Goal: Task Accomplishment & Management: Complete application form

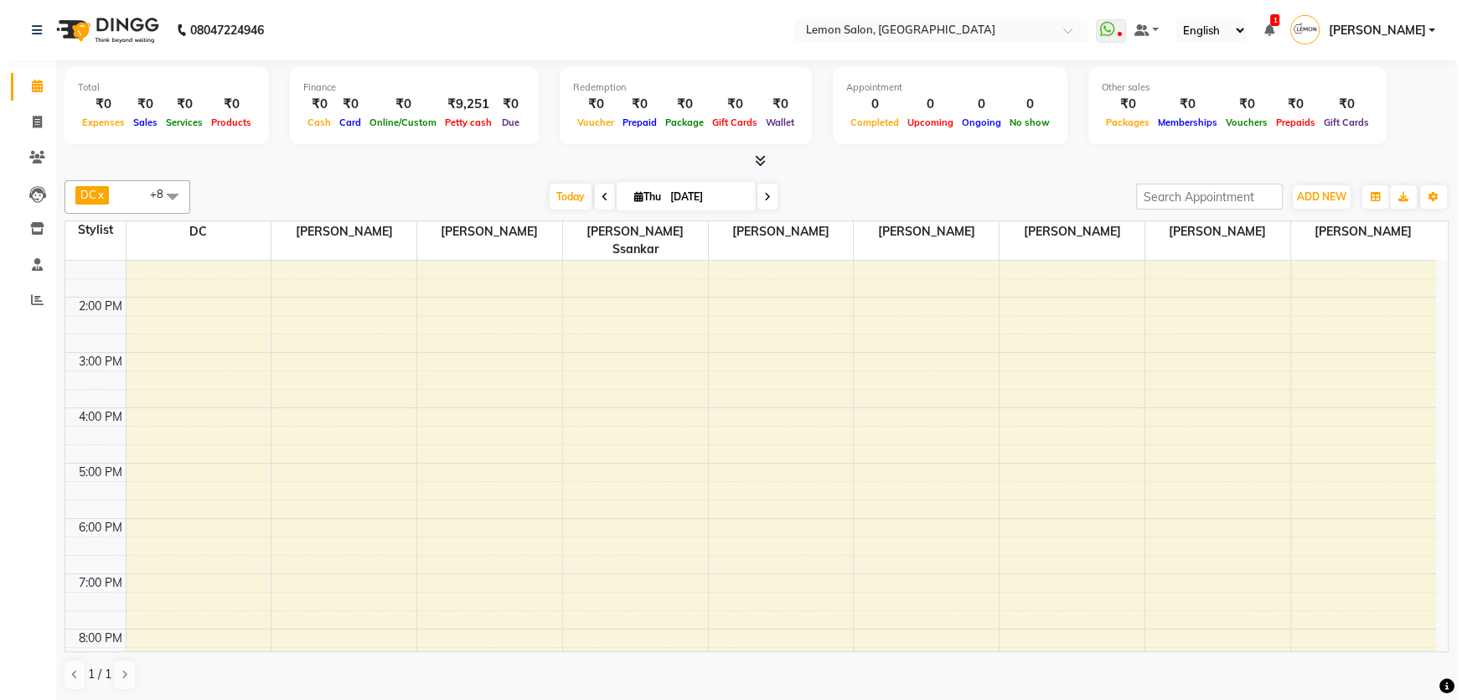
scroll to position [362, 0]
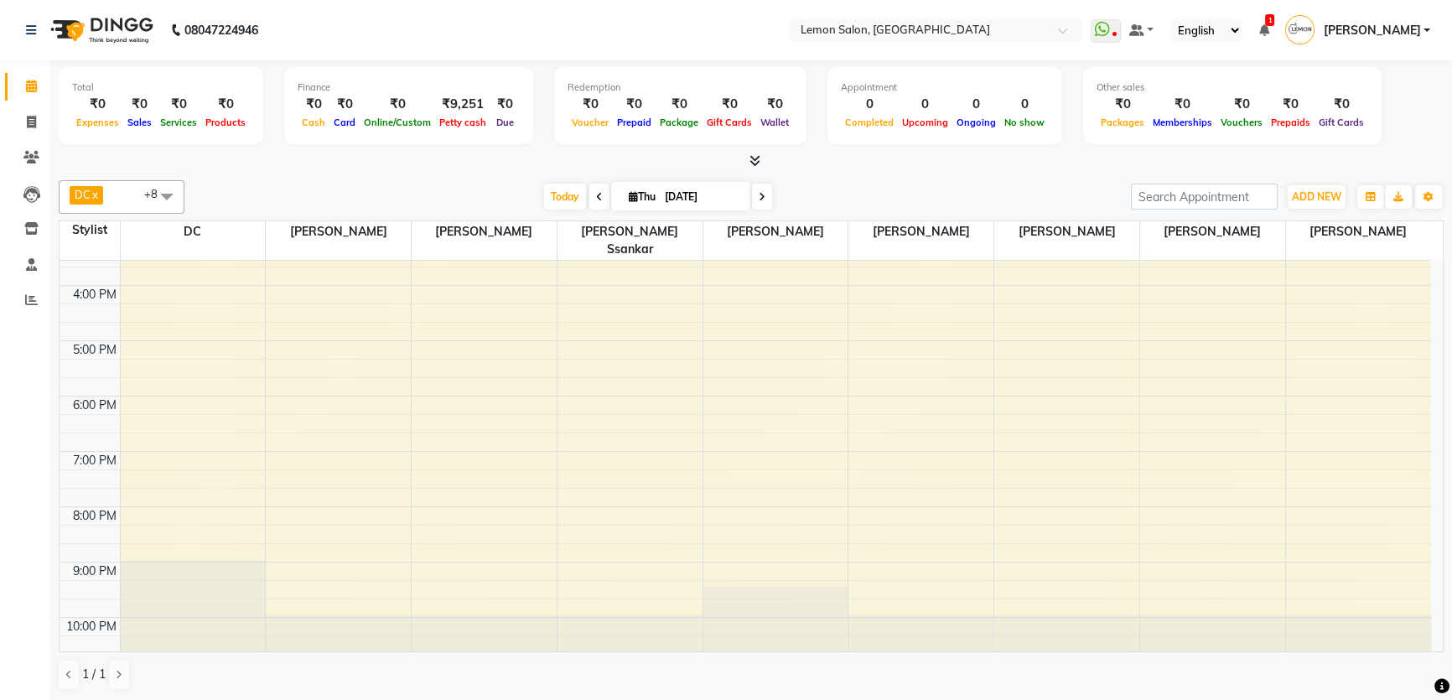
click at [1307, 209] on div "ADD NEW Toggle Dropdown Add Appointment Add Invoice Add Expense Add Attendance …" at bounding box center [1316, 197] width 61 height 27
click at [1310, 195] on span "ADD NEW" at bounding box center [1315, 196] width 49 height 13
click at [1285, 294] on link "Add Attendance" at bounding box center [1278, 293] width 132 height 22
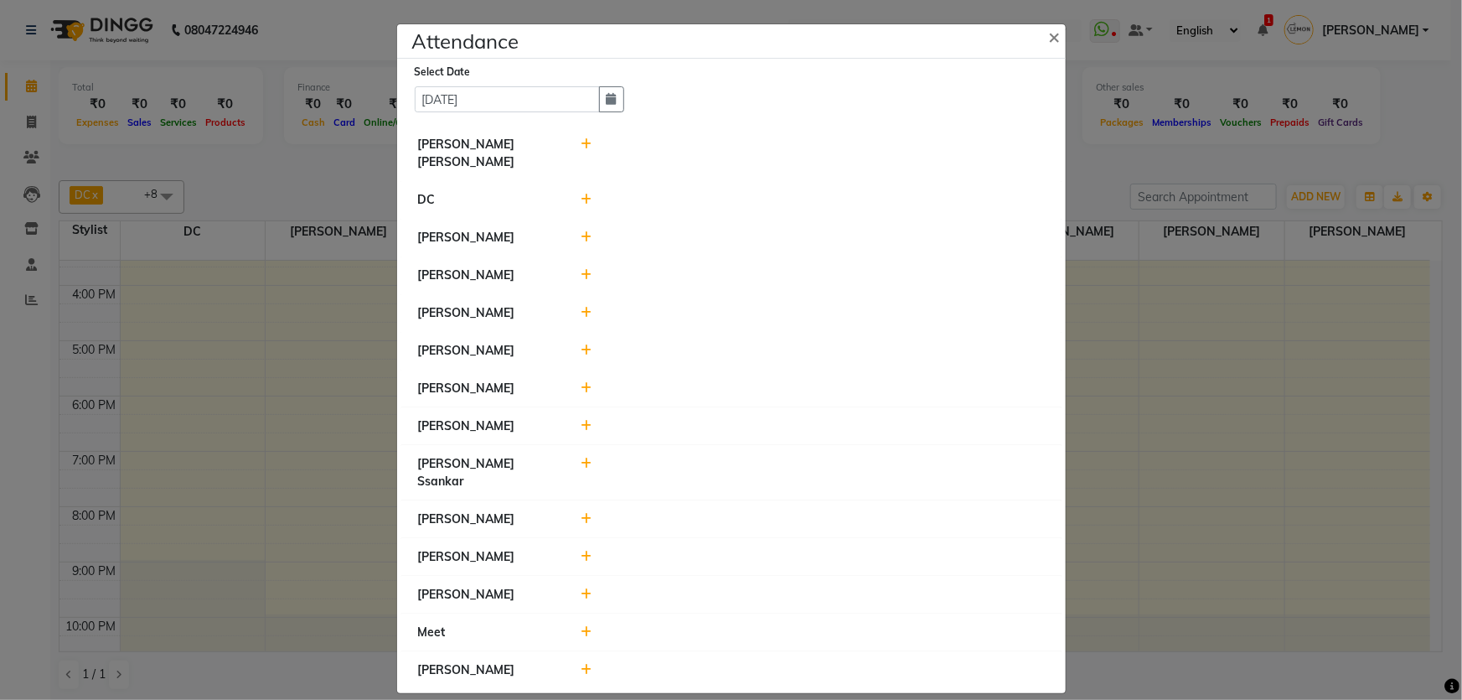
click at [587, 420] on icon at bounding box center [586, 426] width 11 height 12
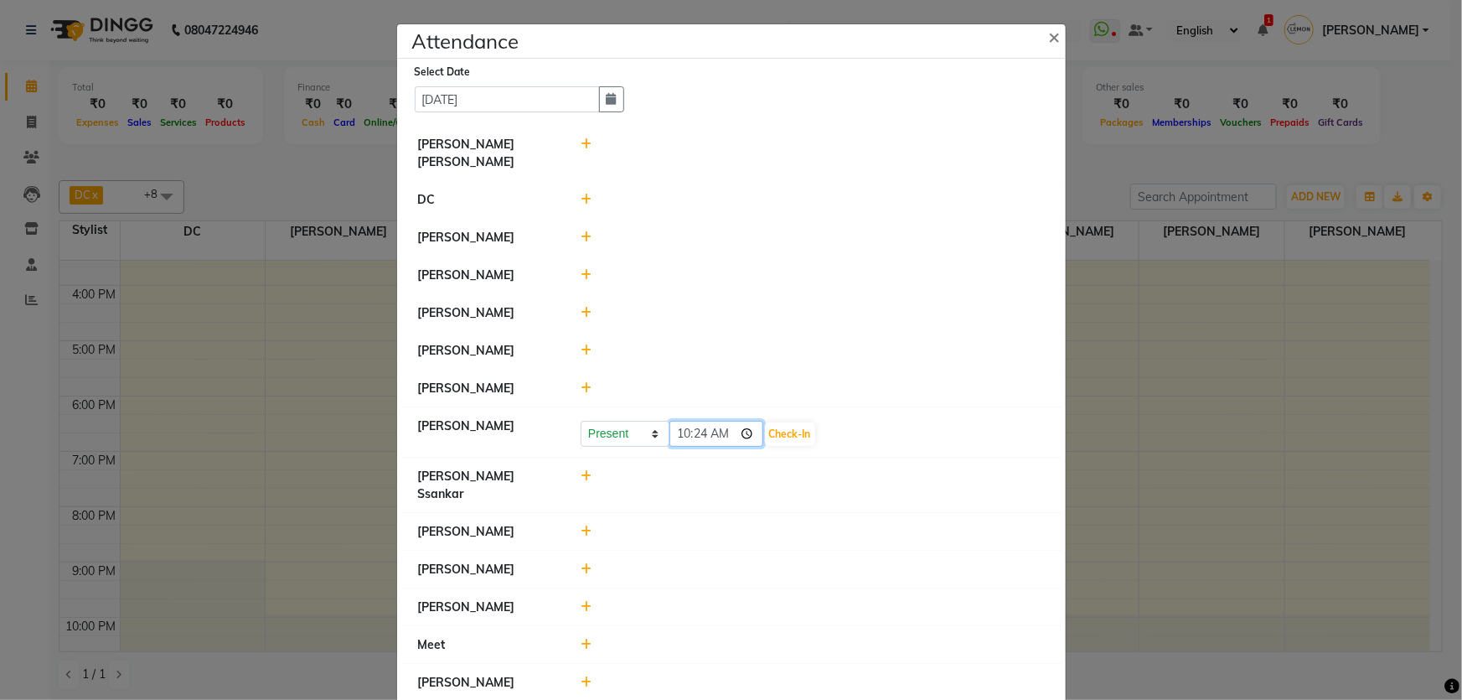
click at [679, 424] on input "10:24" at bounding box center [717, 434] width 94 height 26
type input "09:57"
click at [785, 424] on button "Check-In" at bounding box center [790, 433] width 50 height 23
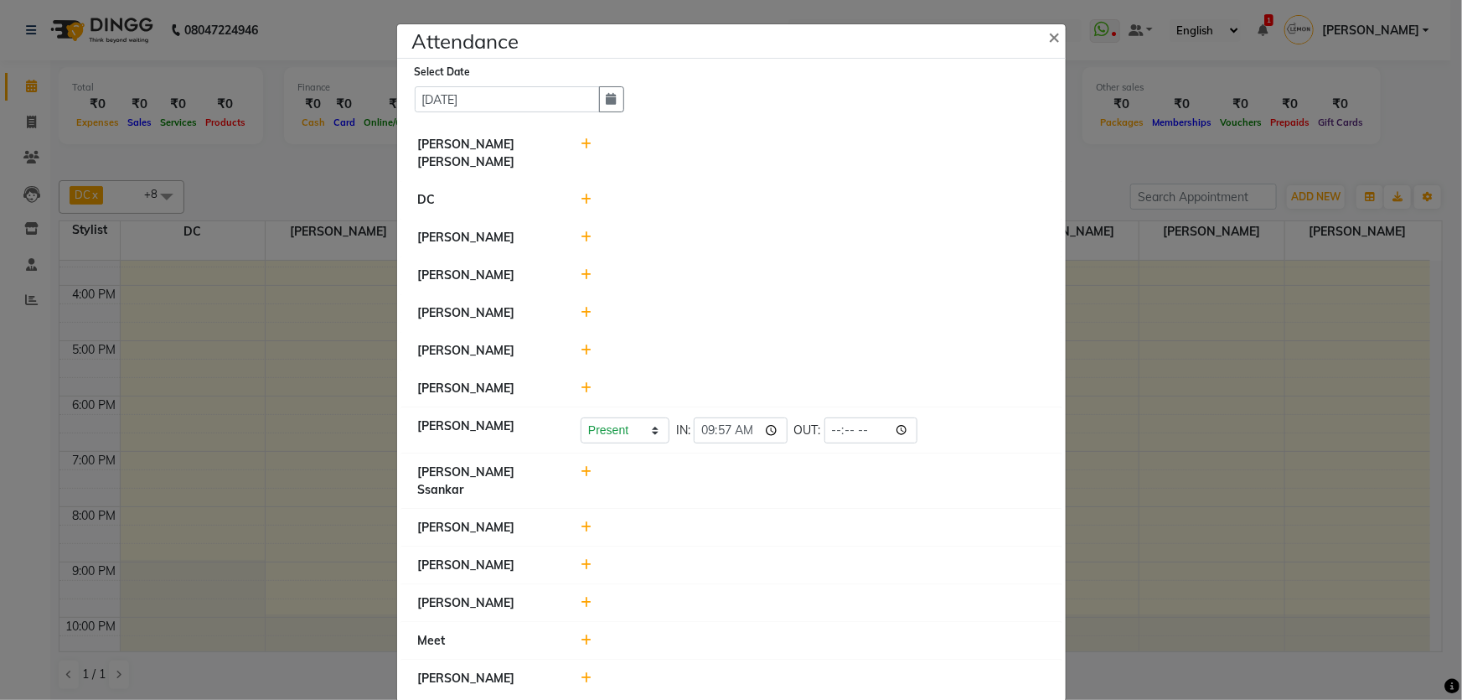
click at [581, 559] on icon at bounding box center [586, 565] width 11 height 12
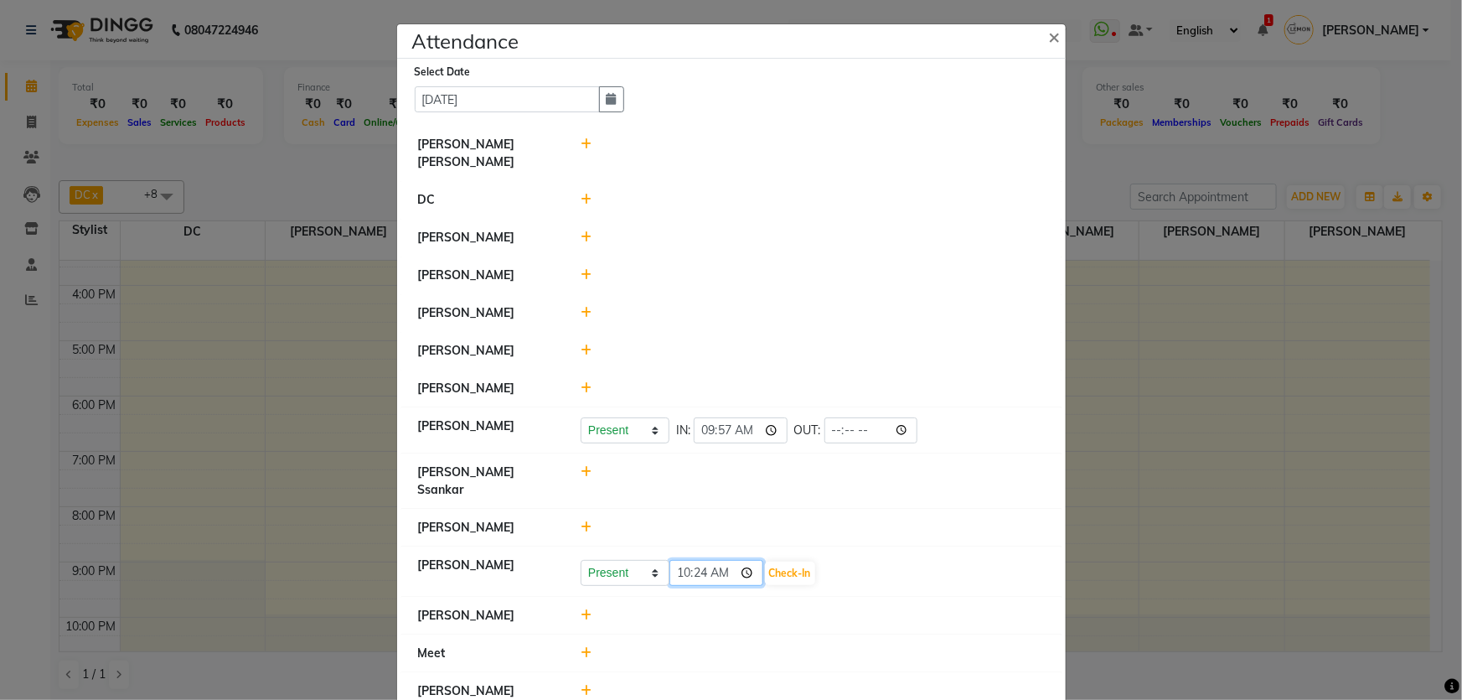
click at [690, 560] on input "10:24" at bounding box center [717, 573] width 94 height 26
type input "10:11"
click at [581, 609] on icon at bounding box center [586, 615] width 11 height 12
click at [696, 610] on input "10:24" at bounding box center [717, 623] width 94 height 26
type input "10:12"
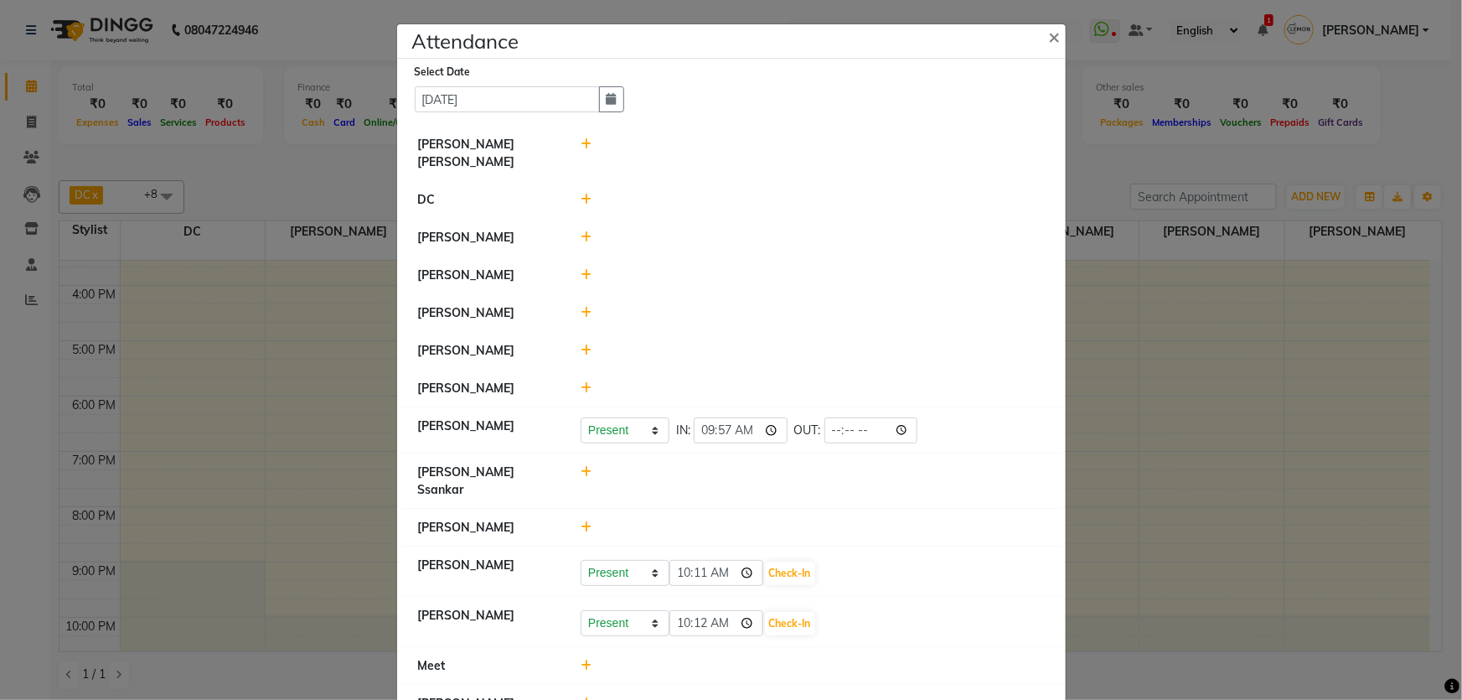
click at [699, 685] on li "[PERSON_NAME]" at bounding box center [731, 704] width 660 height 38
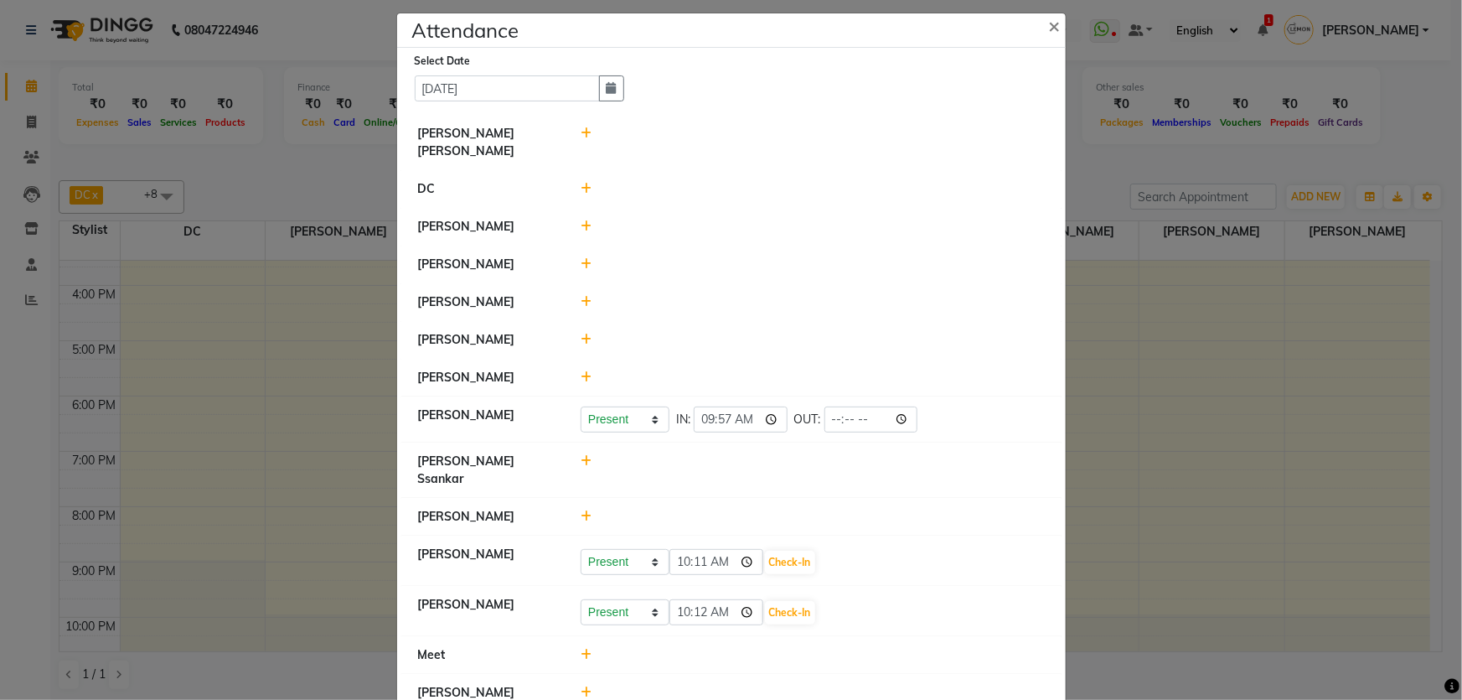
scroll to position [14, 0]
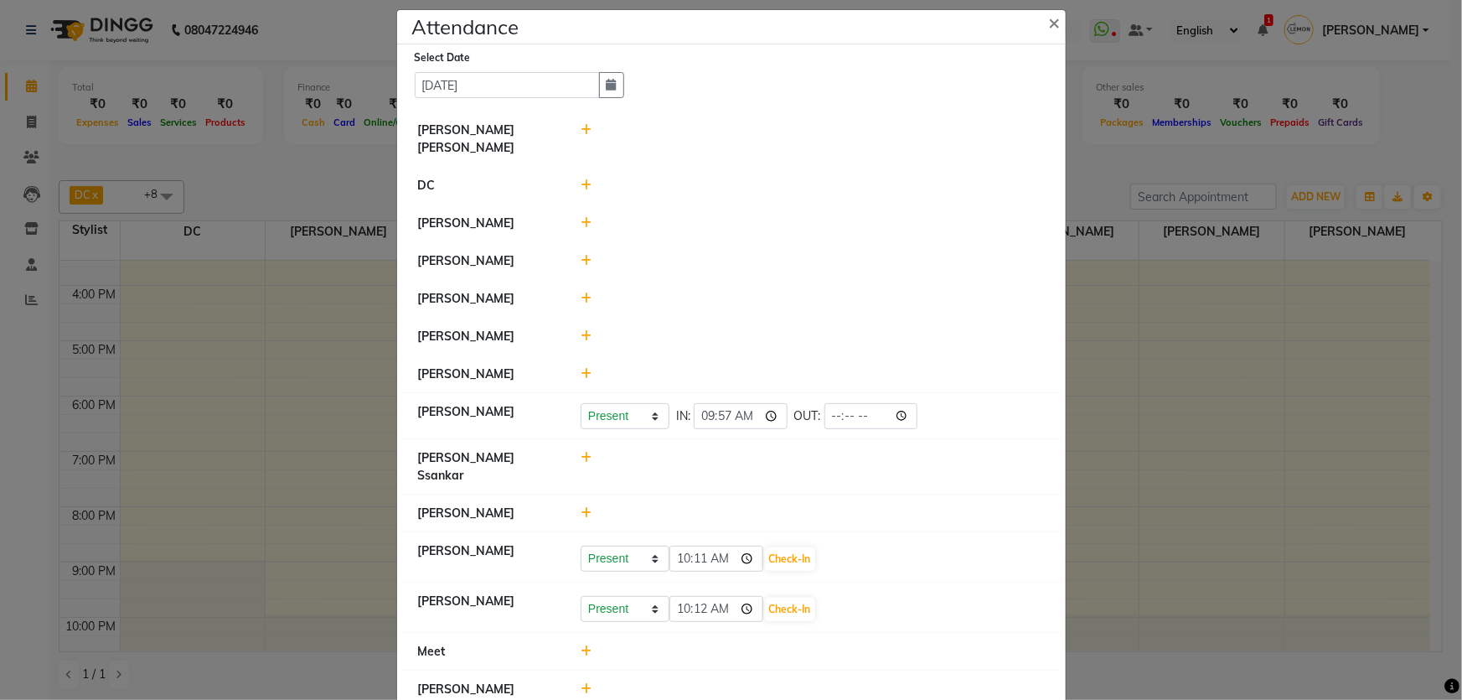
click at [584, 645] on icon at bounding box center [586, 651] width 11 height 12
click at [587, 646] on select "Present Absent Late Half Day Weekly Off" at bounding box center [625, 659] width 89 height 26
select select "A"
click at [581, 646] on select "Present Absent Late Half Day Weekly Off" at bounding box center [625, 659] width 89 height 26
click at [701, 646] on div "Present Absent Late Half Day Weekly Off Save" at bounding box center [813, 659] width 464 height 27
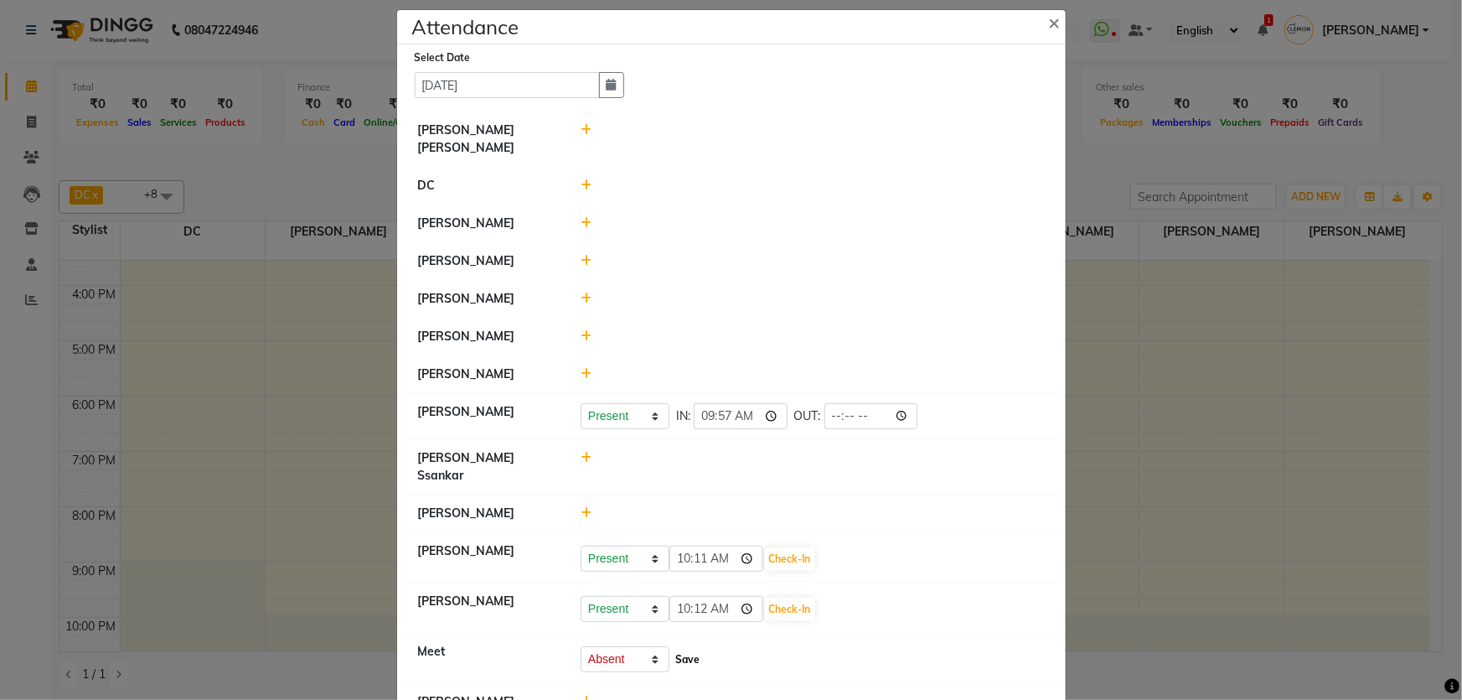
click at [691, 648] on button "Save" at bounding box center [687, 659] width 33 height 23
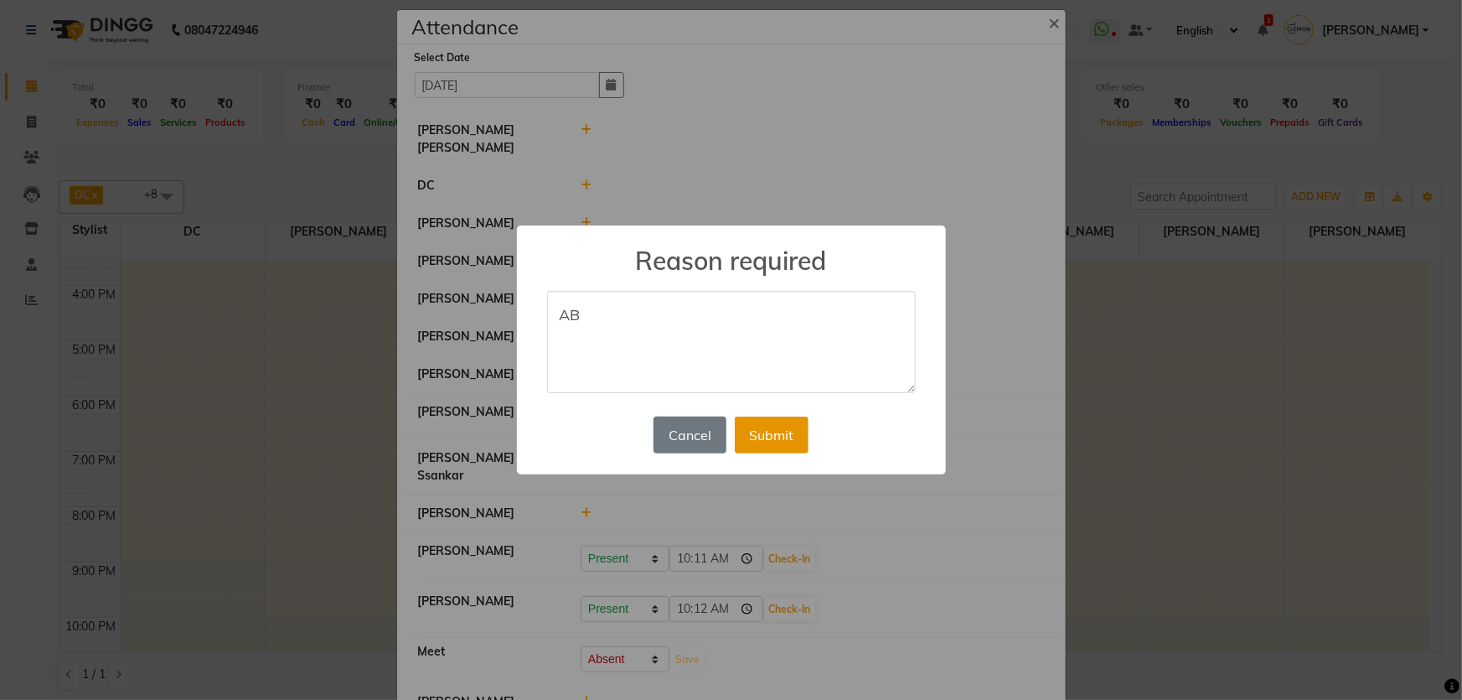
type textarea "AB"
click at [800, 438] on button "Submit" at bounding box center [772, 435] width 74 height 37
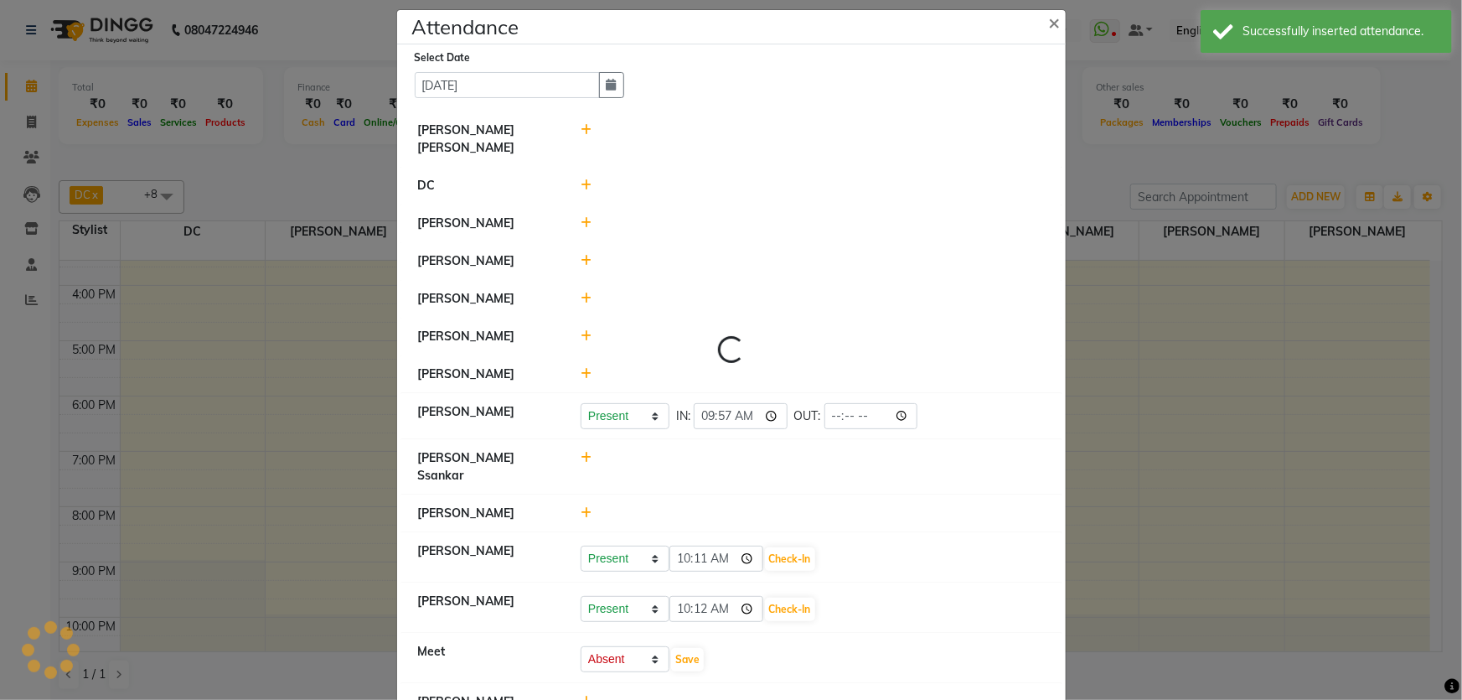
scroll to position [0, 0]
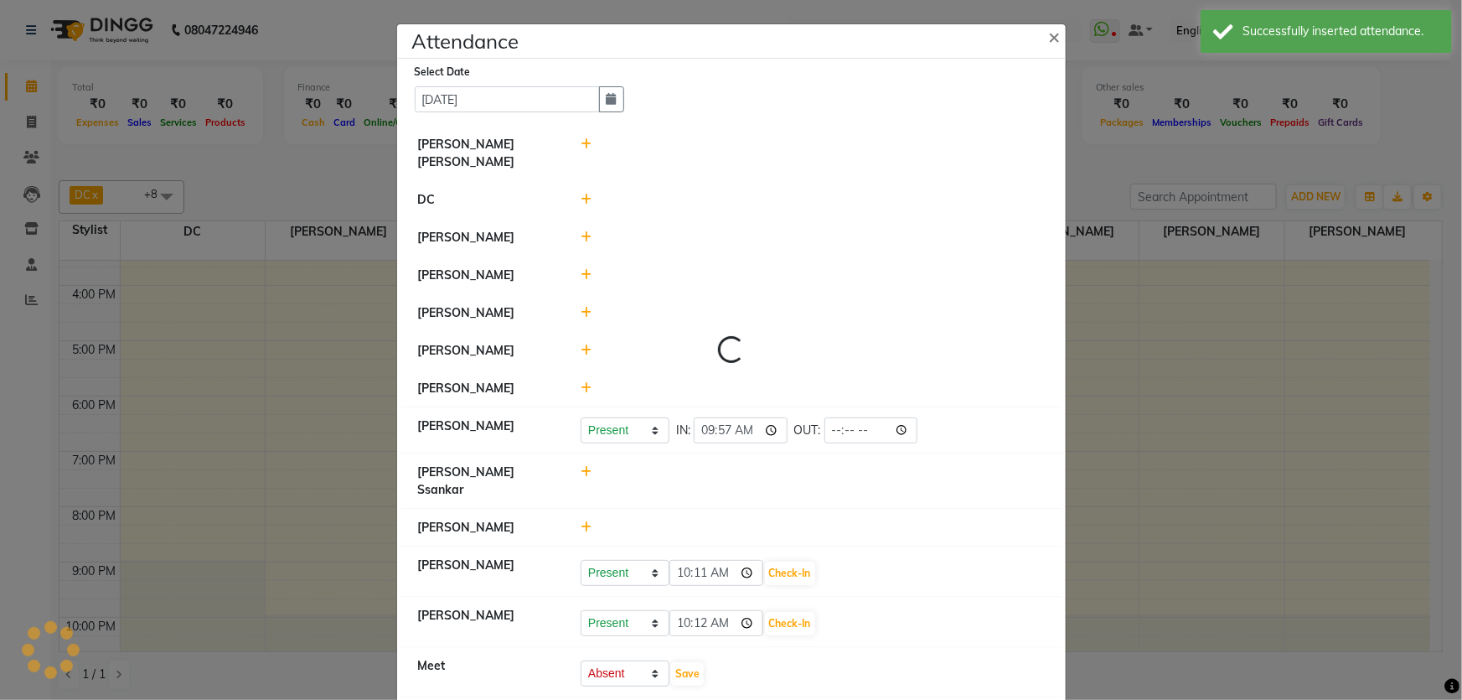
select select "A"
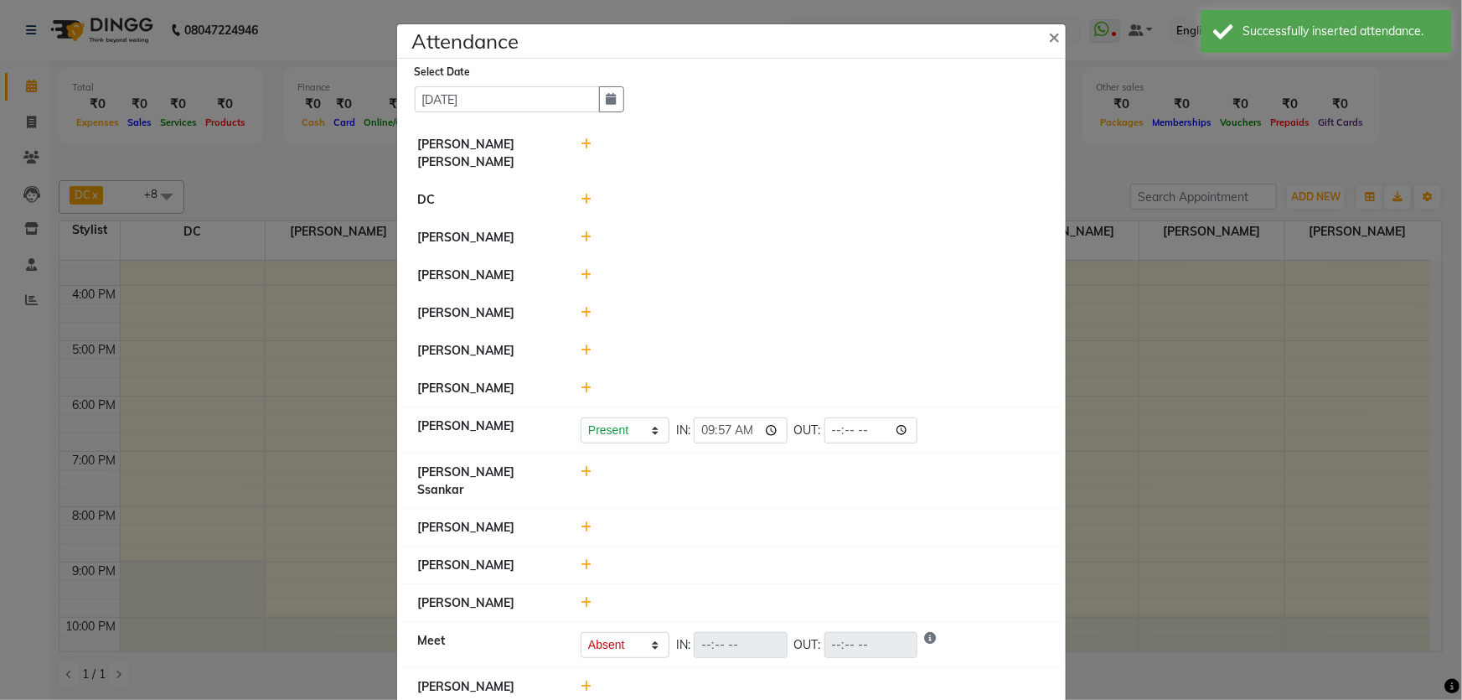
click at [585, 681] on icon at bounding box center [586, 687] width 11 height 12
click at [696, 681] on input "10:24" at bounding box center [717, 694] width 94 height 26
type input "10:19"
click at [786, 683] on button "Check-In" at bounding box center [790, 694] width 50 height 23
select select "A"
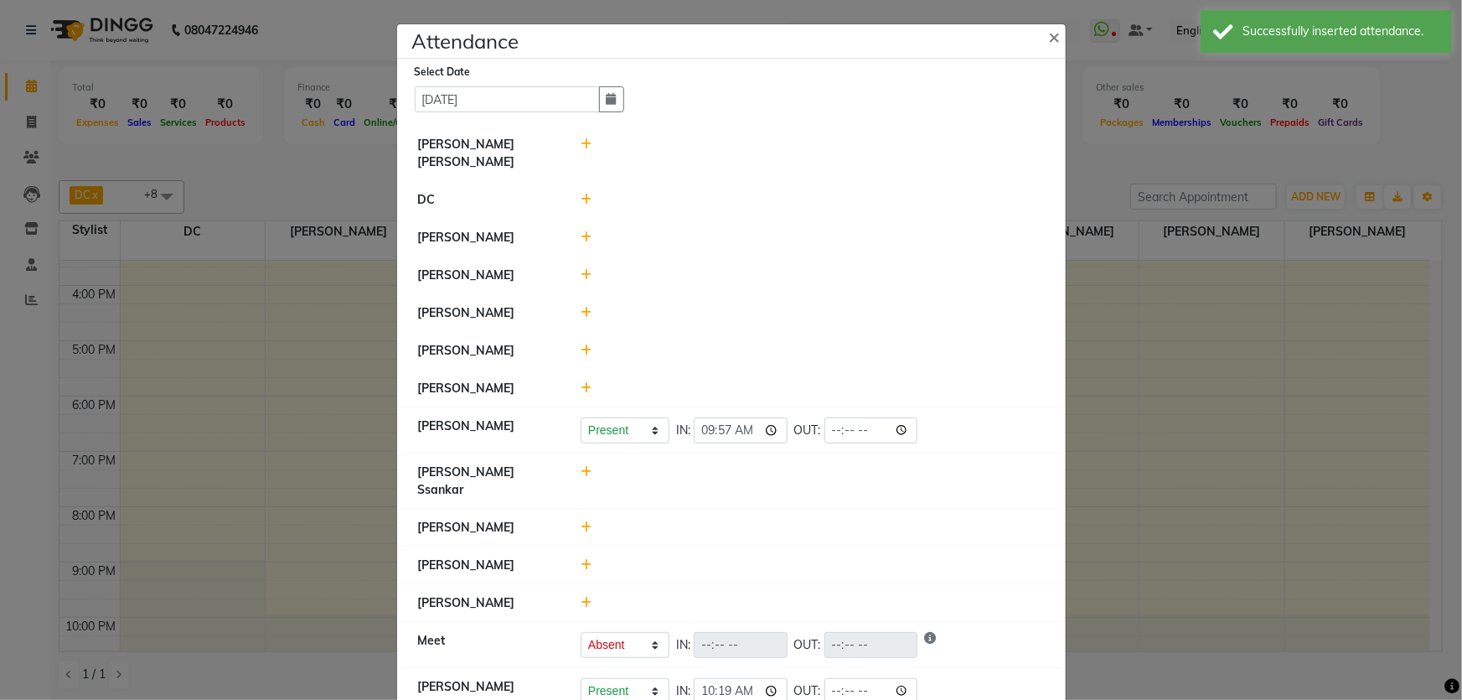
click at [581, 466] on icon at bounding box center [586, 472] width 11 height 12
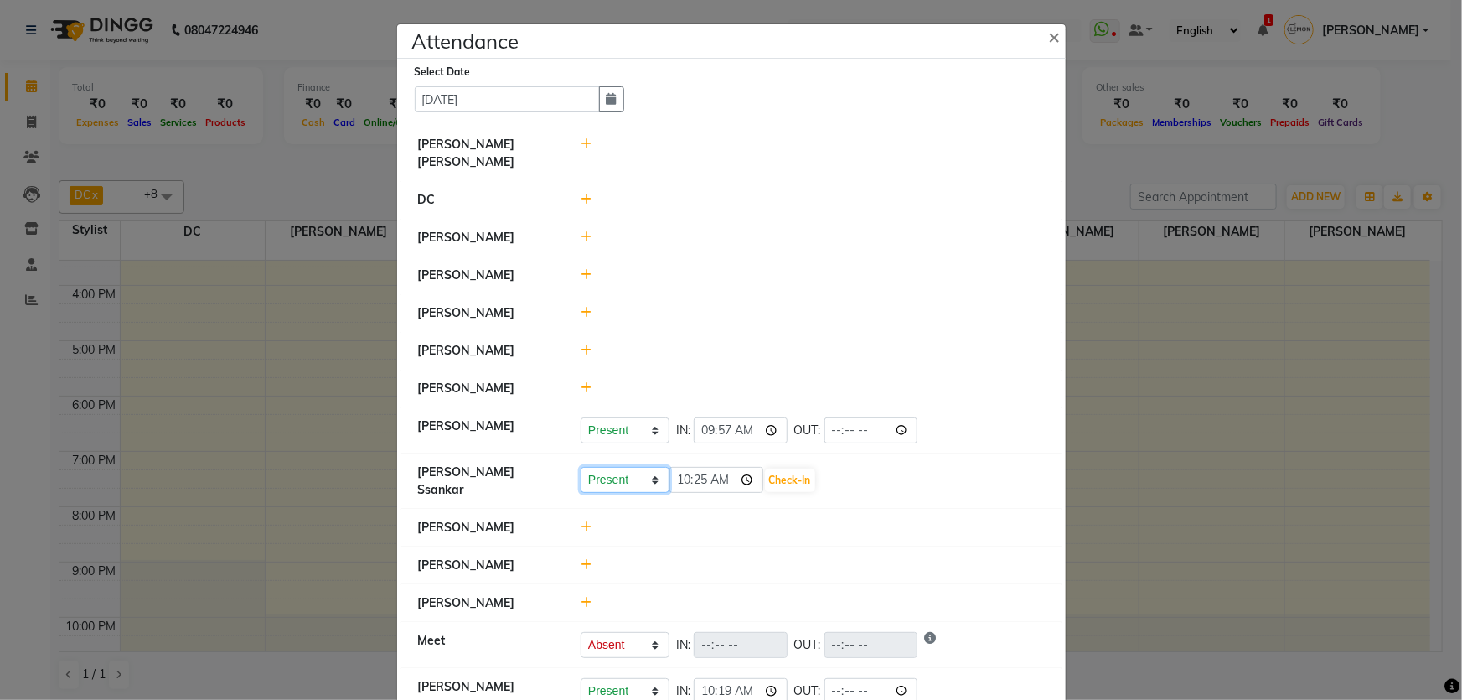
click at [643, 467] on select "Present Absent Late Half Day Weekly Off" at bounding box center [625, 480] width 89 height 26
select select "W"
click at [581, 467] on select "Present Absent Late Half Day Weekly Off" at bounding box center [625, 480] width 89 height 26
click at [671, 468] on button "Save" at bounding box center [687, 479] width 33 height 23
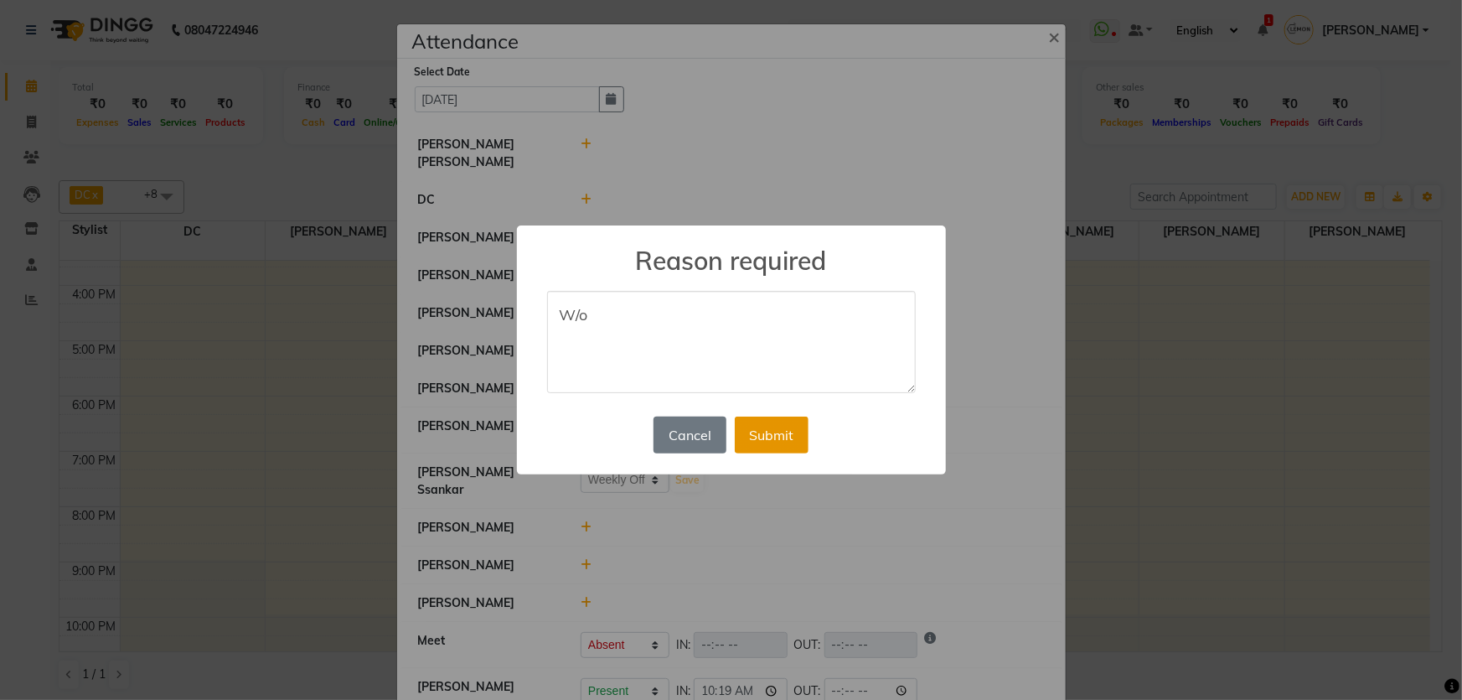
type textarea "W/o"
click at [797, 444] on button "Submit" at bounding box center [772, 435] width 74 height 37
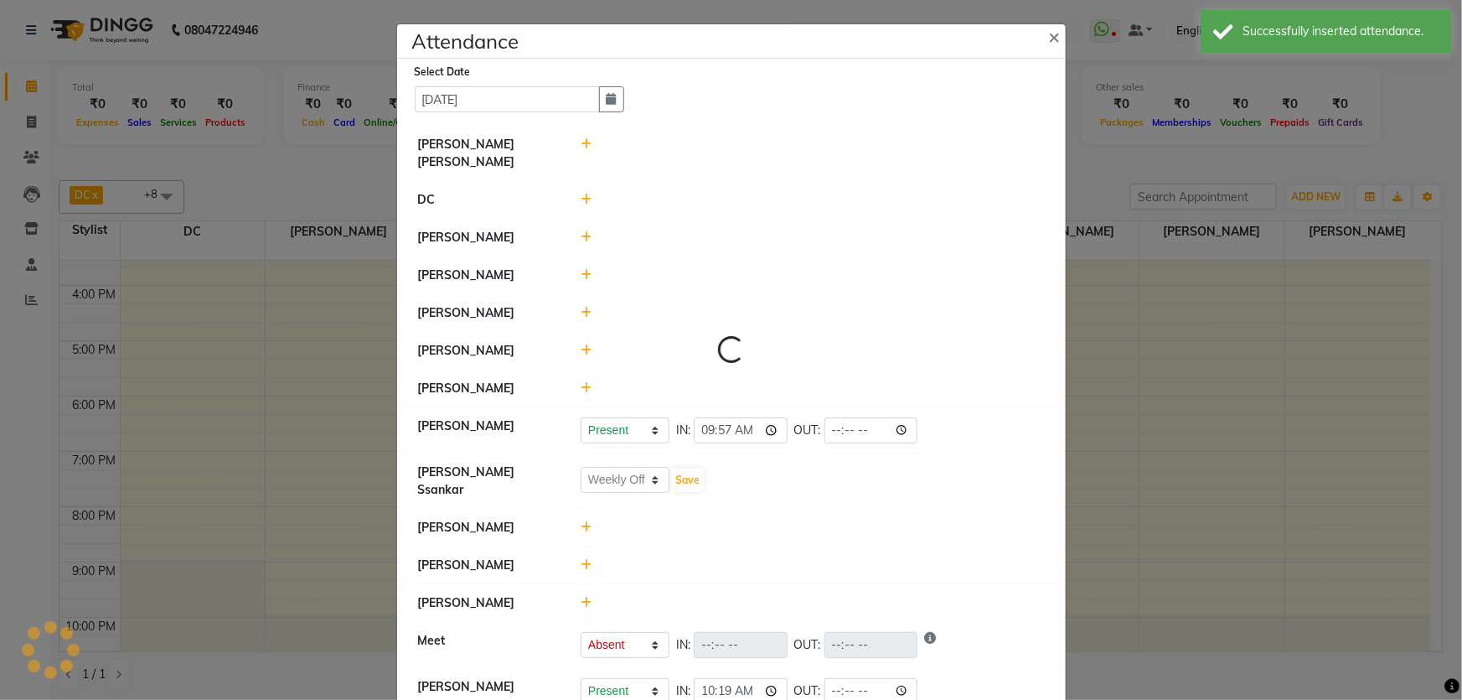
select select "W"
select select "A"
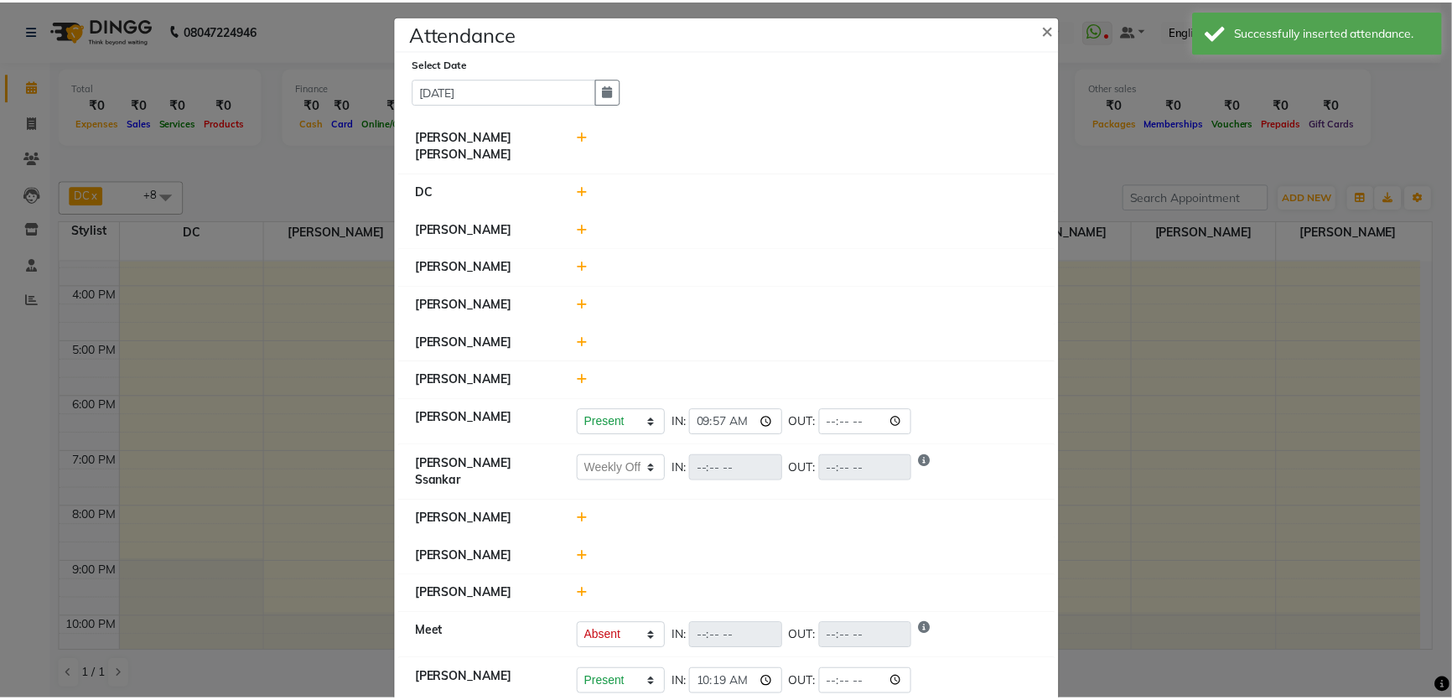
scroll to position [14, 0]
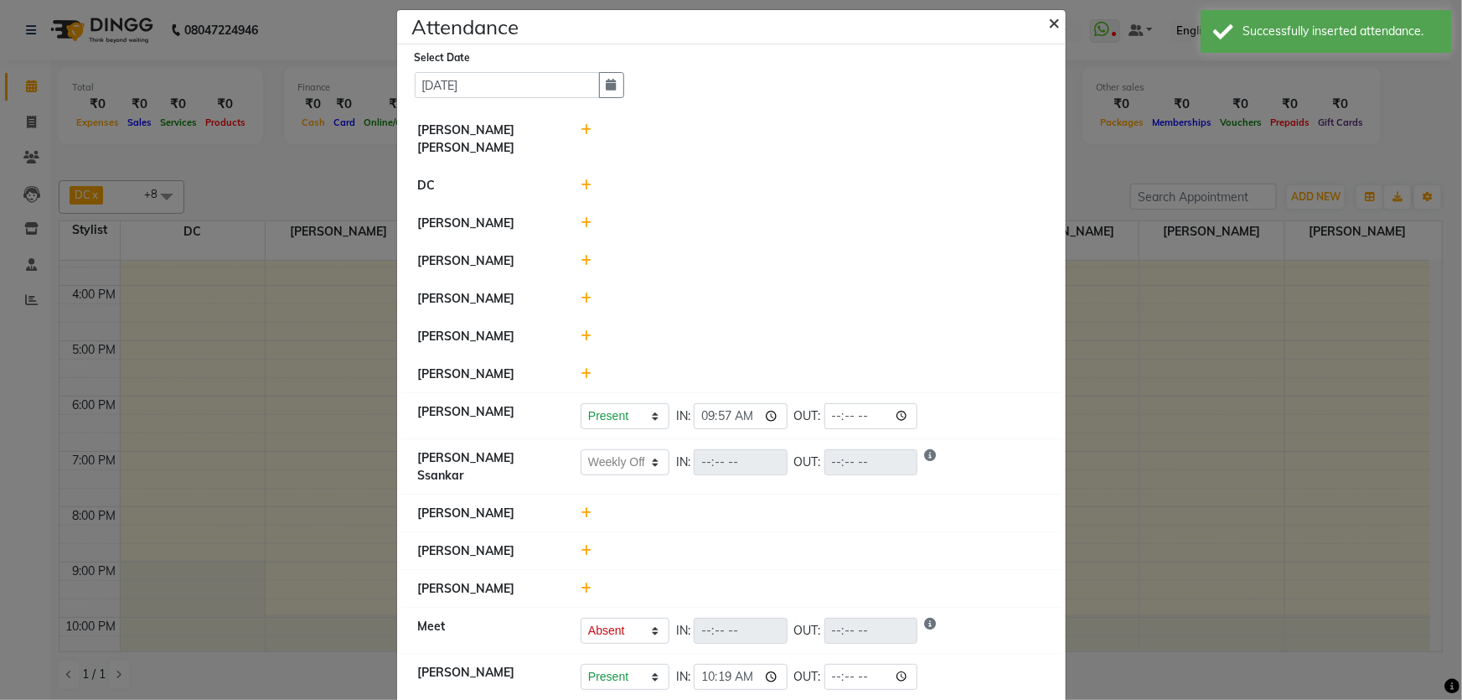
click at [1049, 14] on span "×" at bounding box center [1055, 21] width 12 height 25
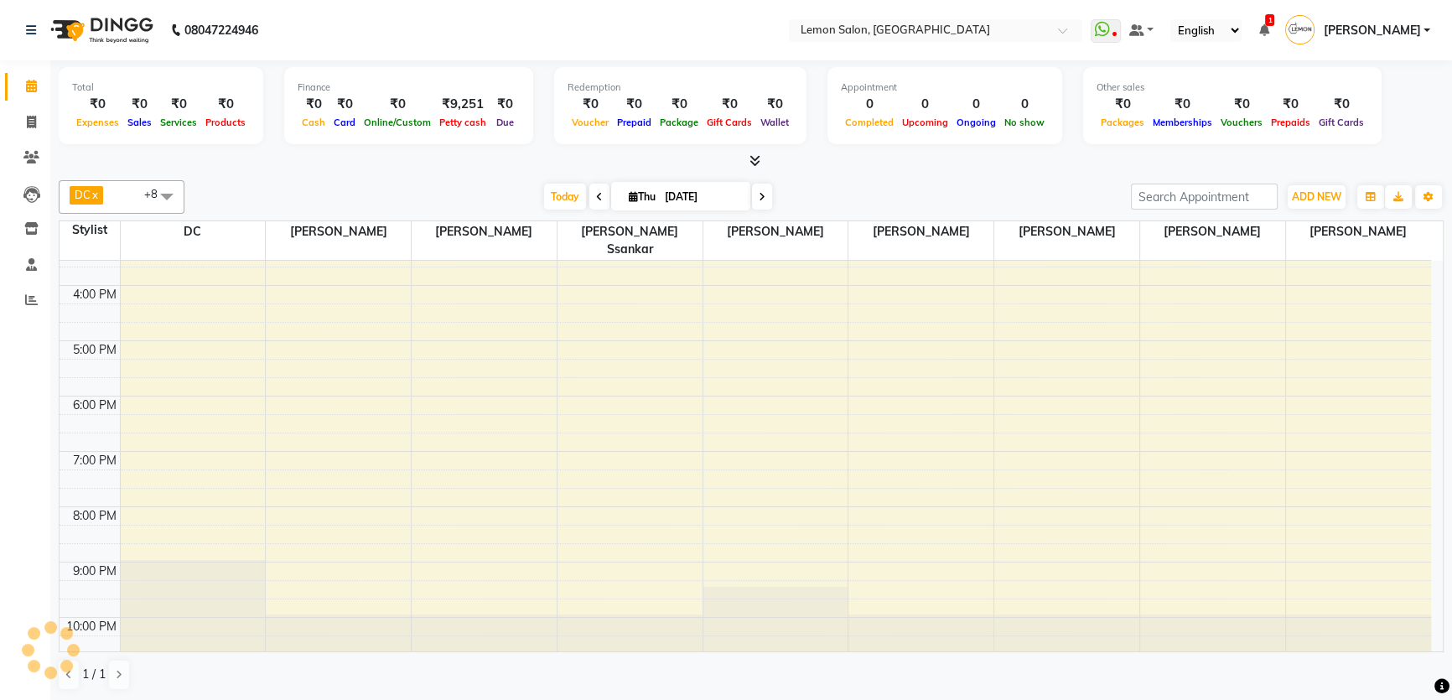
scroll to position [0, 0]
click at [37, 303] on icon at bounding box center [31, 299] width 13 height 13
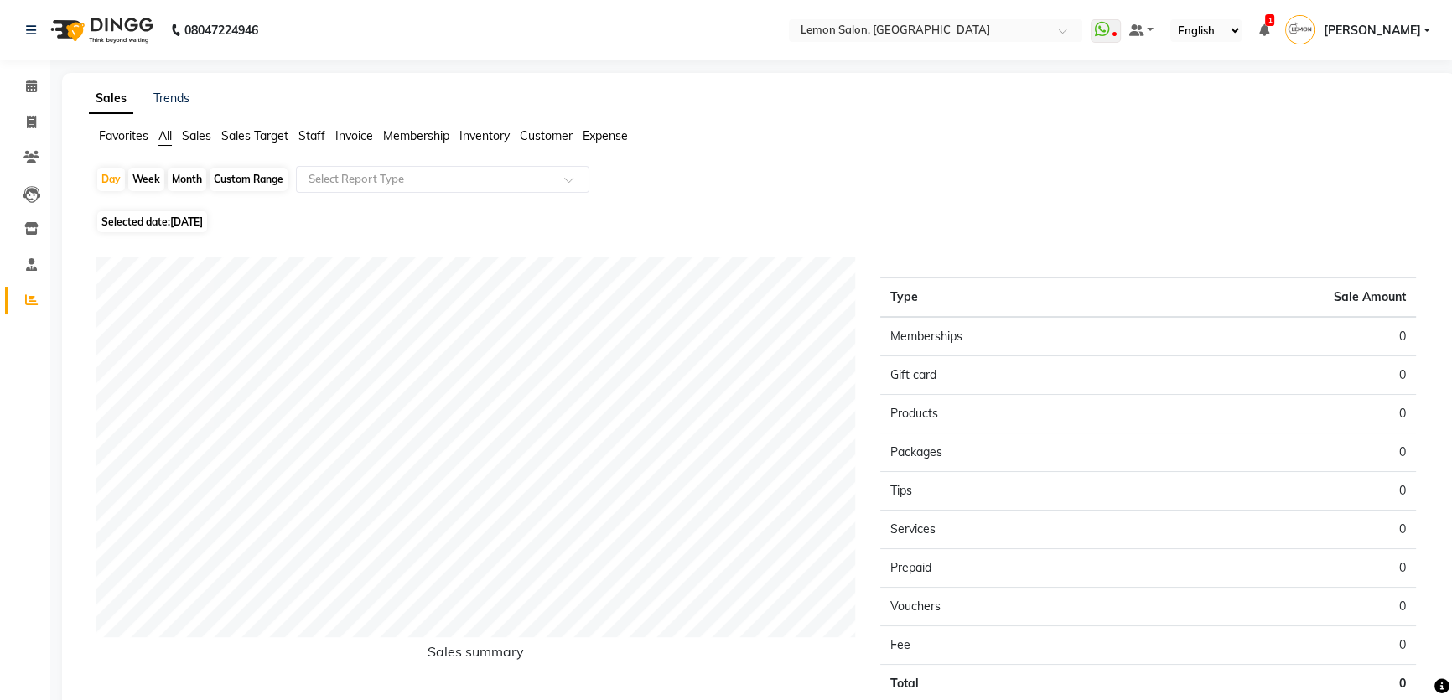
click at [180, 228] on span "Selected date: [DATE]" at bounding box center [152, 221] width 110 height 21
select select "9"
select select "2025"
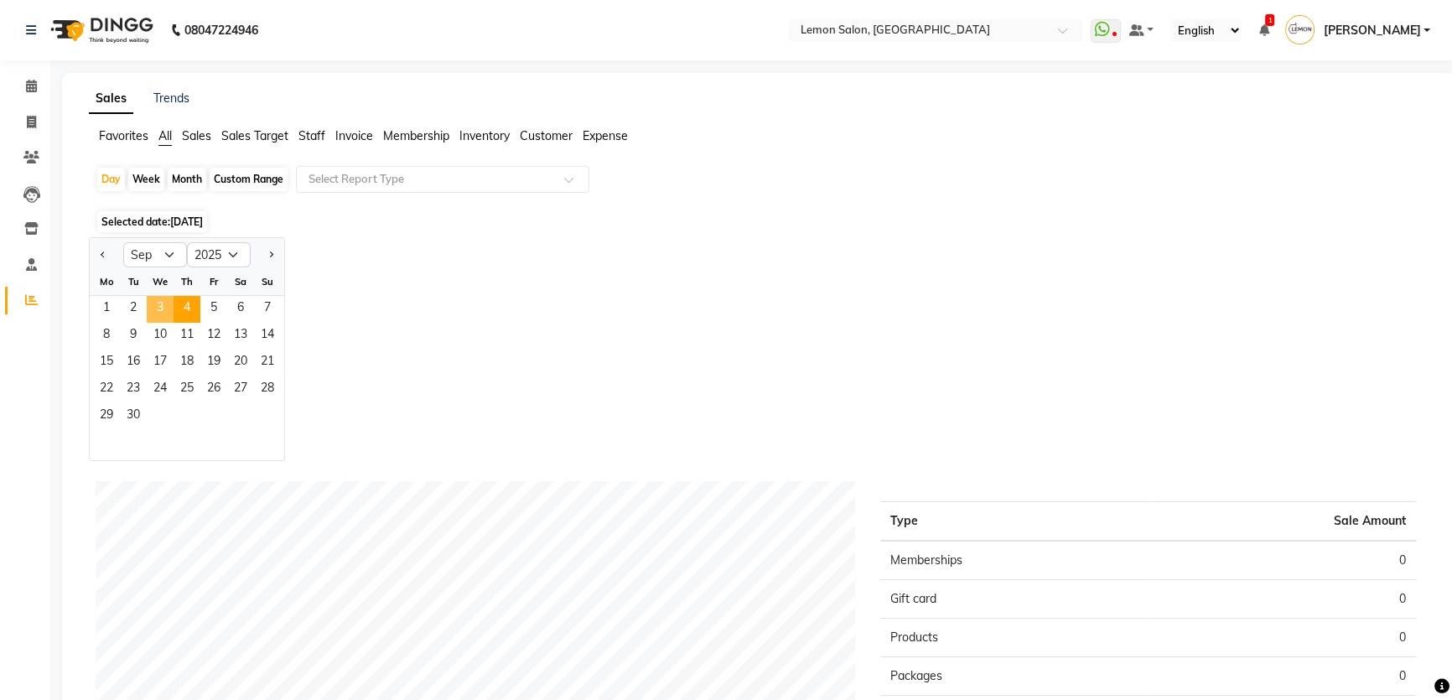
click at [163, 308] on span "3" at bounding box center [160, 309] width 27 height 27
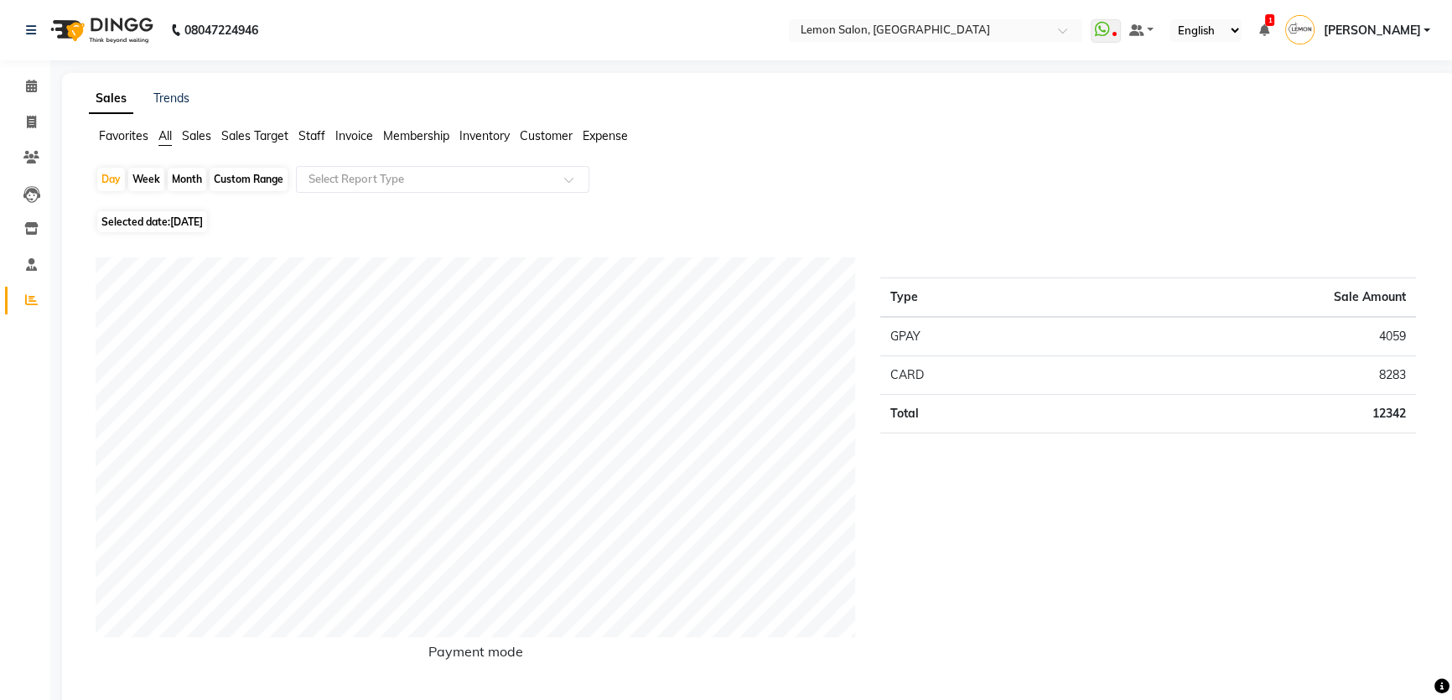
click at [313, 138] on span "Staff" at bounding box center [311, 135] width 27 height 15
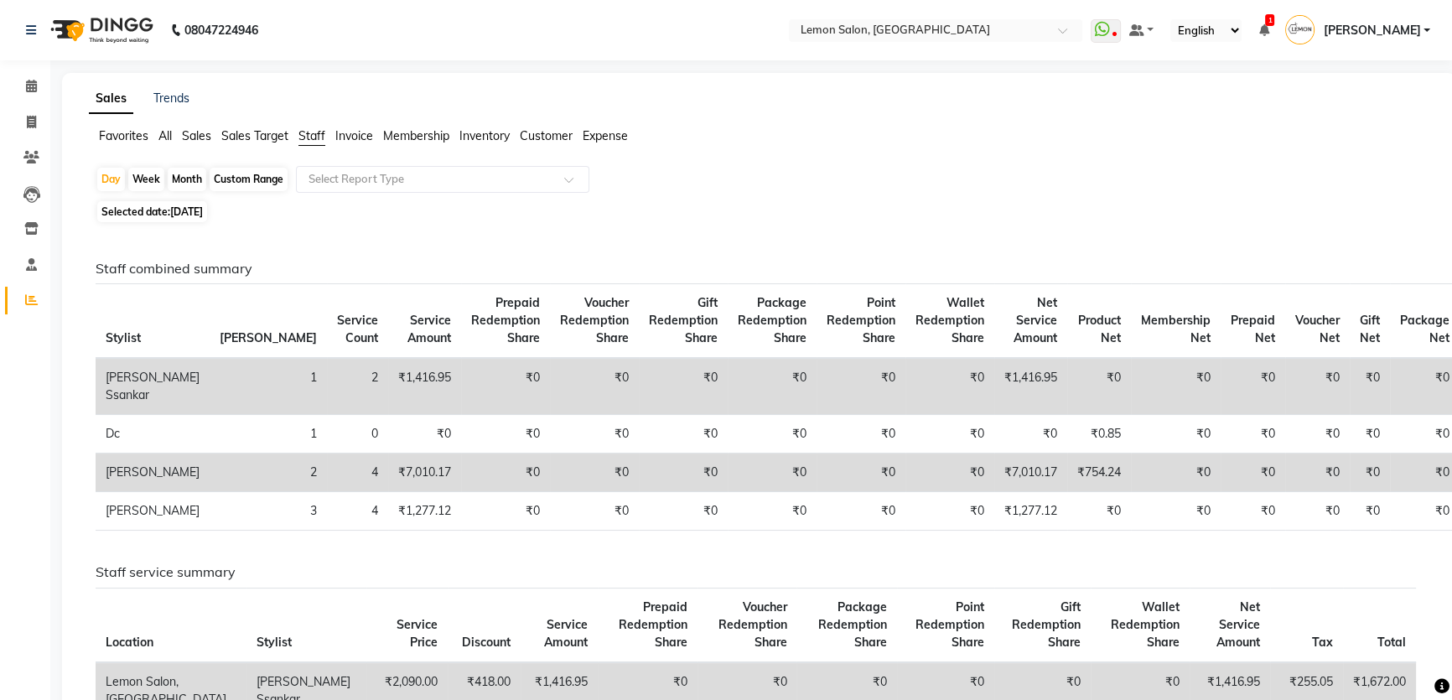
click at [180, 184] on div "Month" at bounding box center [187, 179] width 39 height 23
select select "9"
select select "2025"
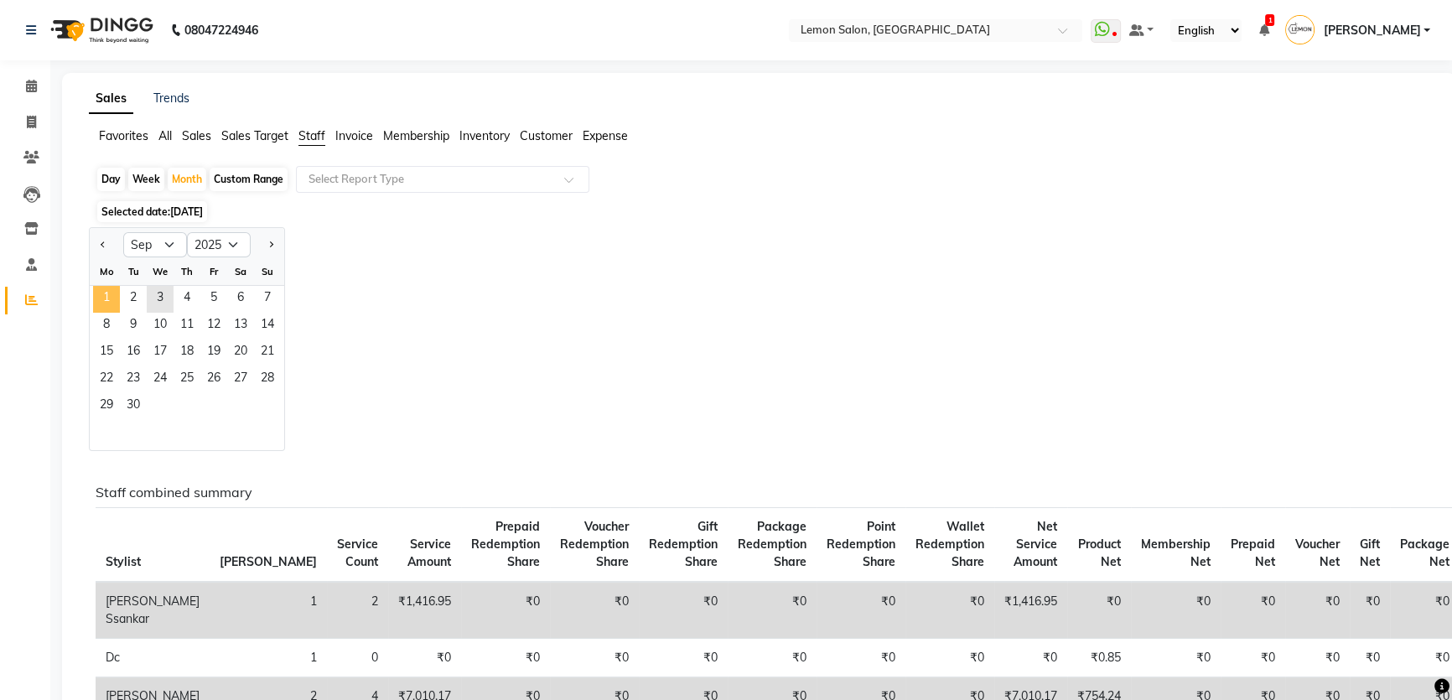
click at [101, 305] on span "1" at bounding box center [106, 299] width 27 height 27
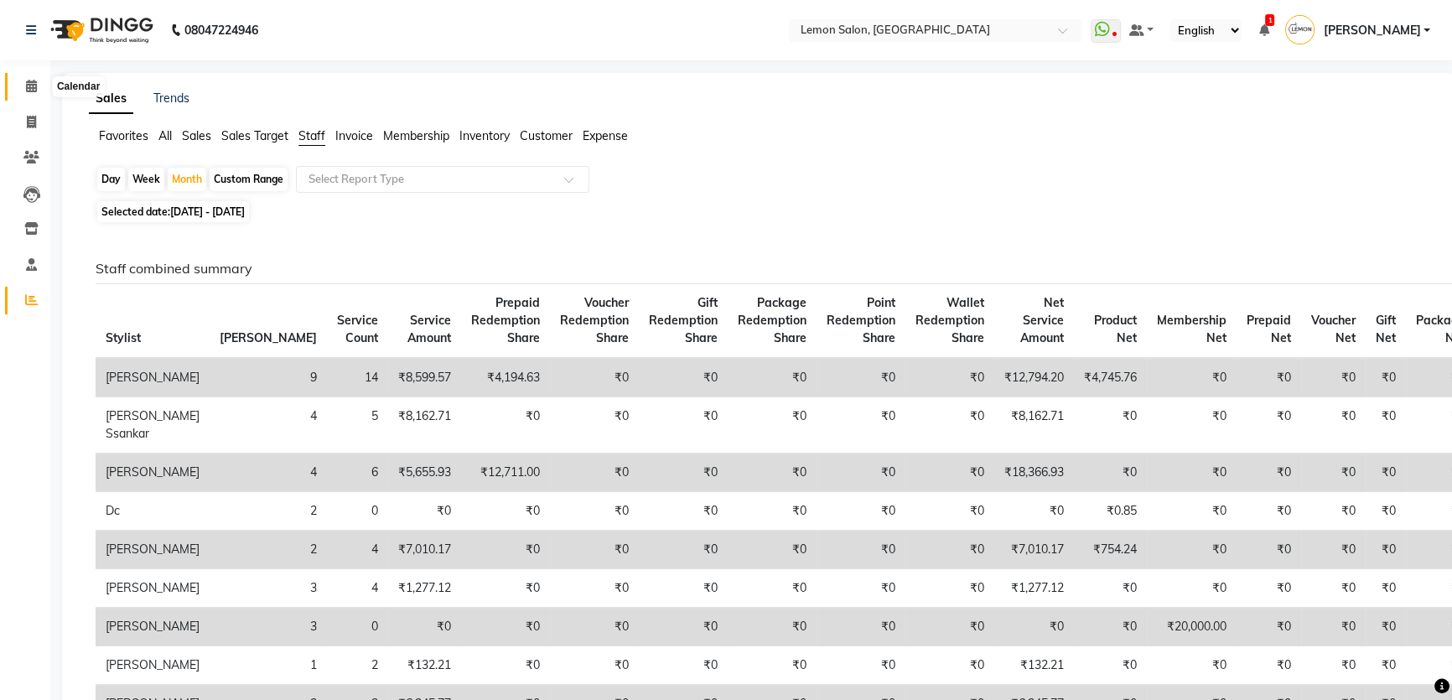
click at [17, 89] on span at bounding box center [31, 86] width 29 height 19
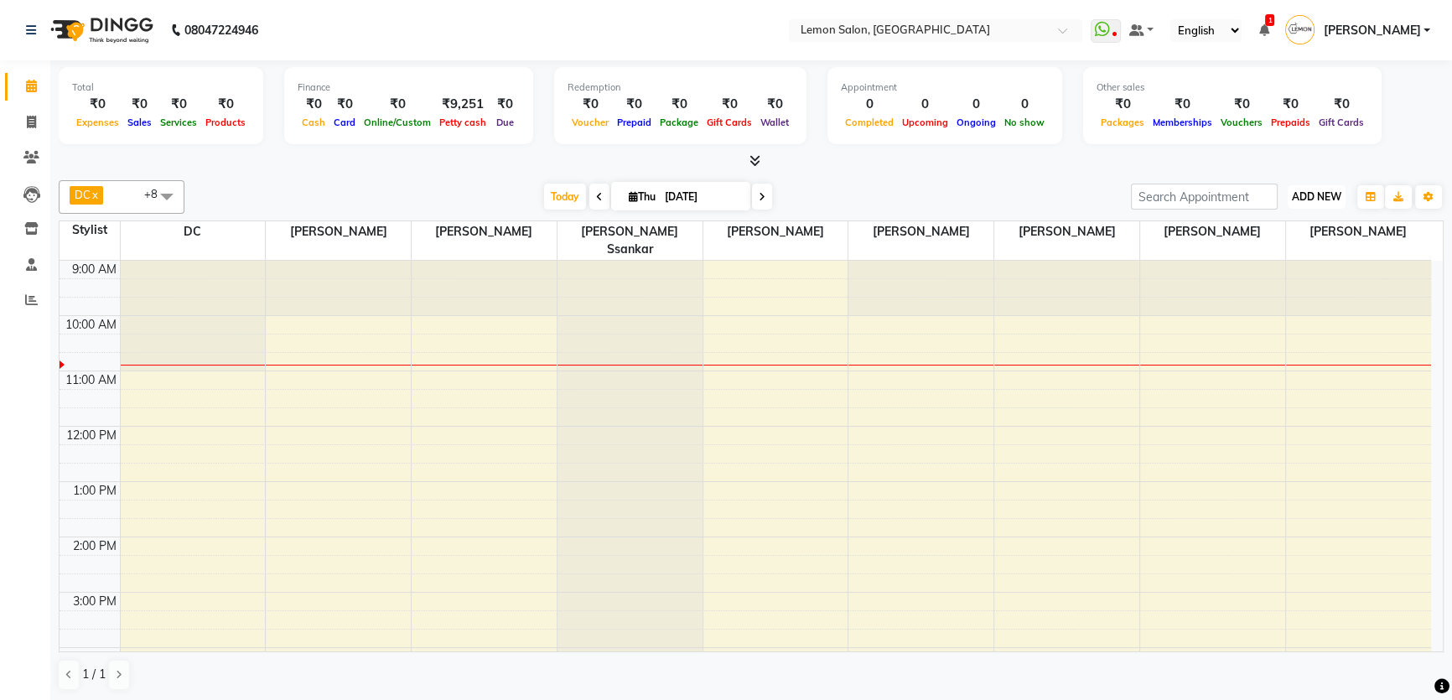
click at [1300, 200] on span "ADD NEW" at bounding box center [1315, 196] width 49 height 13
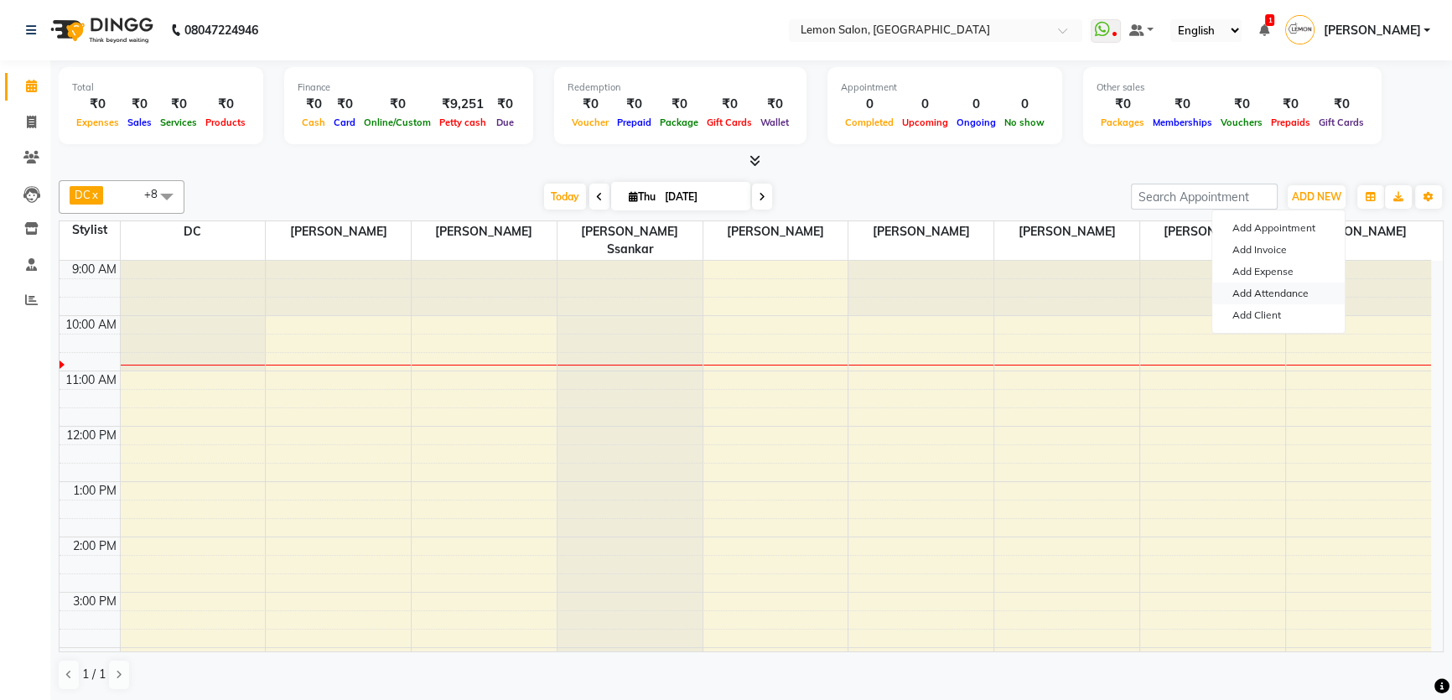
click at [1299, 299] on link "Add Attendance" at bounding box center [1278, 293] width 132 height 22
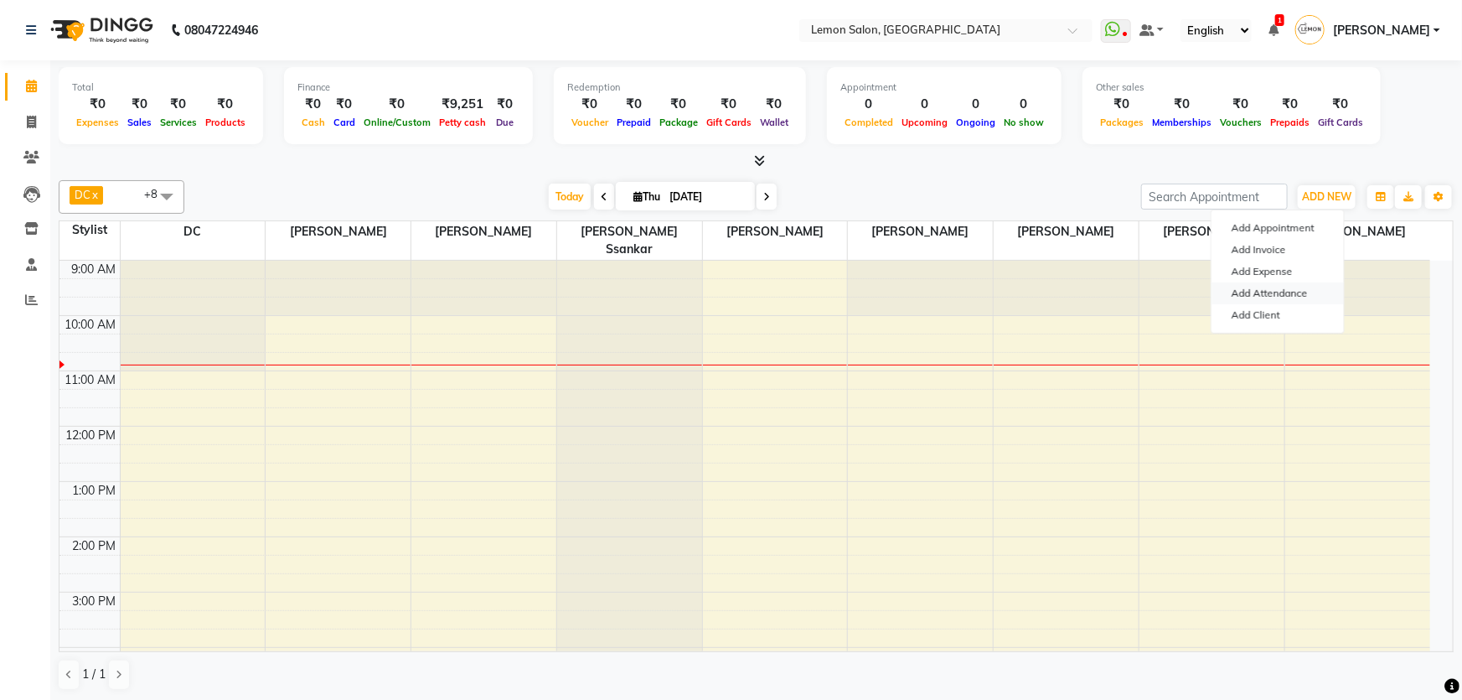
select select "W"
select select "A"
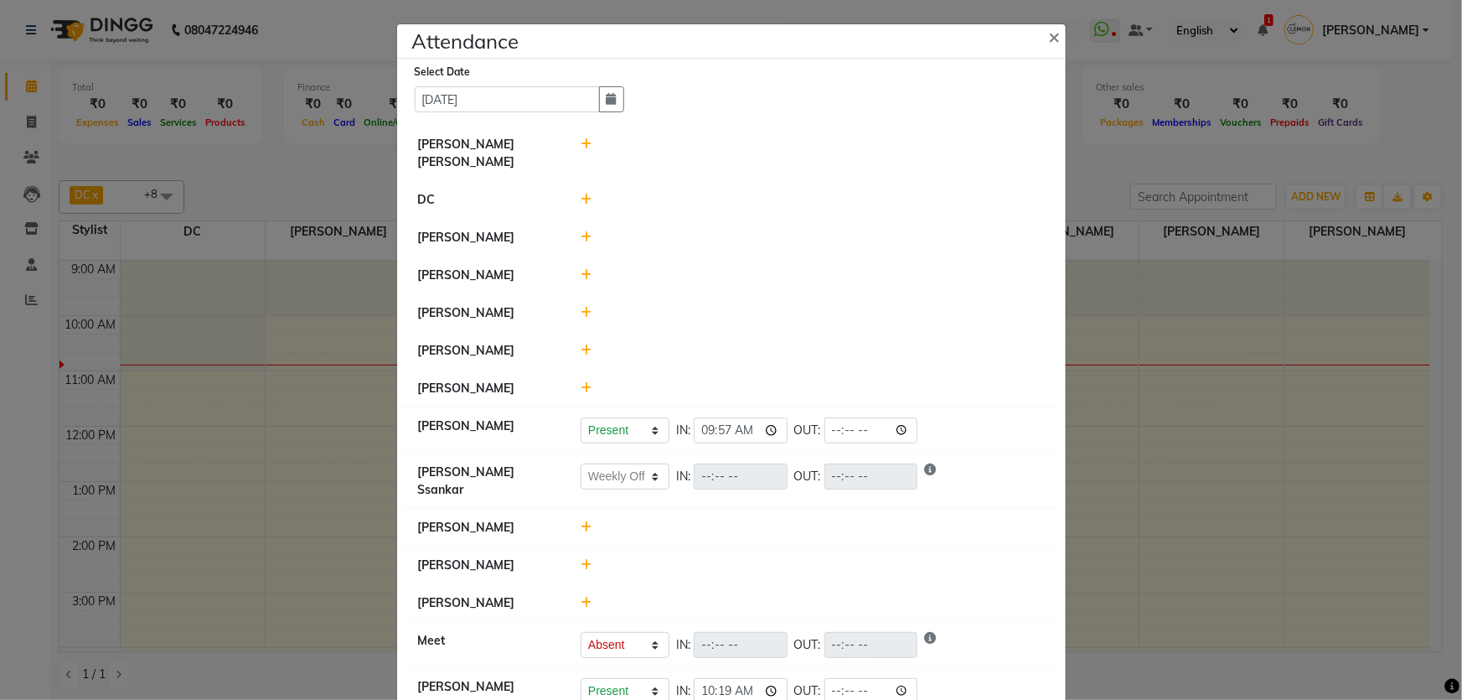
click at [581, 231] on icon at bounding box center [586, 237] width 11 height 12
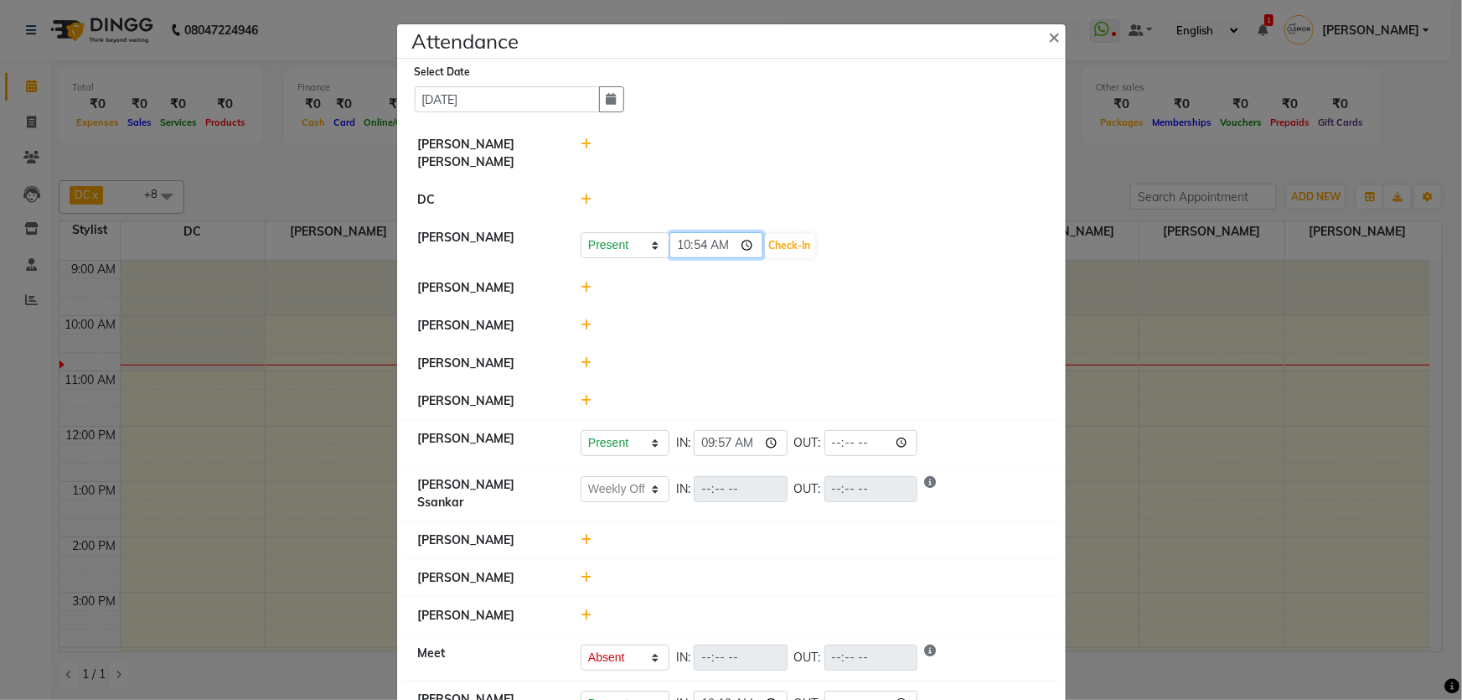
click at [695, 232] on input "10:54" at bounding box center [717, 245] width 94 height 26
type input "10:25"
click at [786, 235] on button "Check-In" at bounding box center [790, 245] width 50 height 23
select select "W"
select select "A"
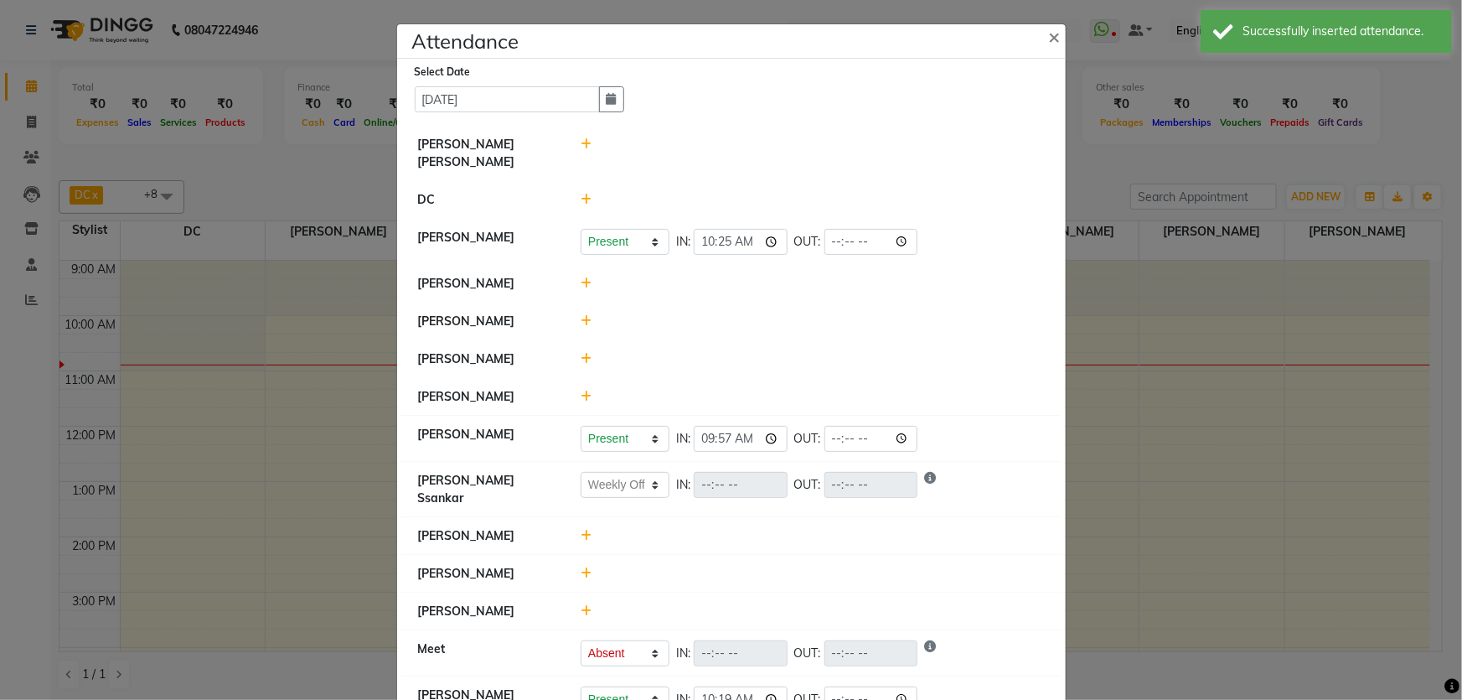
scroll to position [23, 0]
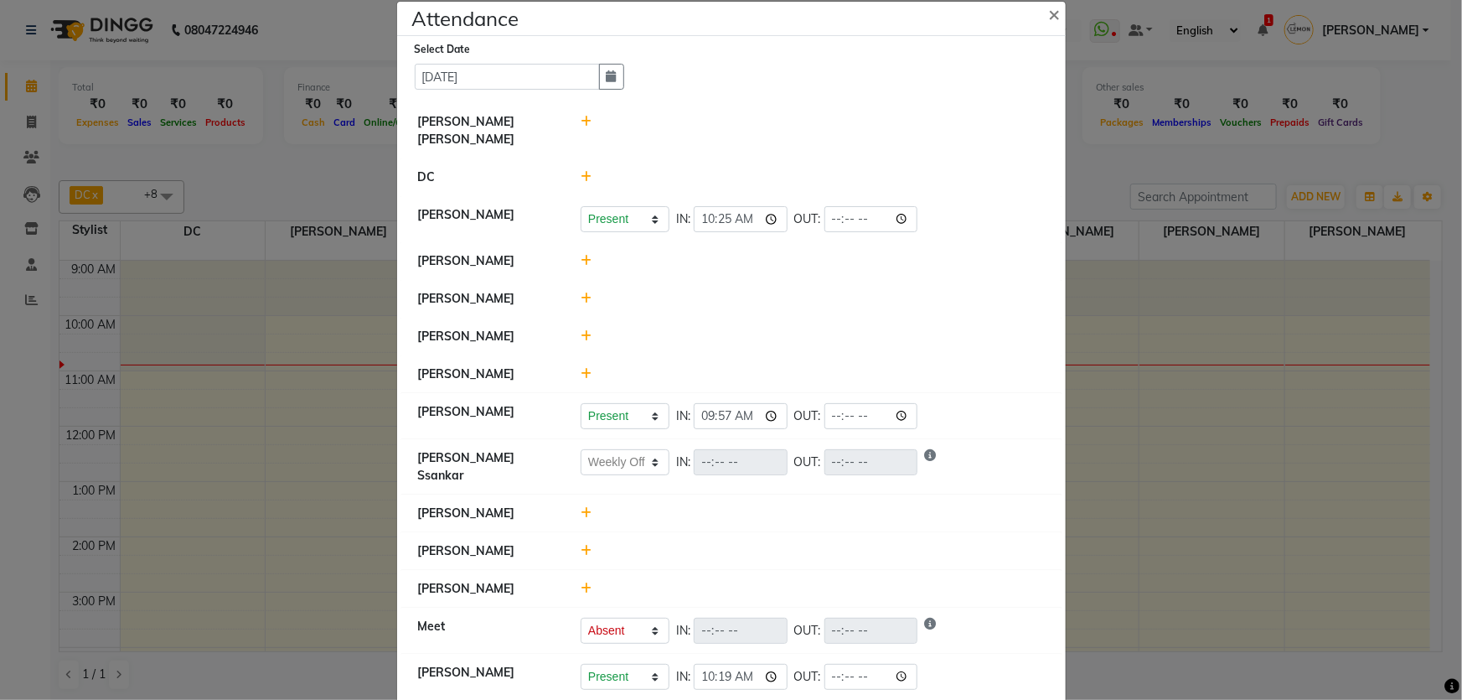
click at [582, 545] on icon at bounding box center [586, 551] width 11 height 12
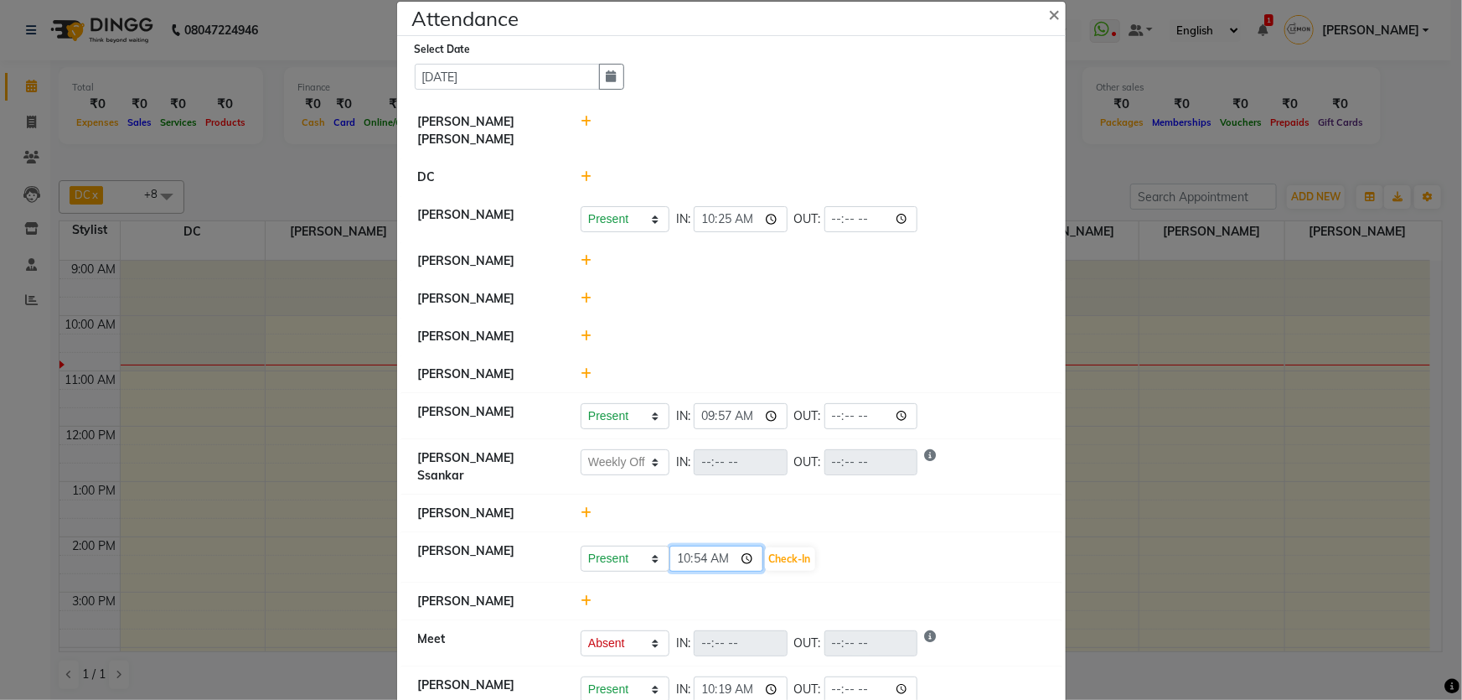
click at [696, 546] on input "10:54" at bounding box center [717, 559] width 94 height 26
type input "10:11"
click at [811, 547] on button "Check-In" at bounding box center [790, 558] width 50 height 23
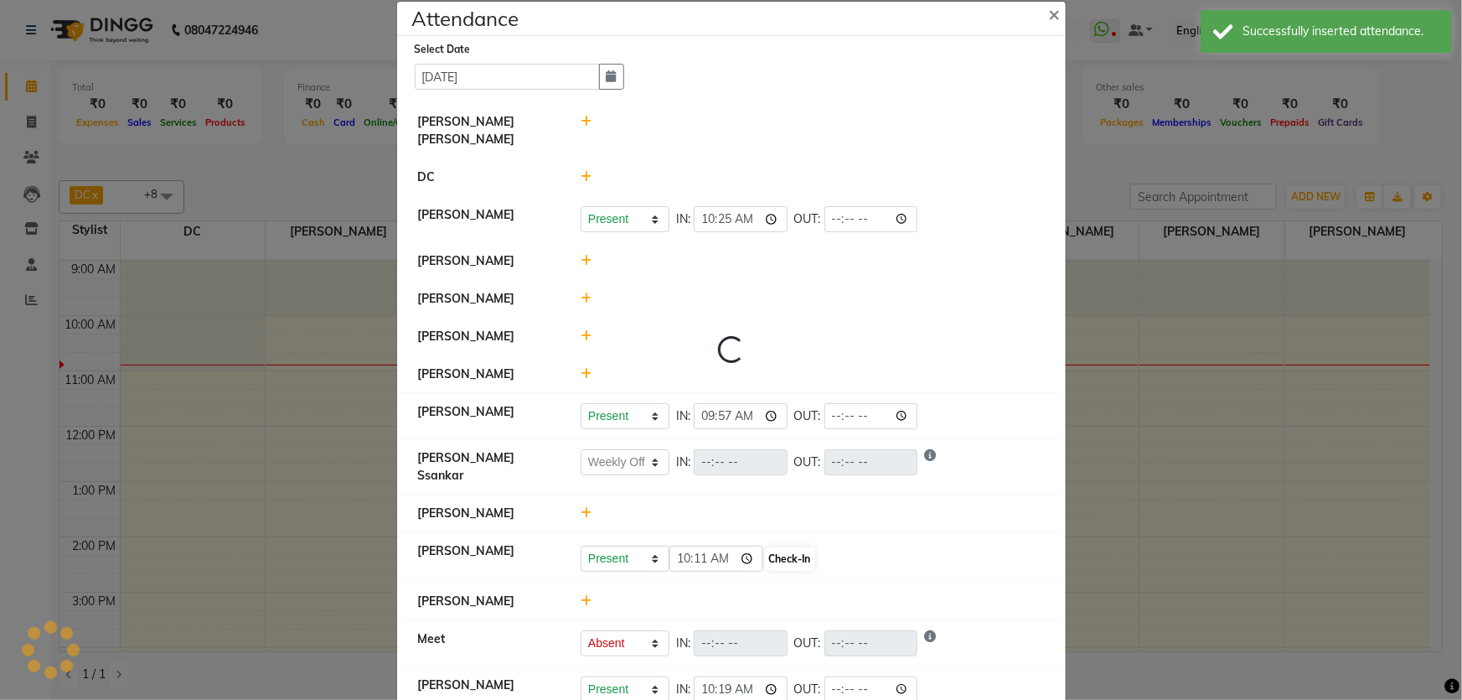
select select "W"
select select "A"
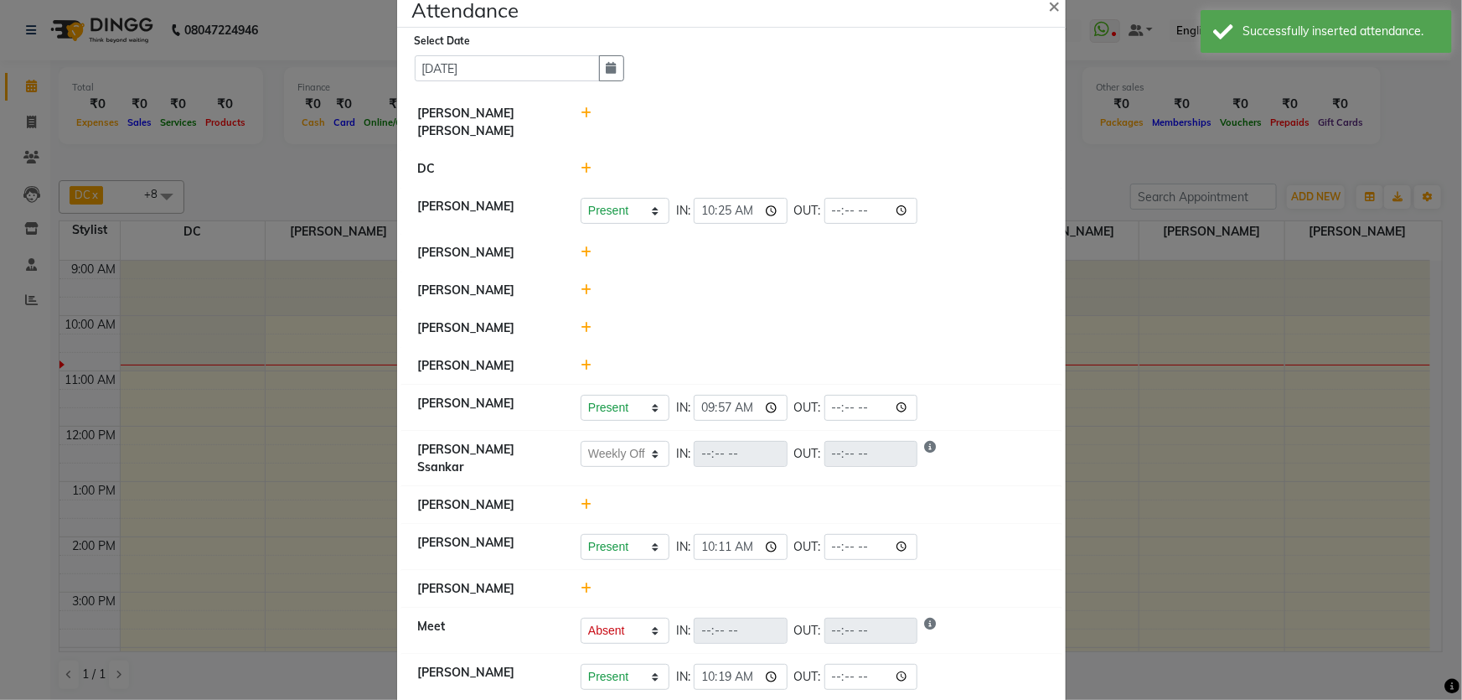
click at [582, 582] on icon at bounding box center [586, 588] width 11 height 12
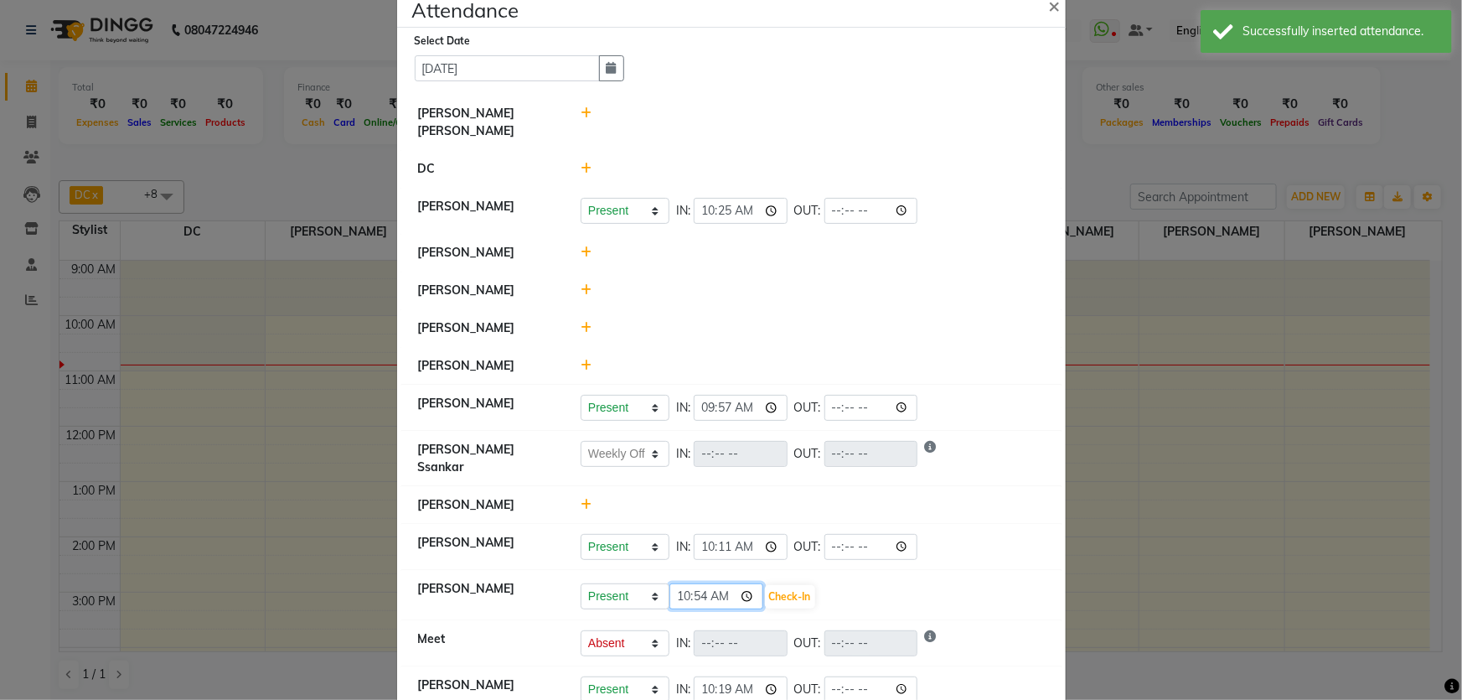
click at [694, 583] on input "10:54" at bounding box center [717, 596] width 94 height 26
type input "10:12"
click at [797, 585] on button "Check-In" at bounding box center [790, 596] width 50 height 23
select select "W"
select select "A"
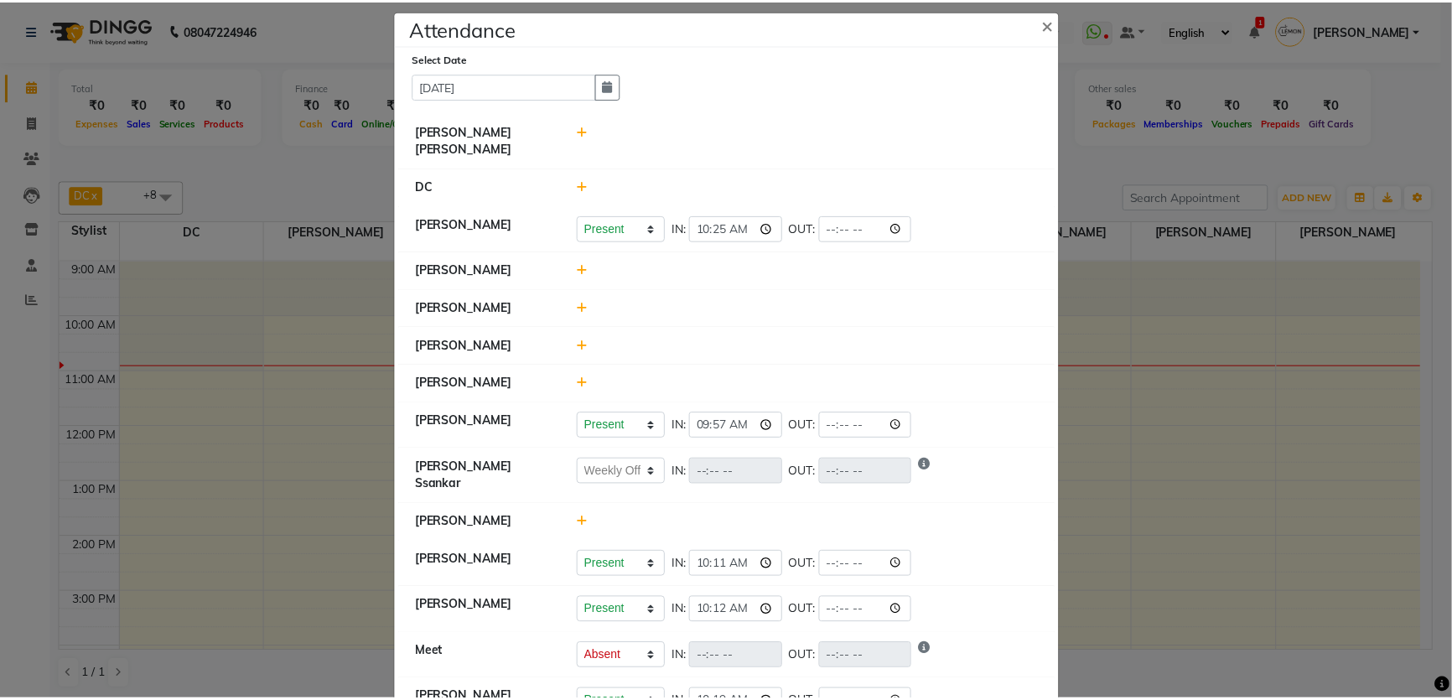
scroll to position [0, 0]
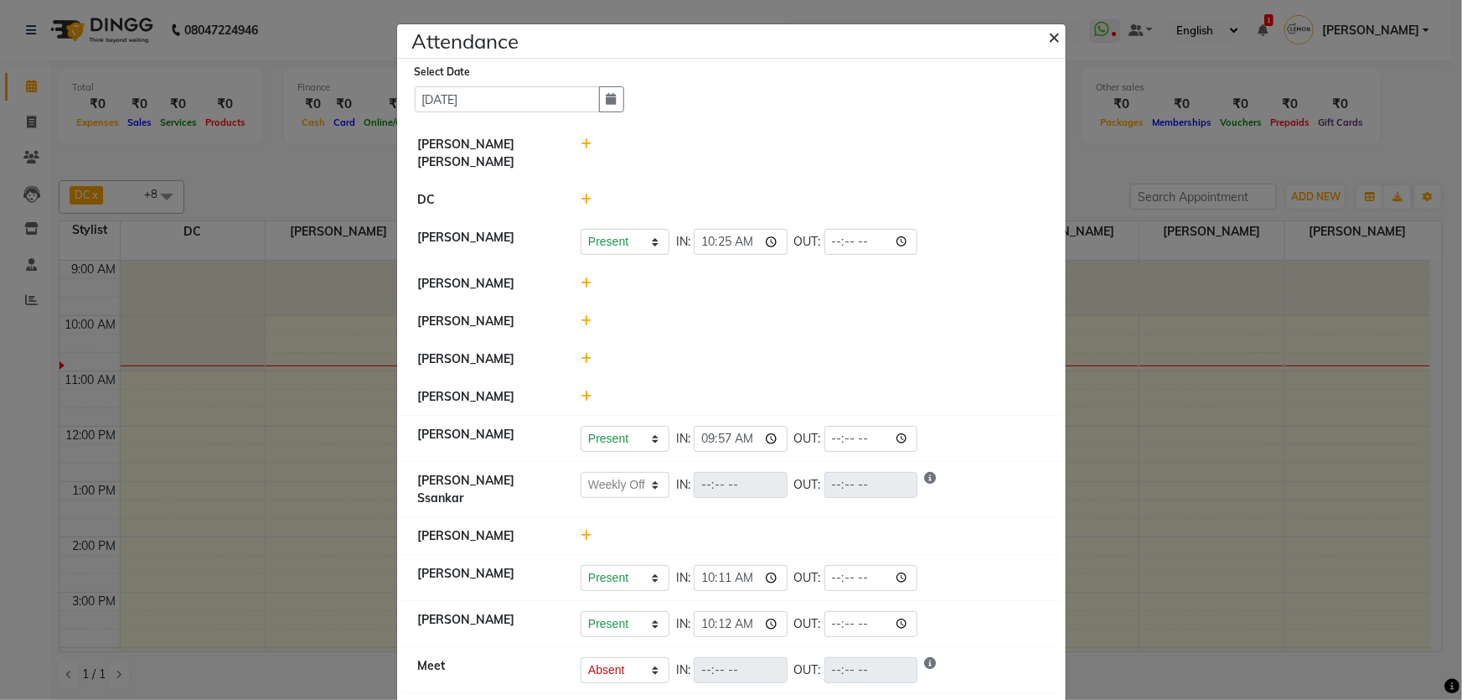
click at [1049, 39] on span "×" at bounding box center [1055, 35] width 12 height 25
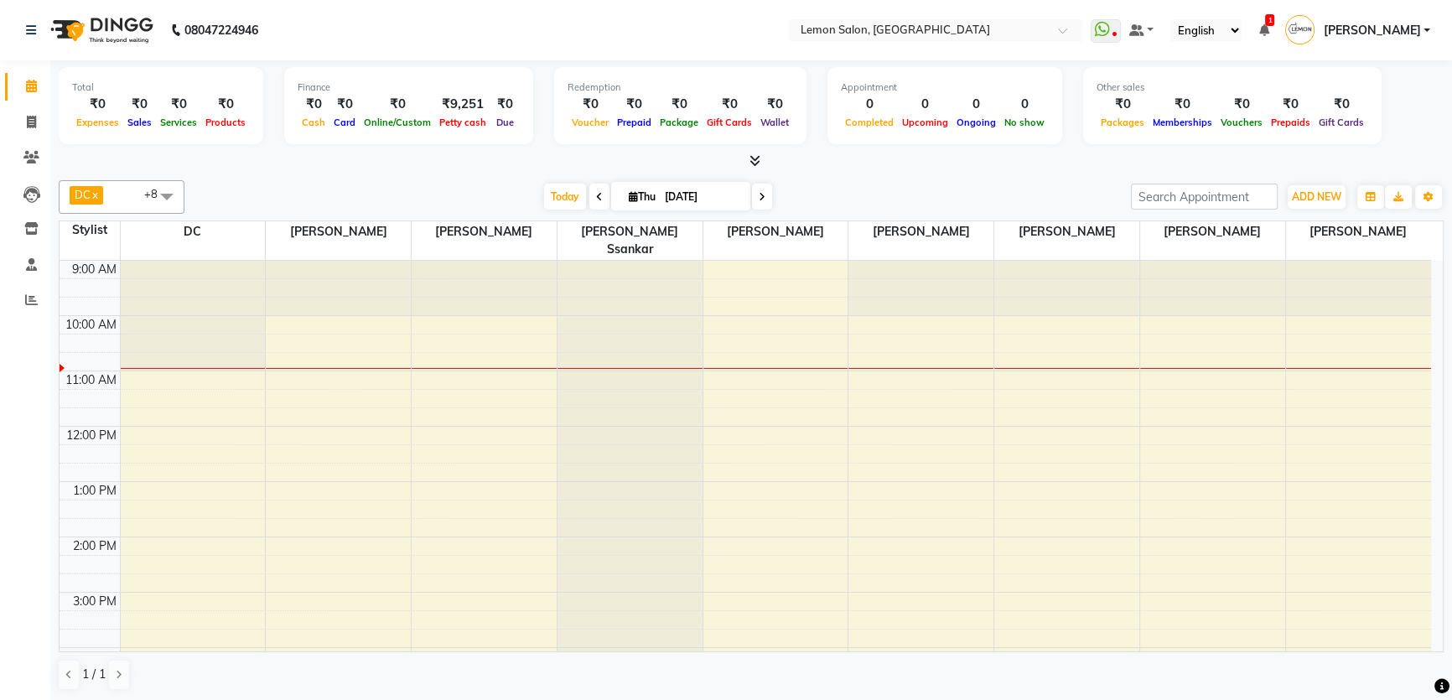
click at [629, 197] on icon at bounding box center [633, 196] width 9 height 11
select select "9"
select select "2025"
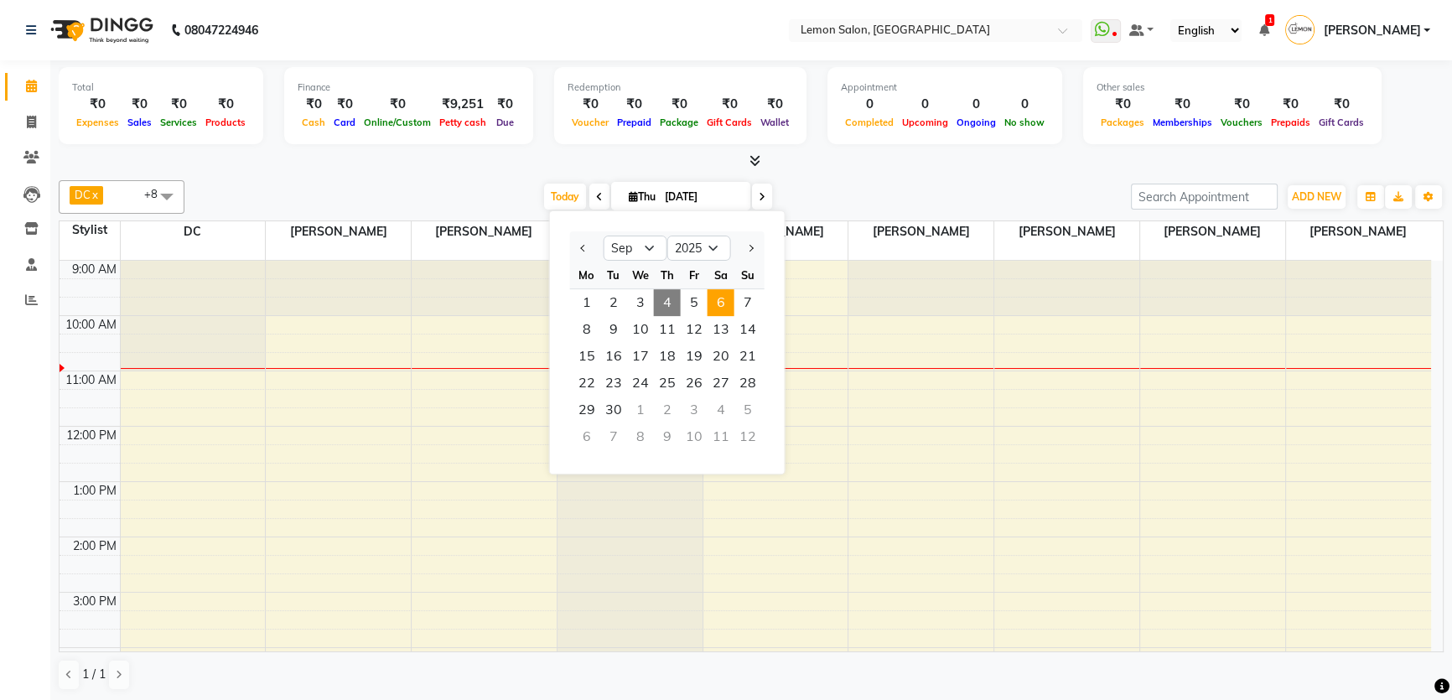
click at [729, 307] on span "6" at bounding box center [720, 302] width 27 height 27
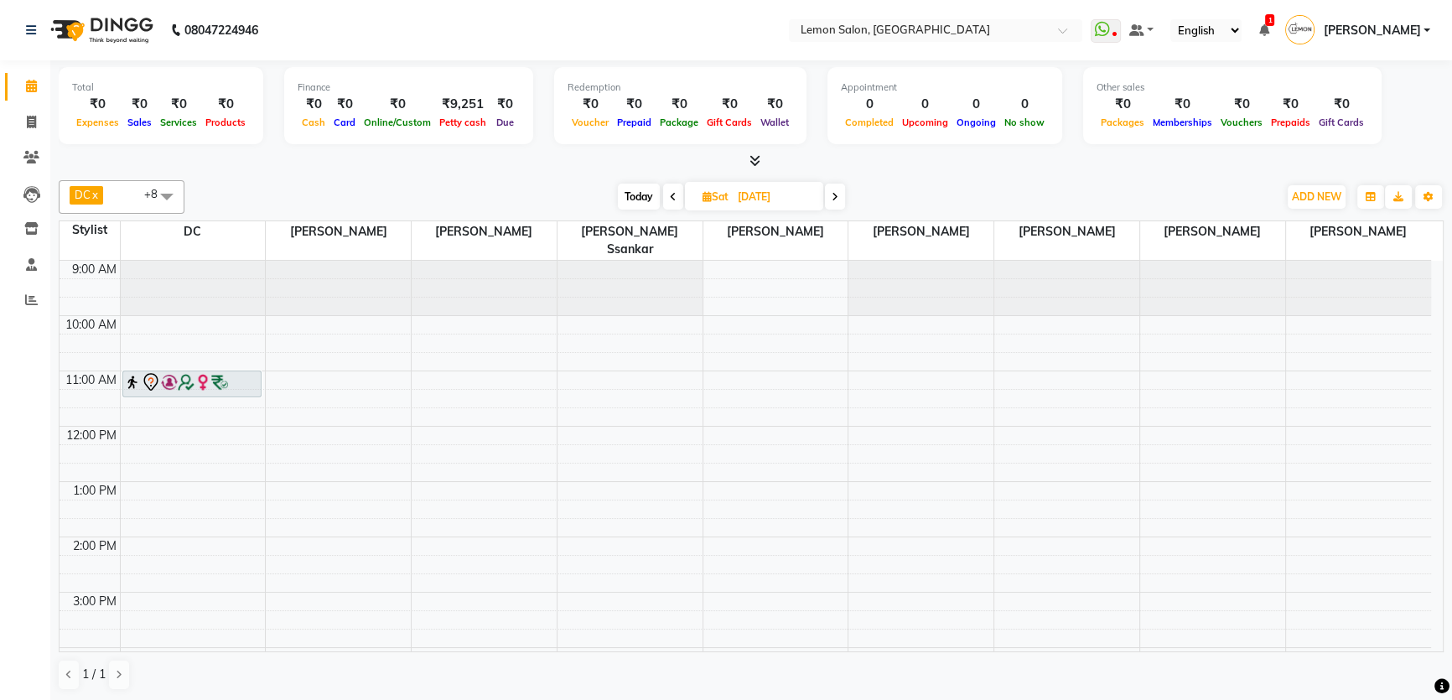
click at [645, 184] on span "Today" at bounding box center [639, 197] width 42 height 26
type input "[DATE]"
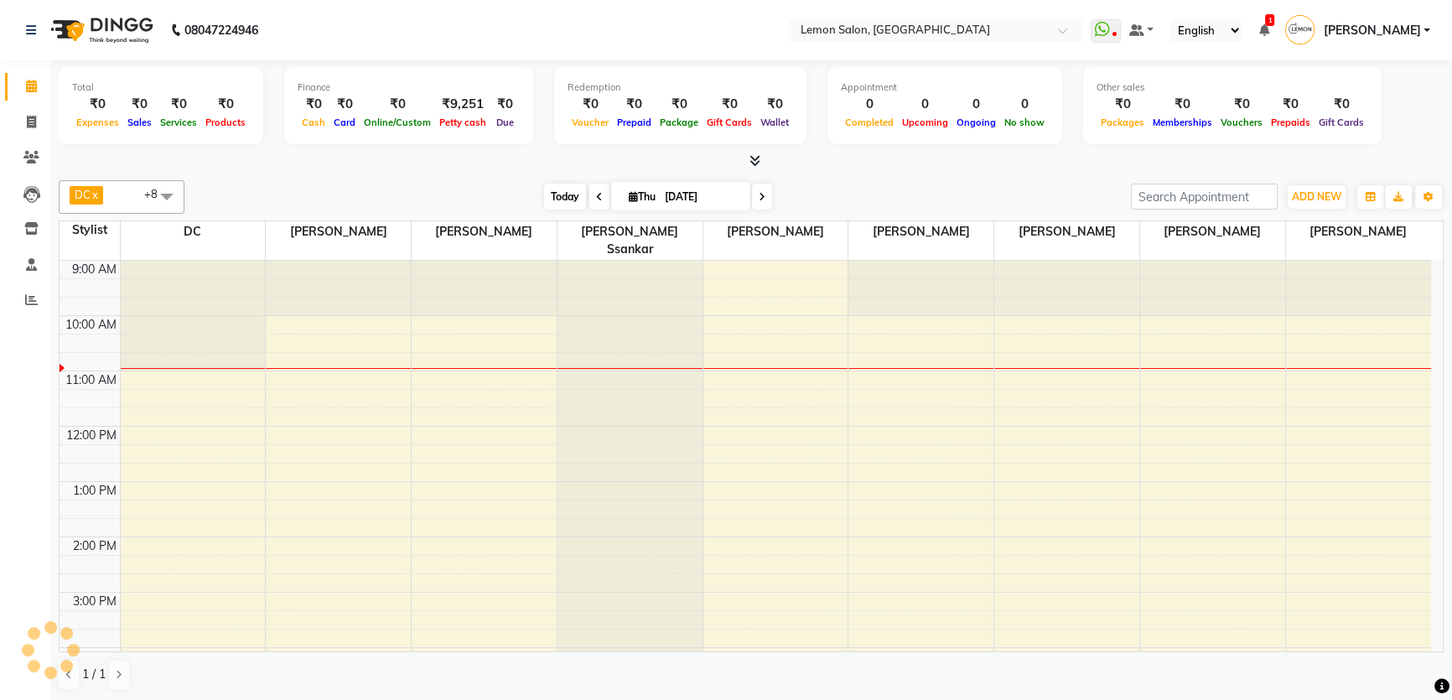
scroll to position [56, 0]
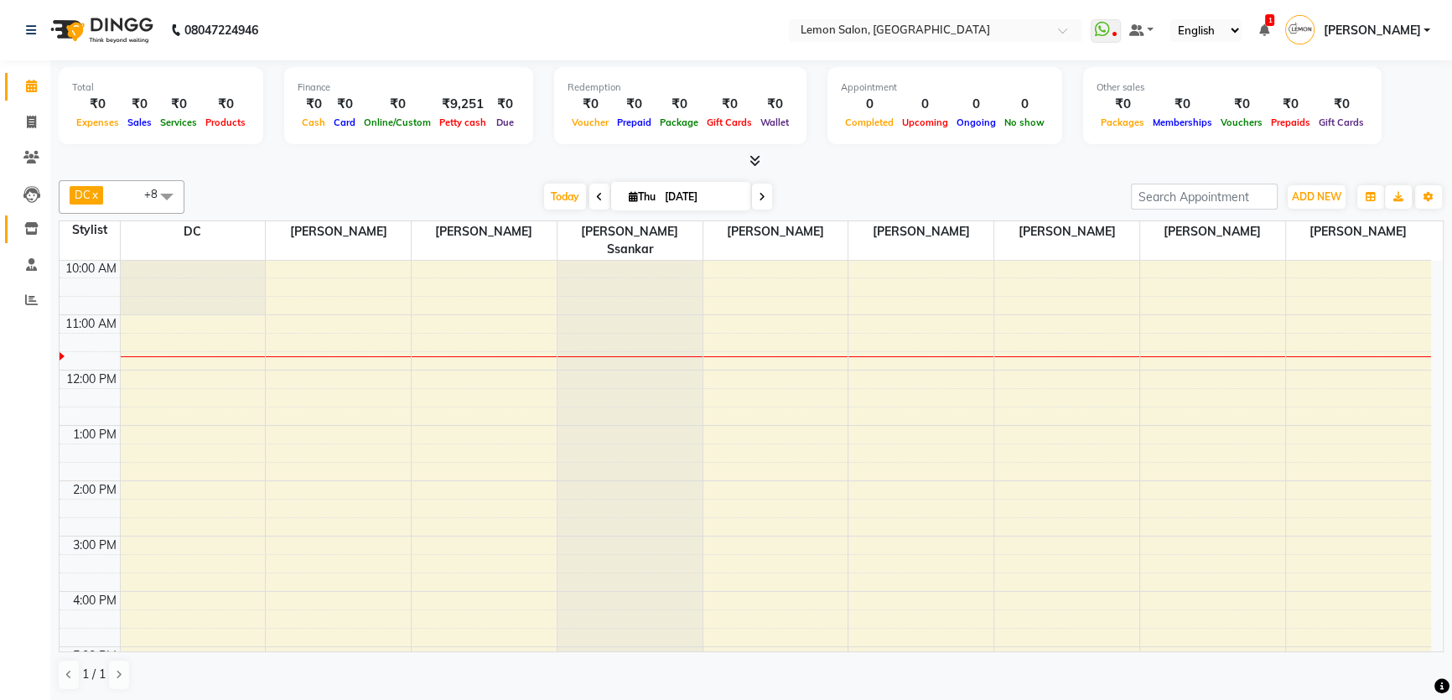
click at [23, 239] on link "Inventory" at bounding box center [25, 229] width 40 height 28
select select
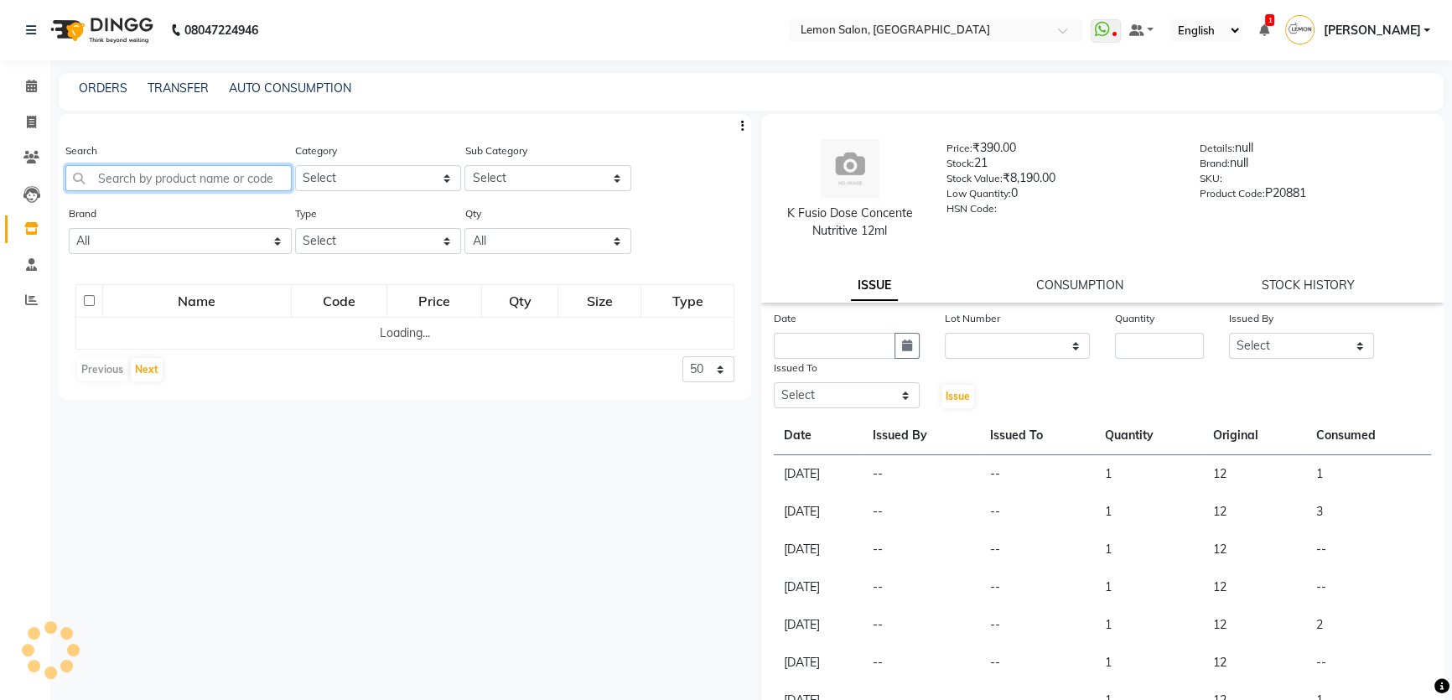
click at [116, 181] on input "text" at bounding box center [178, 178] width 226 height 26
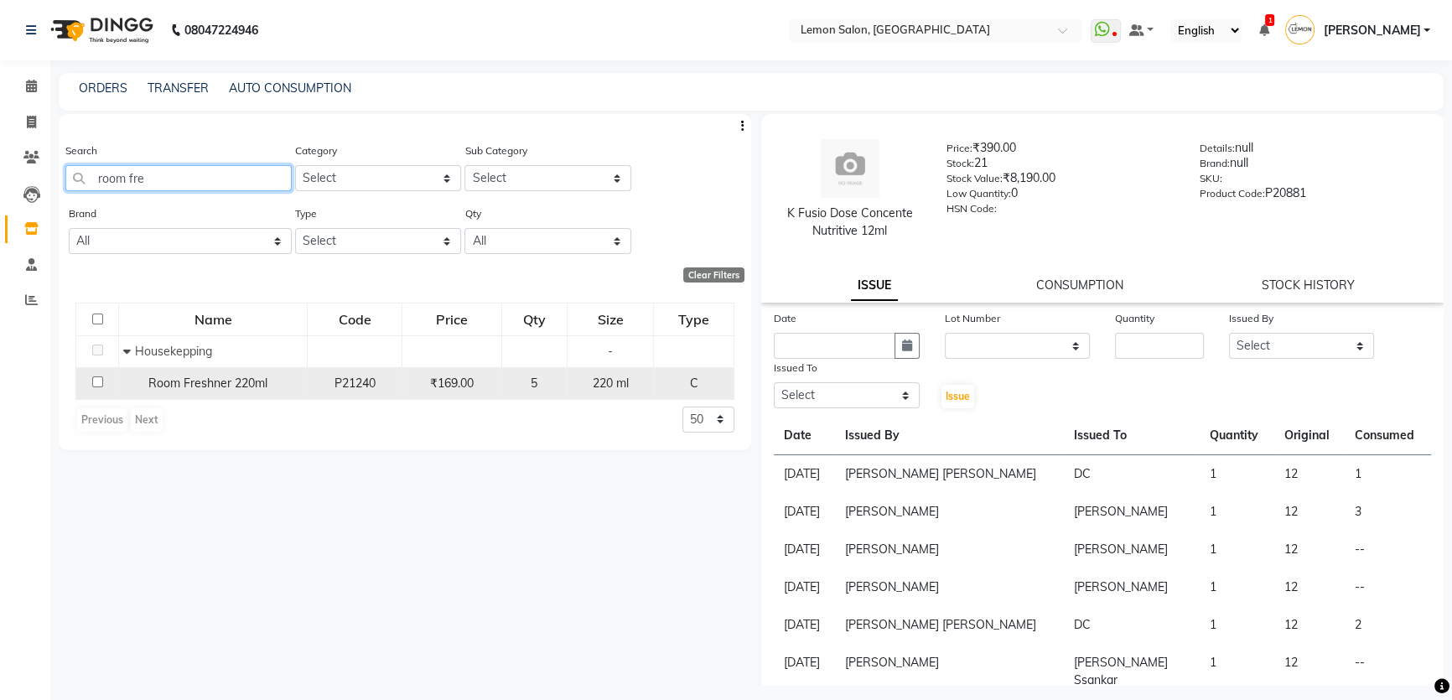
type input "room fre"
click at [95, 383] on input "checkbox" at bounding box center [97, 381] width 11 height 11
checkbox input "true"
select select
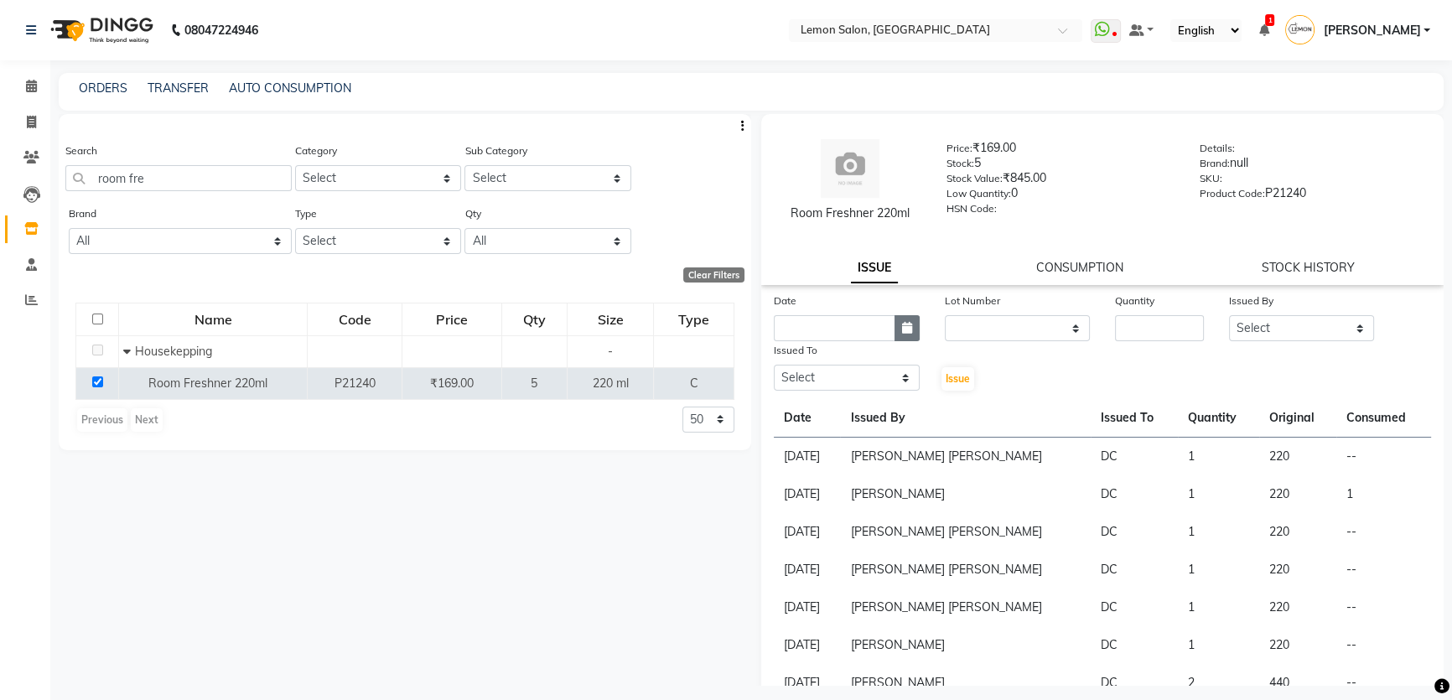
click at [904, 324] on icon "button" at bounding box center [907, 328] width 10 height 12
select select "9"
select select "2025"
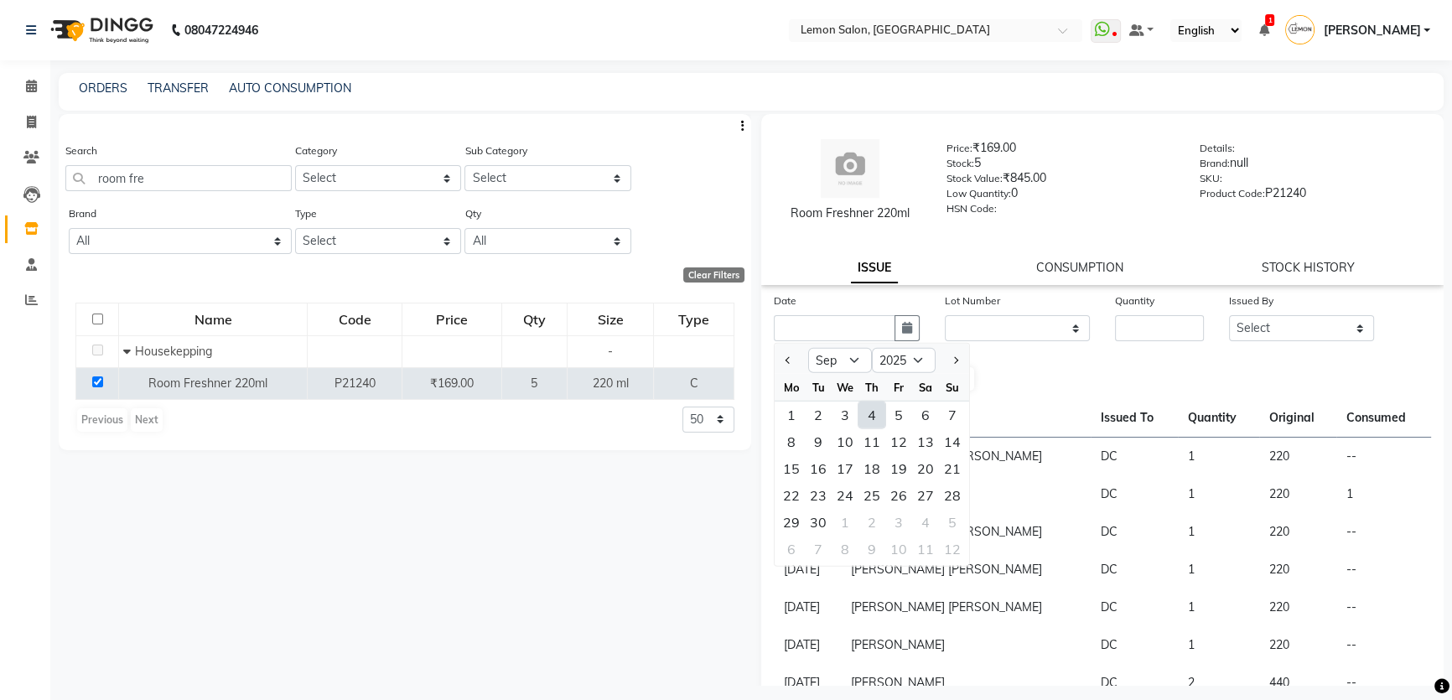
click at [860, 417] on div "4" at bounding box center [871, 414] width 27 height 27
type input "[DATE]"
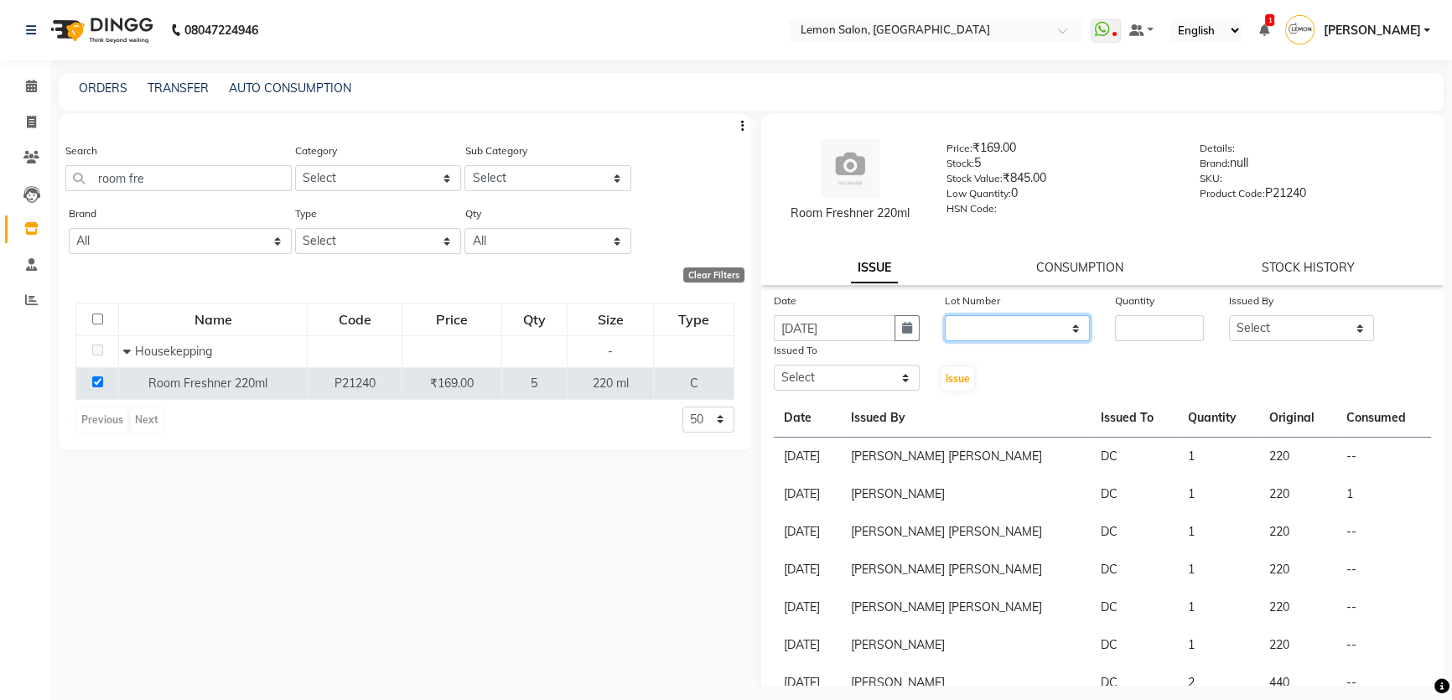
click at [1022, 327] on select "None" at bounding box center [1017, 328] width 146 height 26
drag, startPoint x: 1022, startPoint y: 339, endPoint x: 1022, endPoint y: 352, distance: 13.4
click at [1022, 352] on div "Date [DATE] Lot Number None Quantity Issued By Select [PERSON_NAME] [PERSON_NAM…" at bounding box center [1102, 342] width 682 height 101
click at [1022, 333] on select "None" at bounding box center [1017, 328] width 146 height 26
select select "0: null"
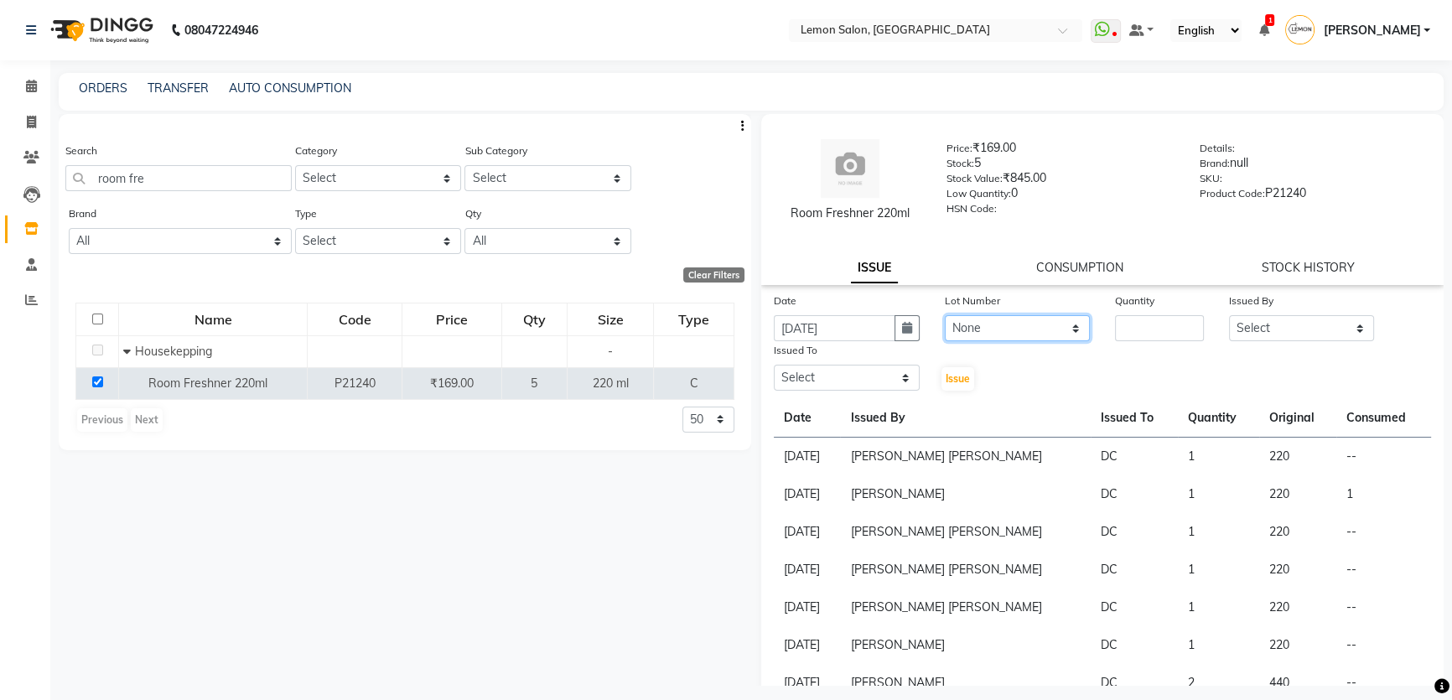
click at [944, 315] on select "None" at bounding box center [1017, 328] width 146 height 26
click at [1141, 316] on input "number" at bounding box center [1159, 328] width 89 height 26
type input "1"
click at [1245, 336] on select "Select [PERSON_NAME] [PERSON_NAME] Ssankar [PERSON_NAME] DC [PERSON_NAME] [PERS…" at bounding box center [1302, 328] width 146 height 26
select select "66607"
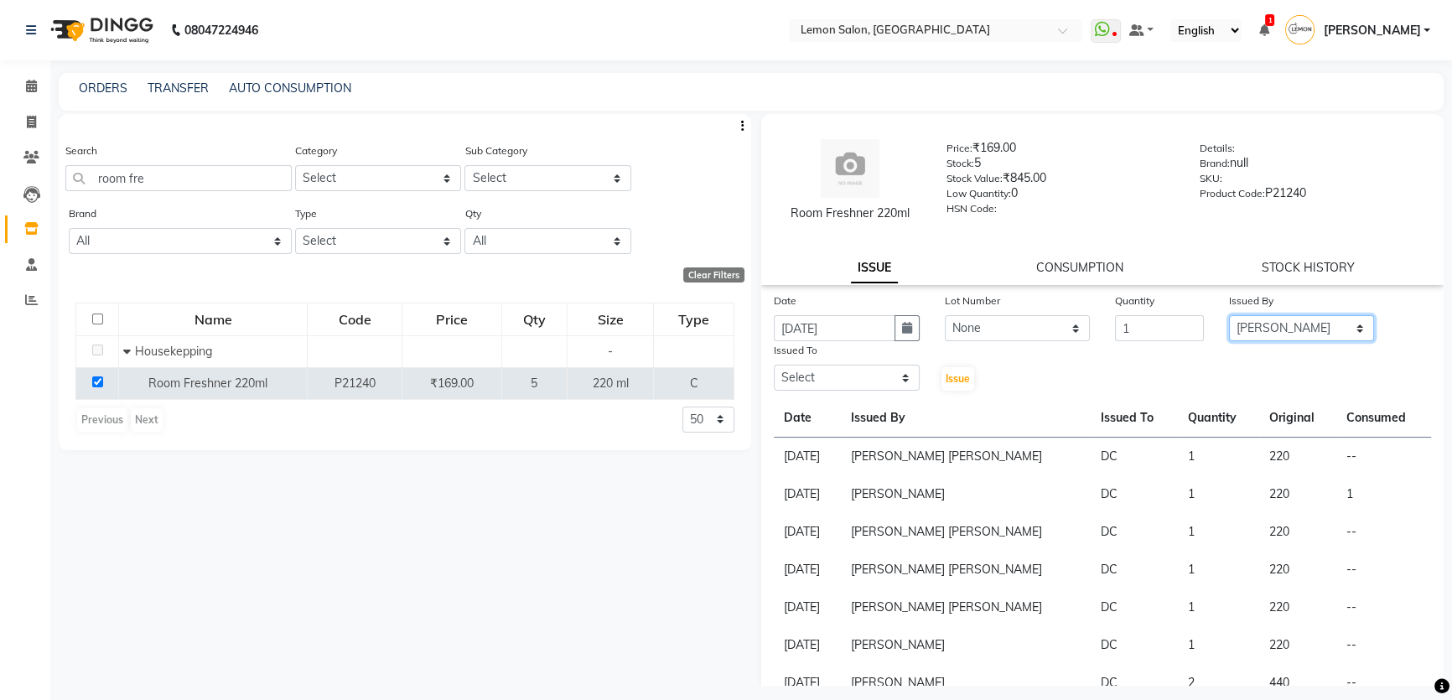
click at [1229, 315] on select "Select [PERSON_NAME] [PERSON_NAME] Ssankar [PERSON_NAME] DC [PERSON_NAME] [PERS…" at bounding box center [1302, 328] width 146 height 26
click at [877, 387] on select "Select [PERSON_NAME] [PERSON_NAME] Ssankar [PERSON_NAME] DC [PERSON_NAME] [PERS…" at bounding box center [847, 378] width 146 height 26
select select "7891"
click at [774, 365] on select "Select [PERSON_NAME] [PERSON_NAME] Ssankar [PERSON_NAME] DC [PERSON_NAME] [PERS…" at bounding box center [847, 378] width 146 height 26
click at [941, 385] on button "Issue" at bounding box center [957, 378] width 33 height 23
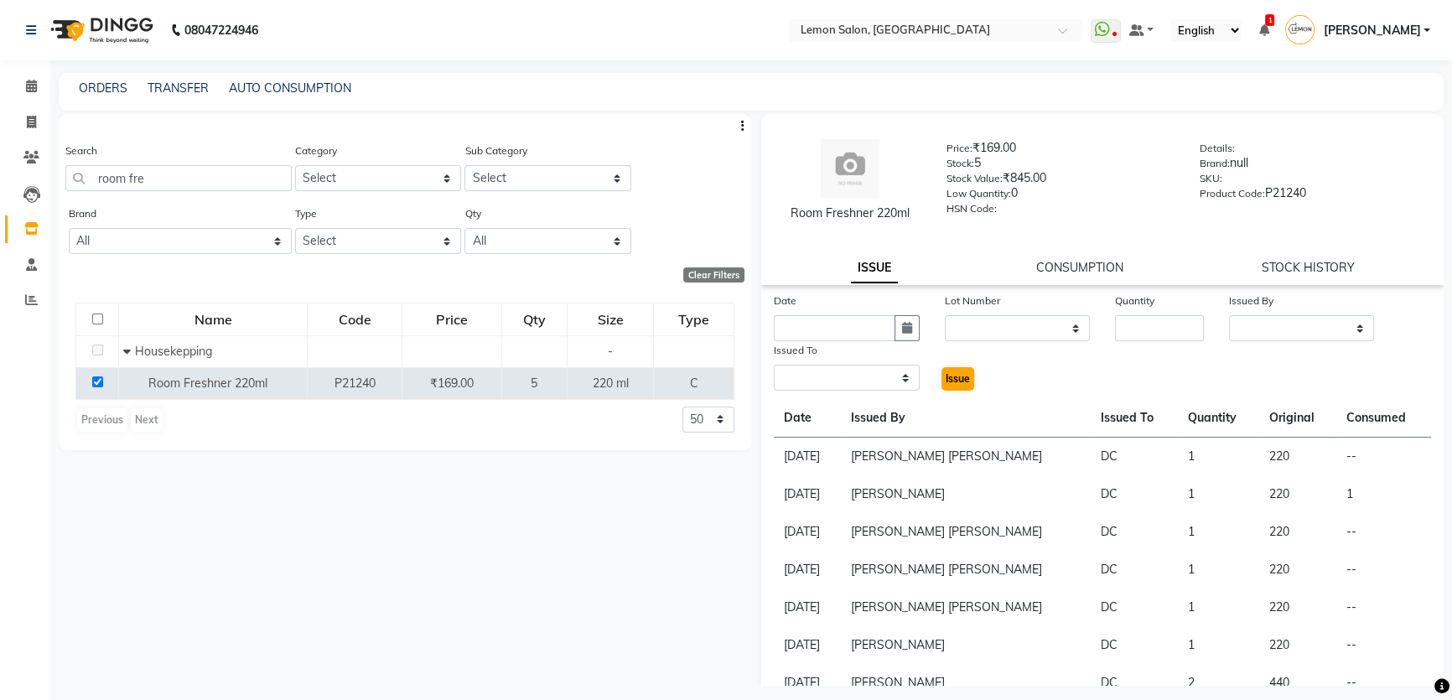
select select
click at [236, 545] on div "Search room fre Category Select Hair Skin Makeup Personal Care Appliances [PERS…" at bounding box center [405, 400] width 692 height 572
click at [34, 82] on icon at bounding box center [31, 86] width 11 height 13
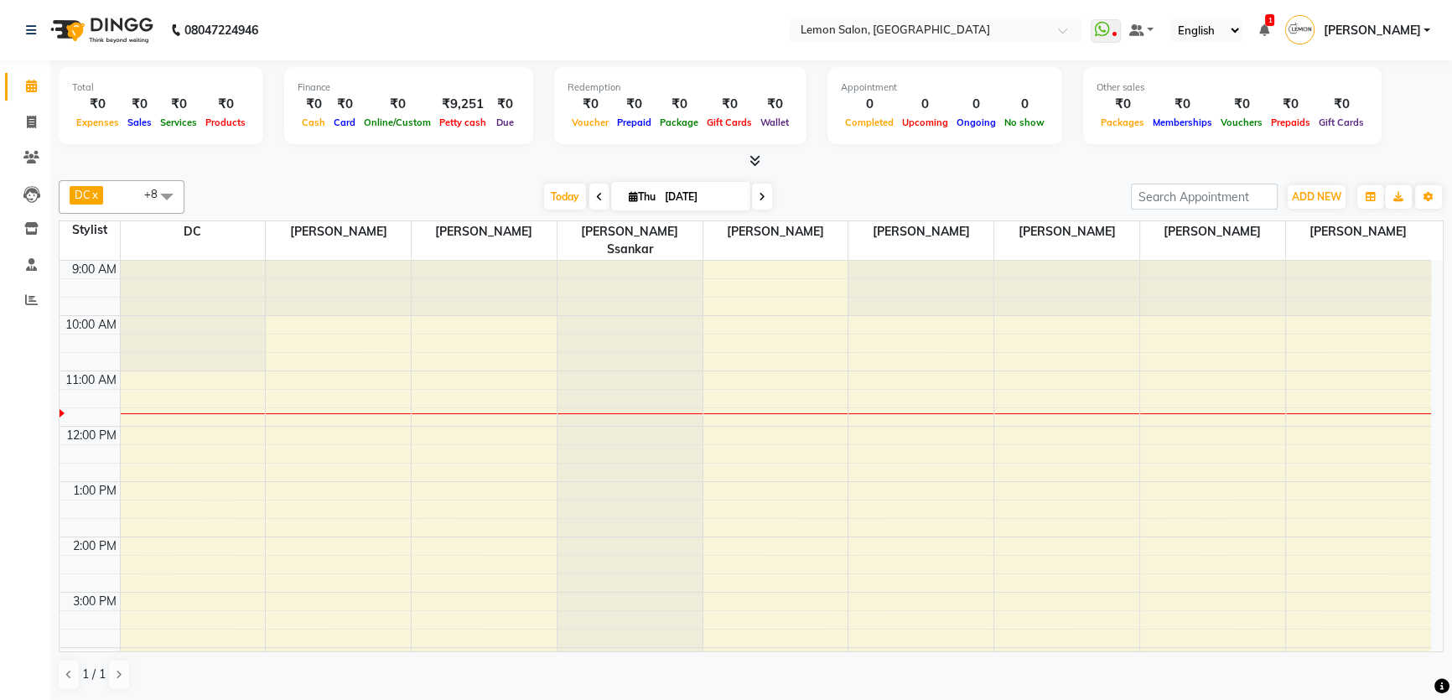
click at [5, 73] on link "Calendar" at bounding box center [25, 87] width 40 height 28
click at [1325, 199] on span "ADD NEW" at bounding box center [1315, 196] width 49 height 13
click at [1279, 292] on link "Add Attendance" at bounding box center [1278, 293] width 132 height 22
select select "W"
select select "A"
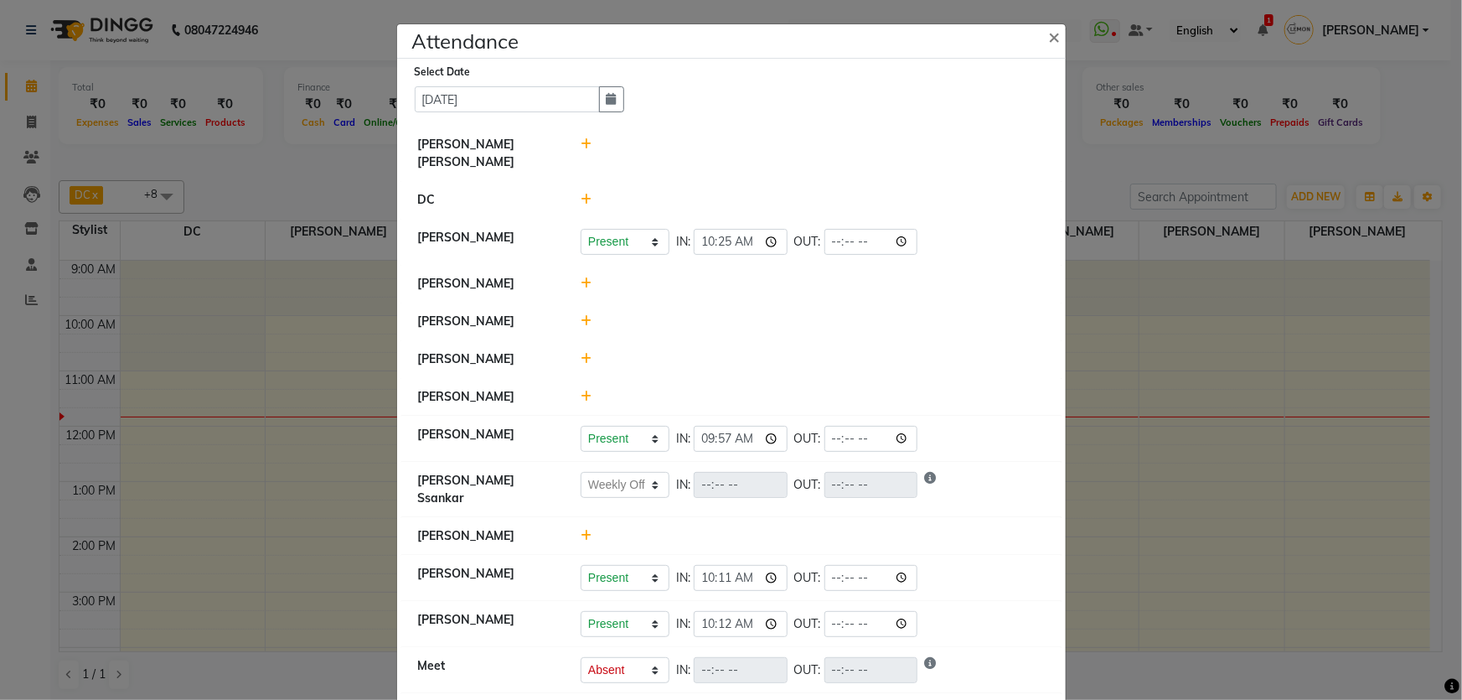
click at [583, 315] on icon at bounding box center [586, 321] width 11 height 12
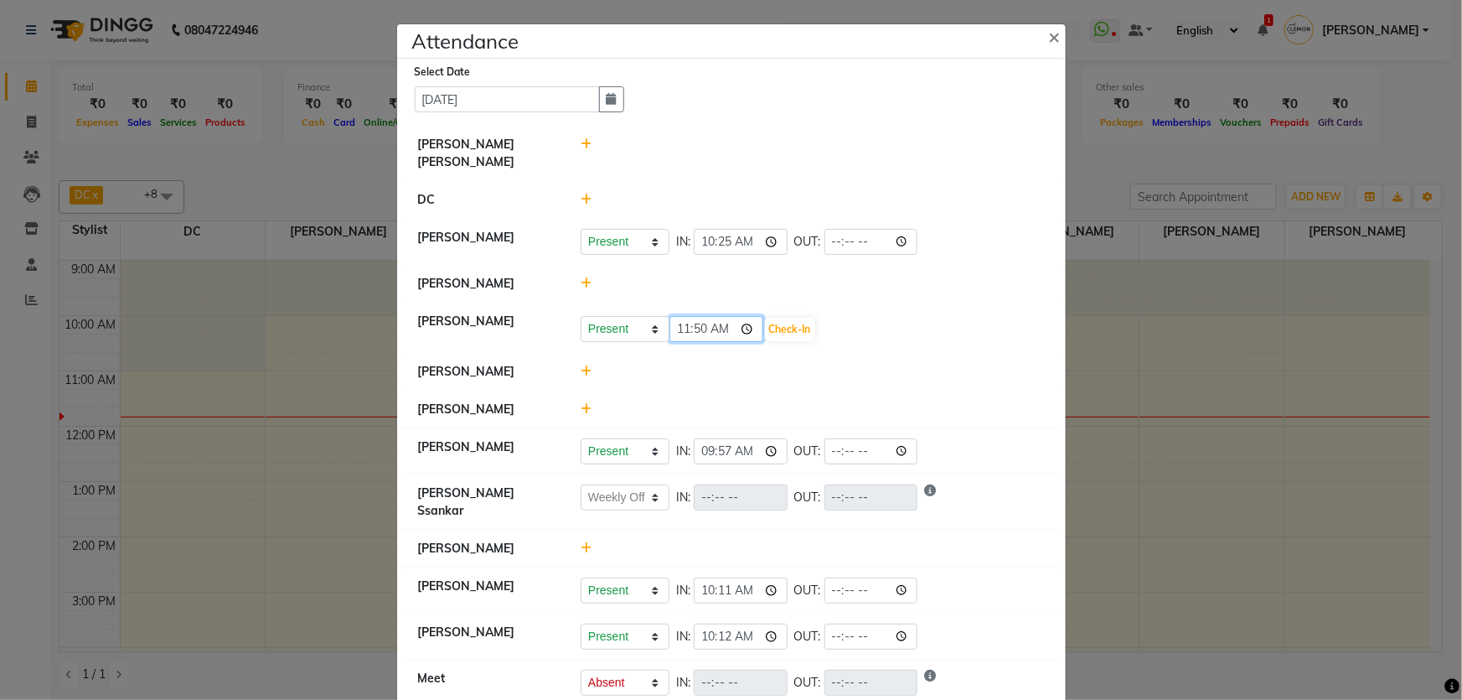
click at [696, 316] on input "11:50" at bounding box center [717, 329] width 94 height 26
type input "11:44"
click at [804, 318] on button "Check-In" at bounding box center [790, 329] width 50 height 23
select select "W"
select select "A"
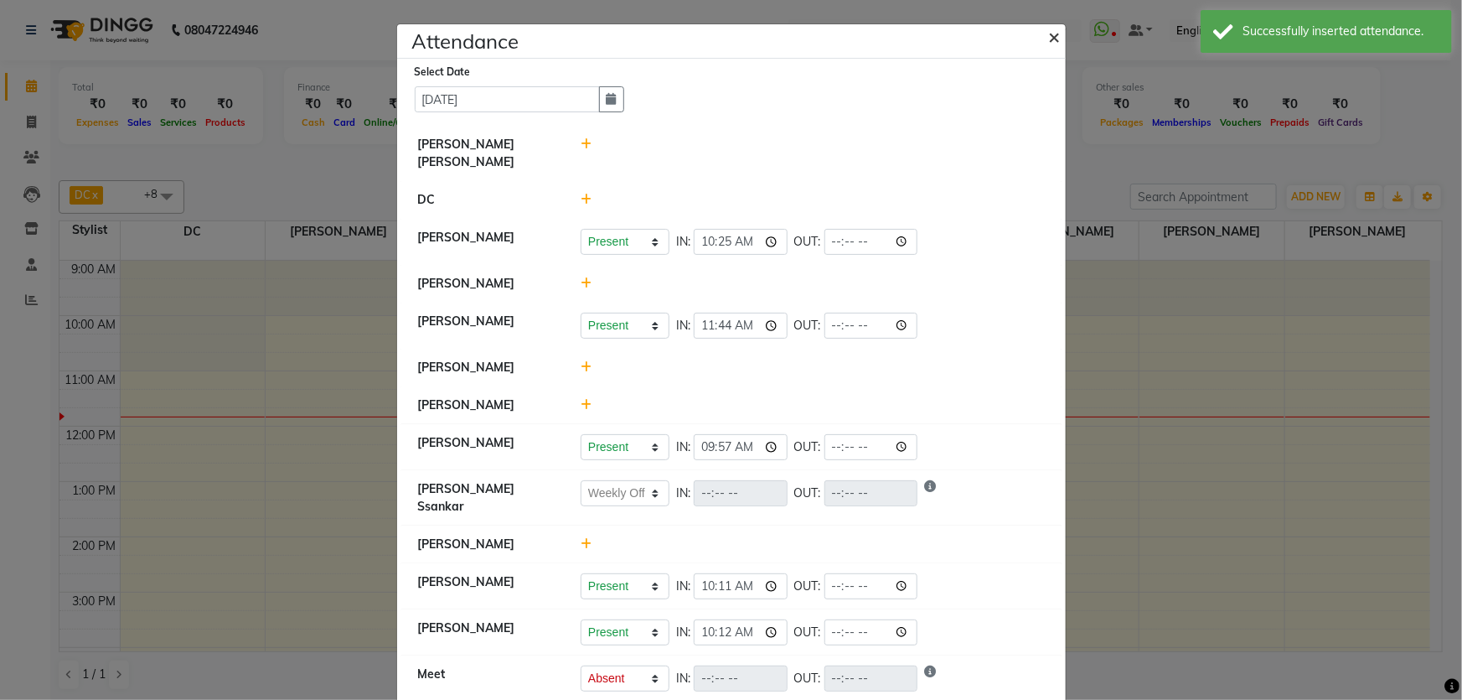
click at [1042, 40] on button "×" at bounding box center [1057, 36] width 42 height 47
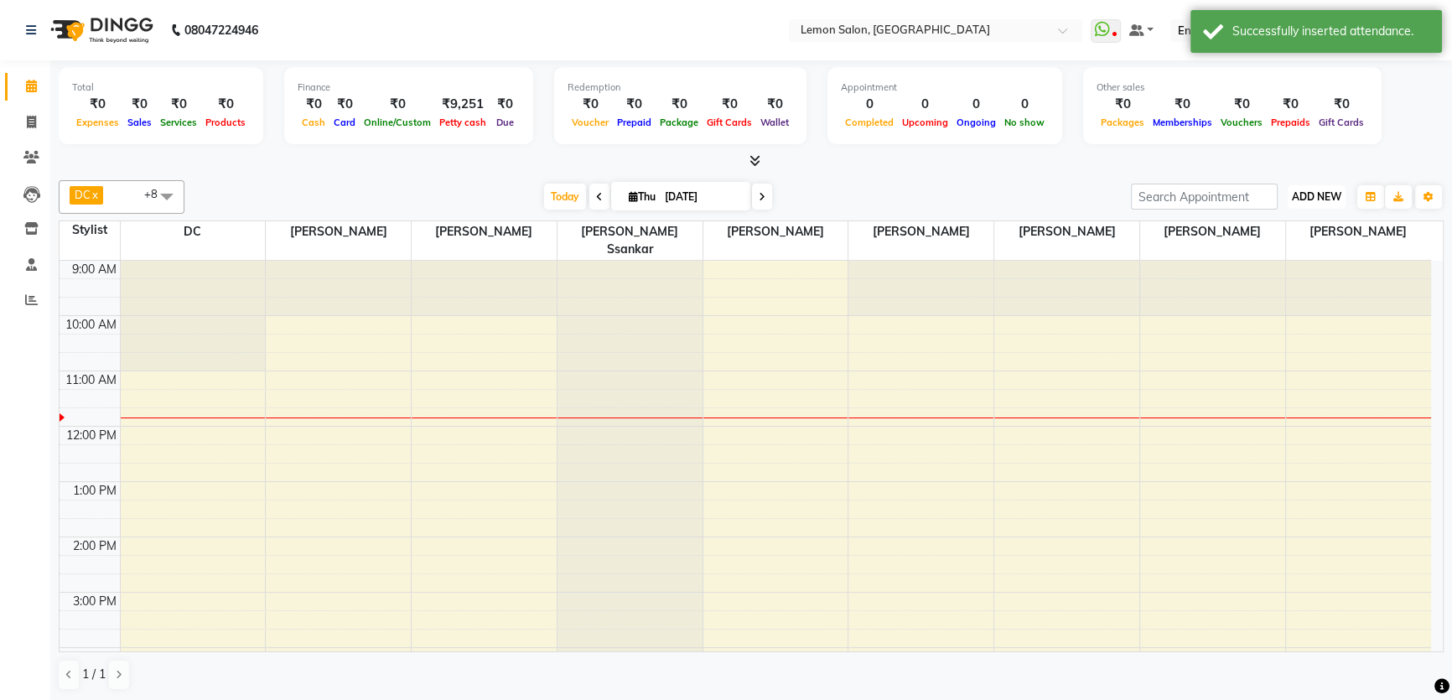
click at [1332, 192] on span "ADD NEW" at bounding box center [1315, 196] width 49 height 13
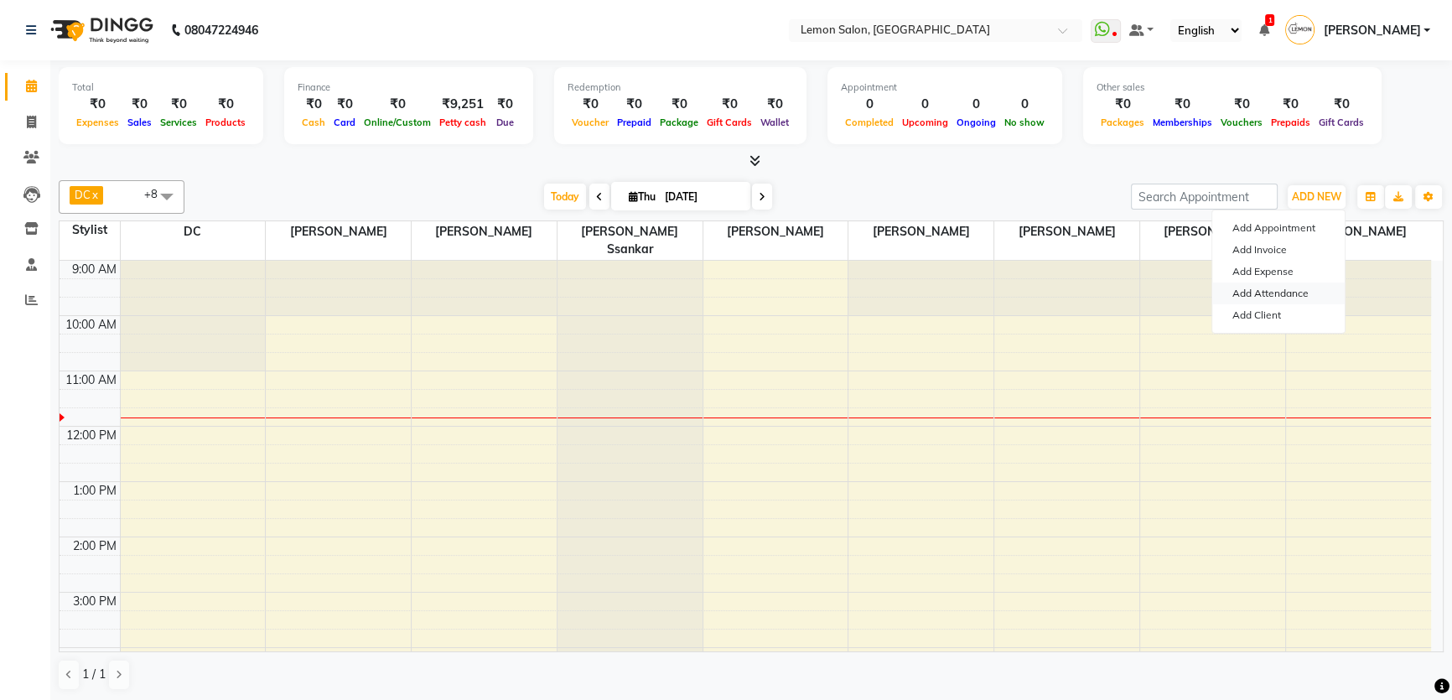
click at [1263, 298] on link "Add Attendance" at bounding box center [1278, 293] width 132 height 22
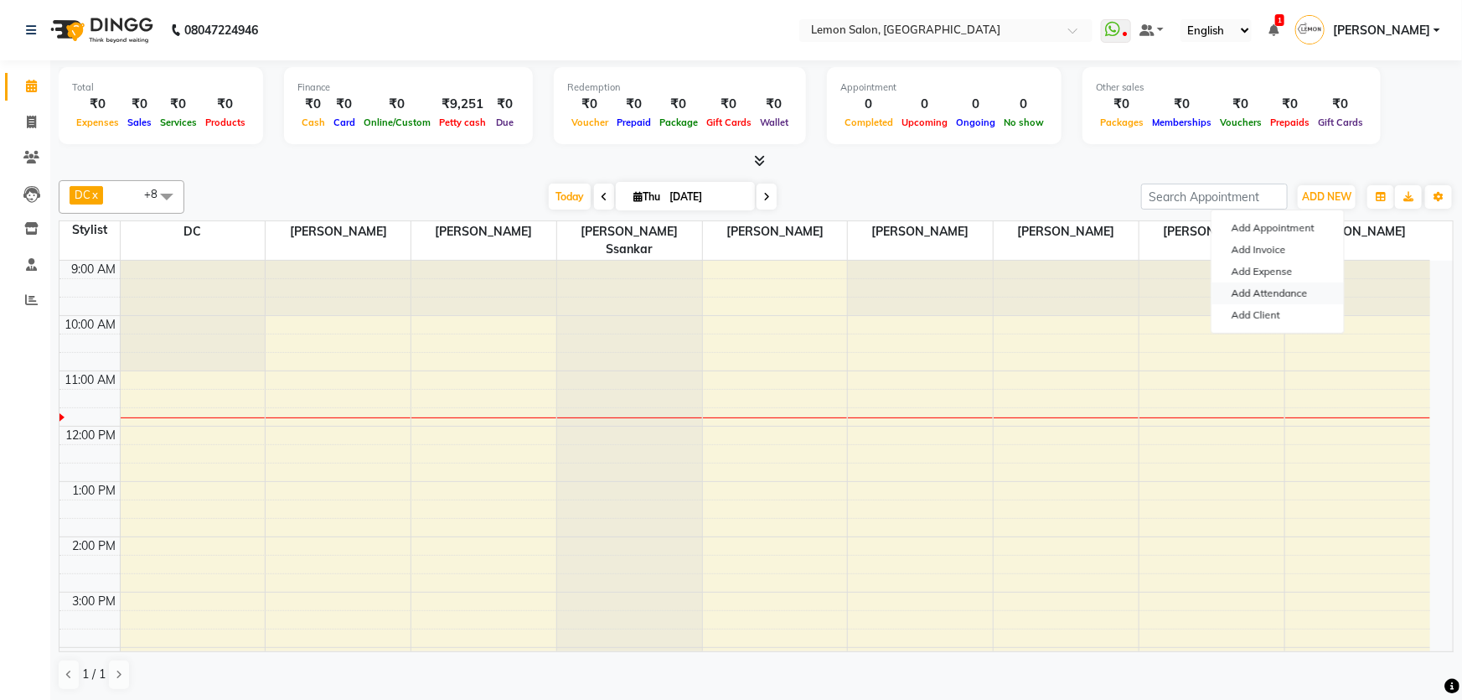
select select "W"
select select "A"
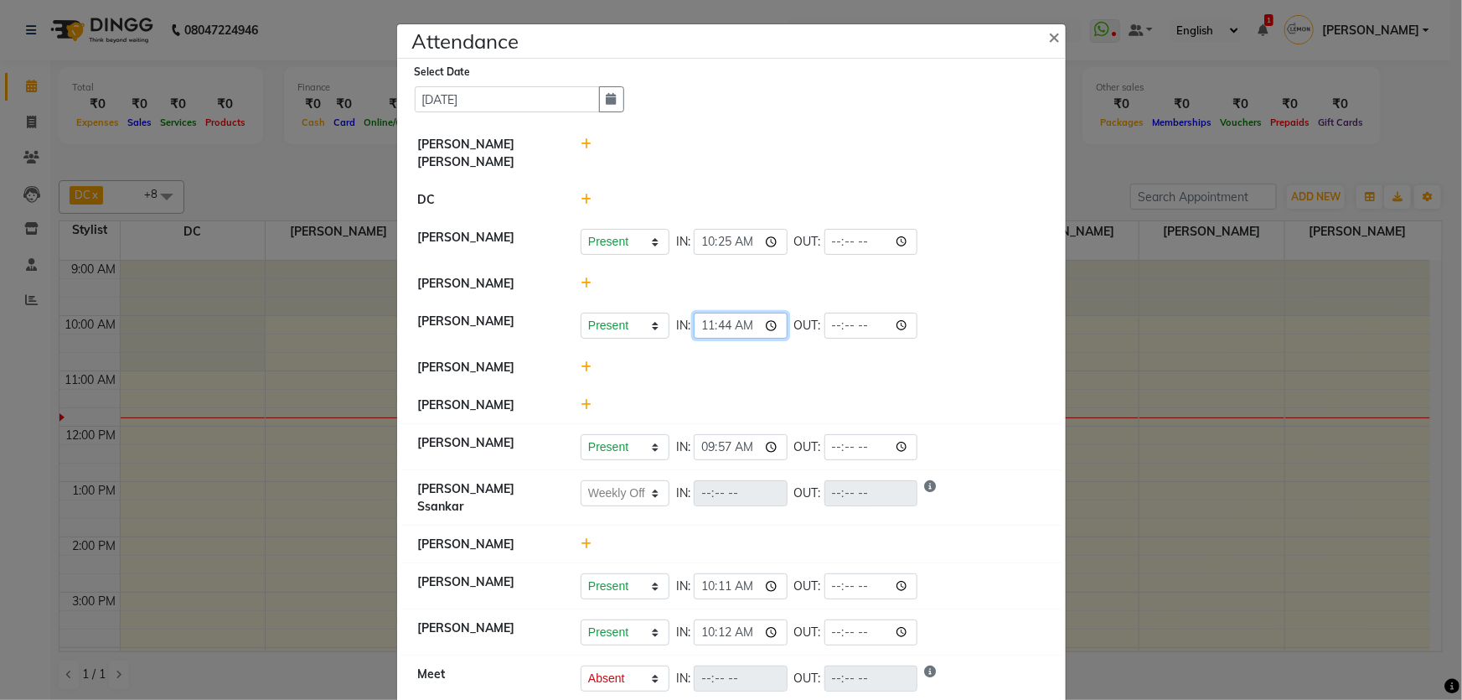
click at [713, 313] on input "11:44" at bounding box center [741, 326] width 94 height 26
type input "11:40"
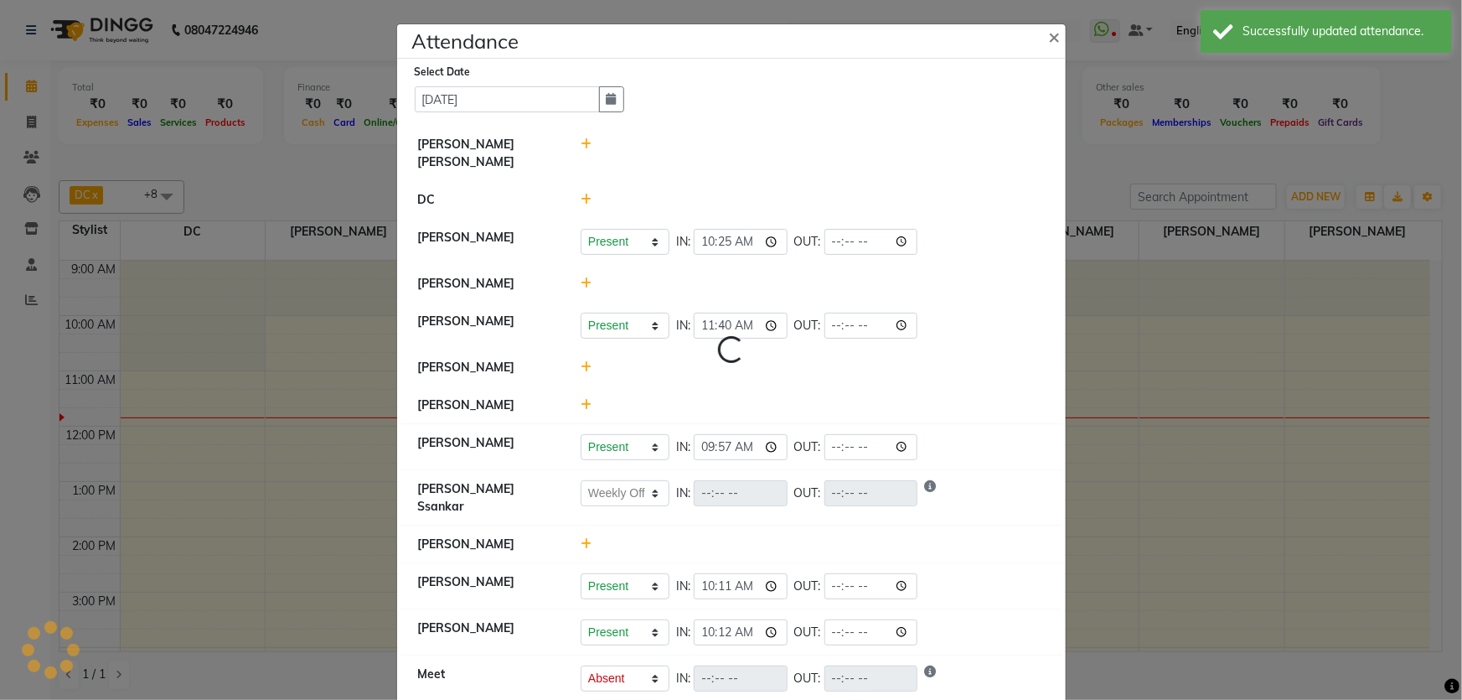
select select "W"
select select "A"
click at [1050, 28] on span "×" at bounding box center [1055, 35] width 12 height 25
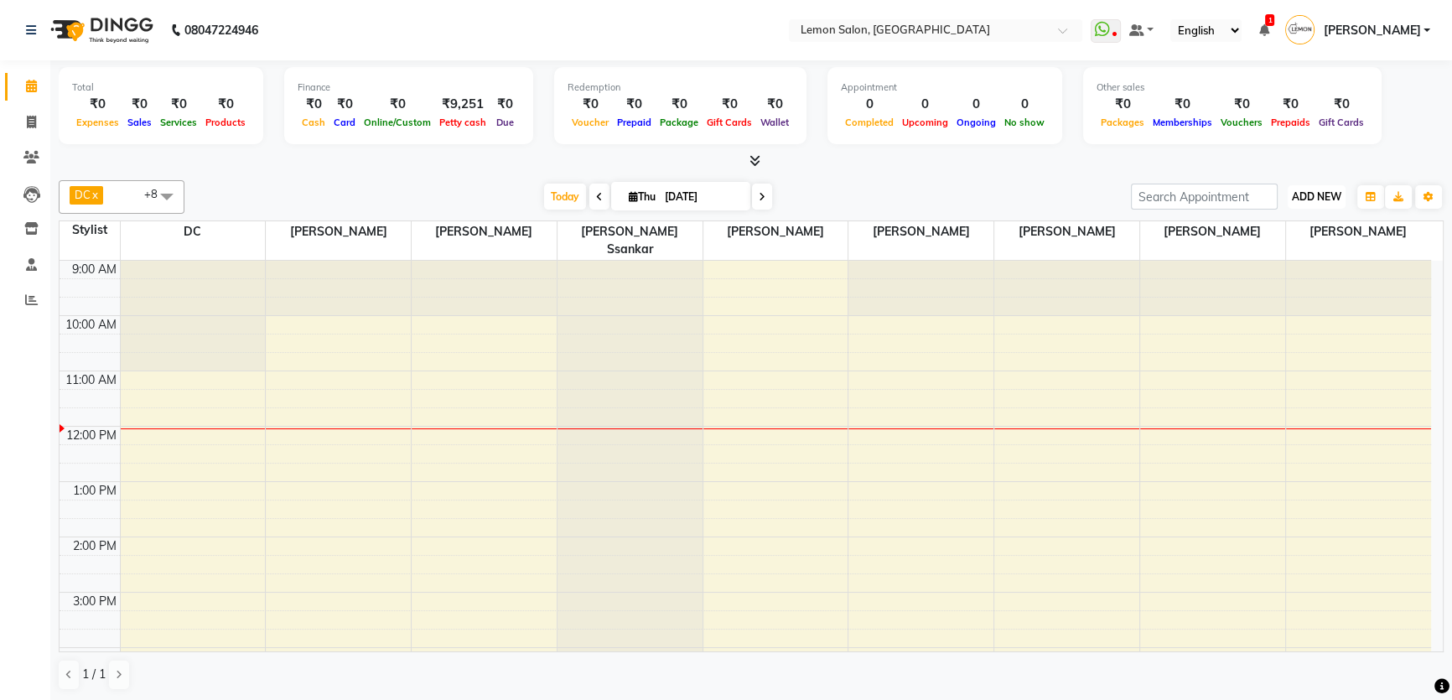
click at [1340, 193] on span "ADD NEW" at bounding box center [1315, 196] width 49 height 13
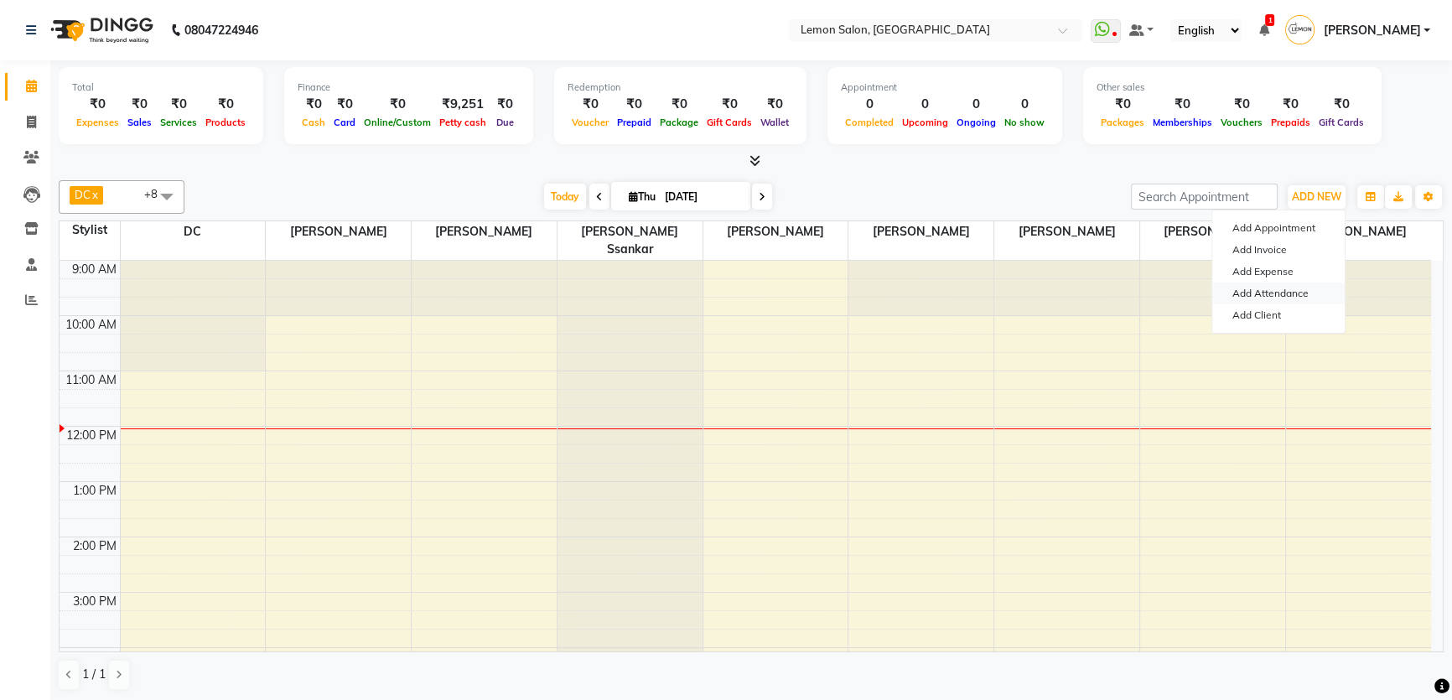
click at [1289, 294] on link "Add Attendance" at bounding box center [1278, 293] width 132 height 22
select select "W"
select select "A"
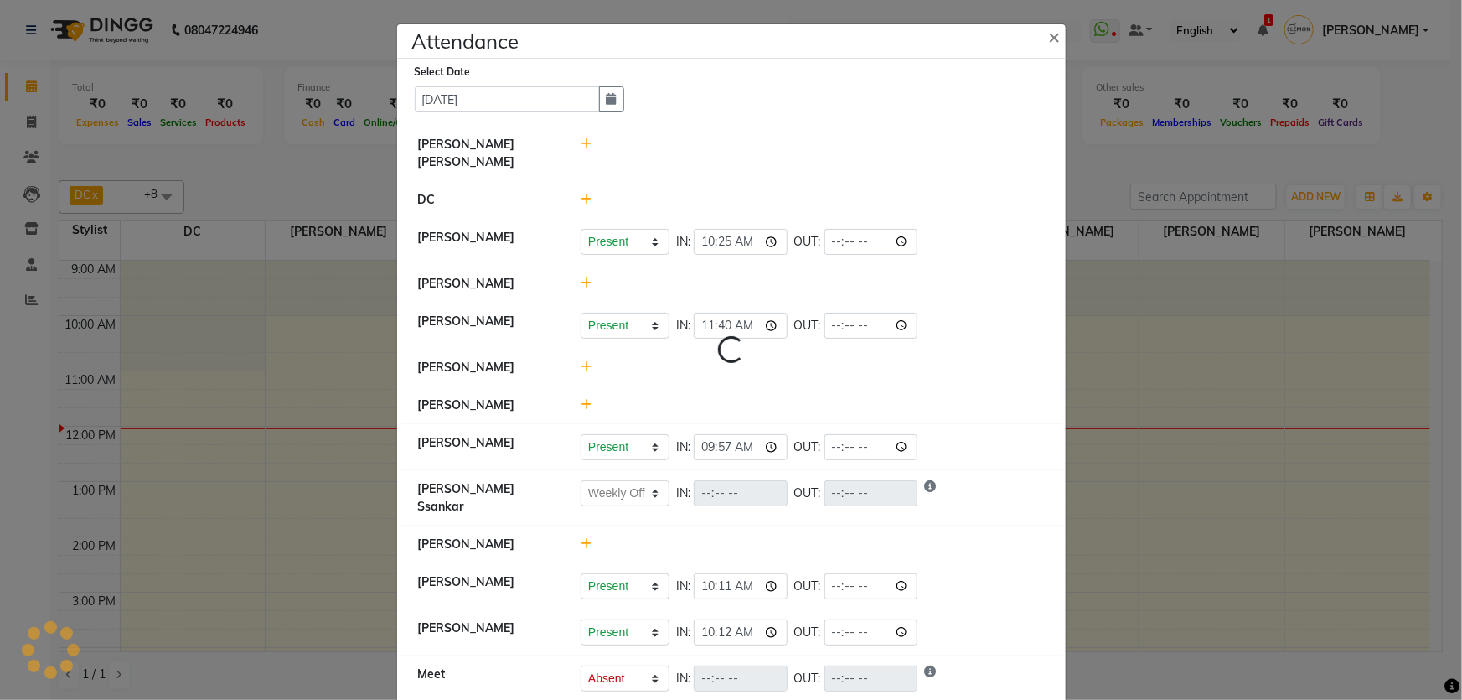
select select "W"
select select "A"
click at [581, 538] on icon at bounding box center [586, 544] width 11 height 12
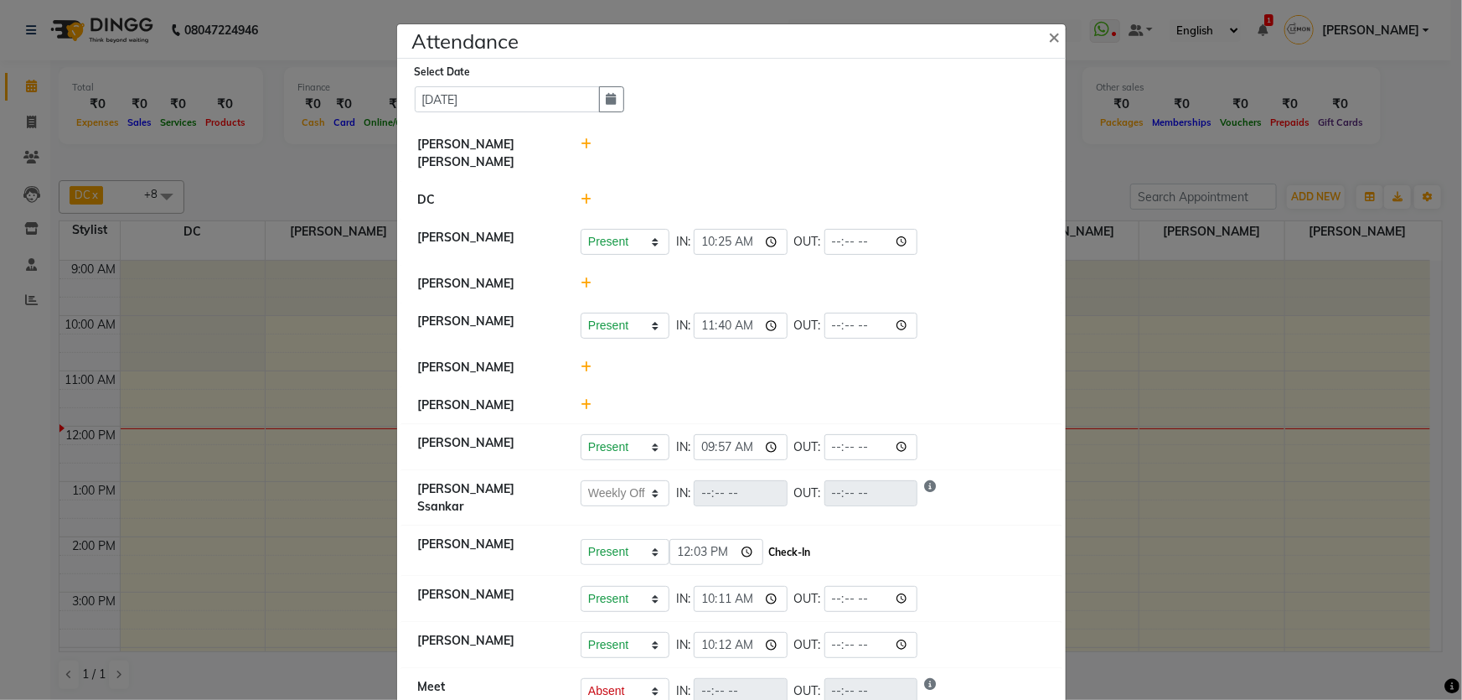
click at [807, 541] on button "Check-In" at bounding box center [790, 552] width 50 height 23
select select "W"
select select "A"
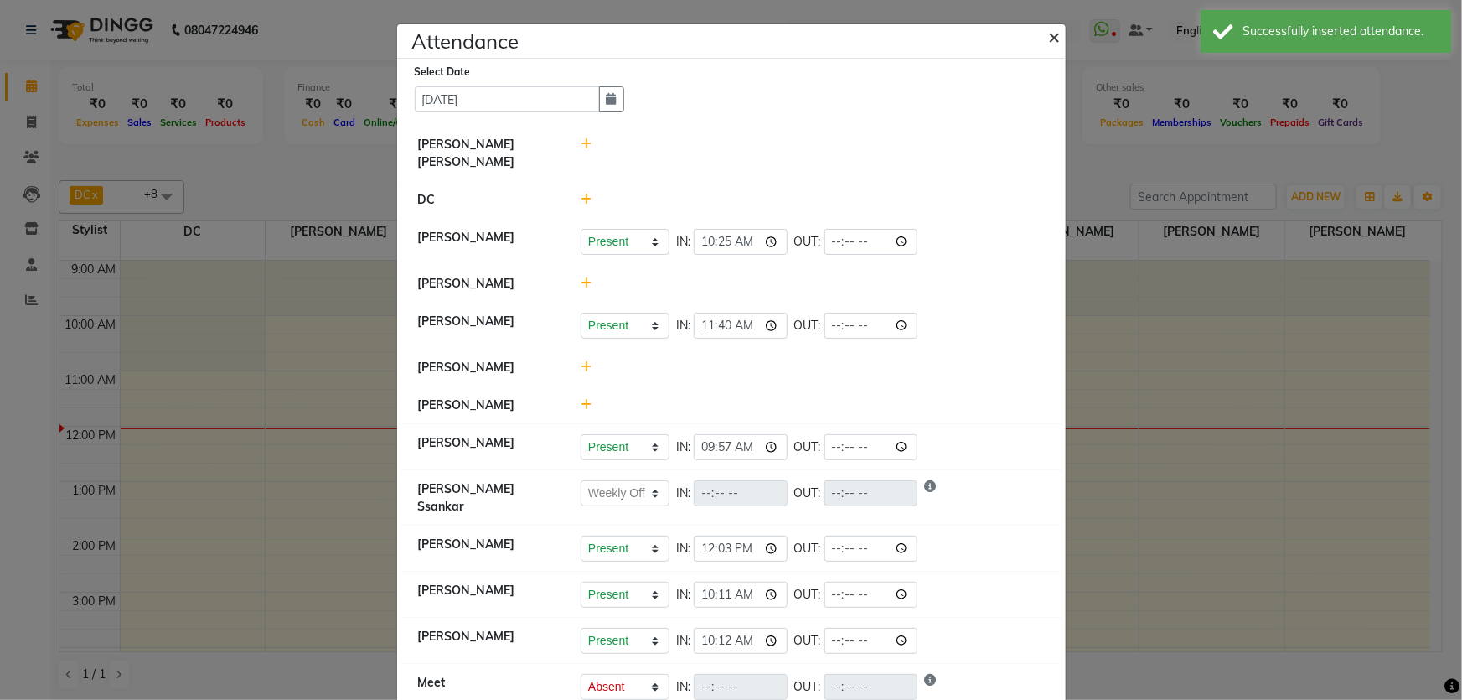
click at [1054, 40] on span "×" at bounding box center [1055, 35] width 12 height 25
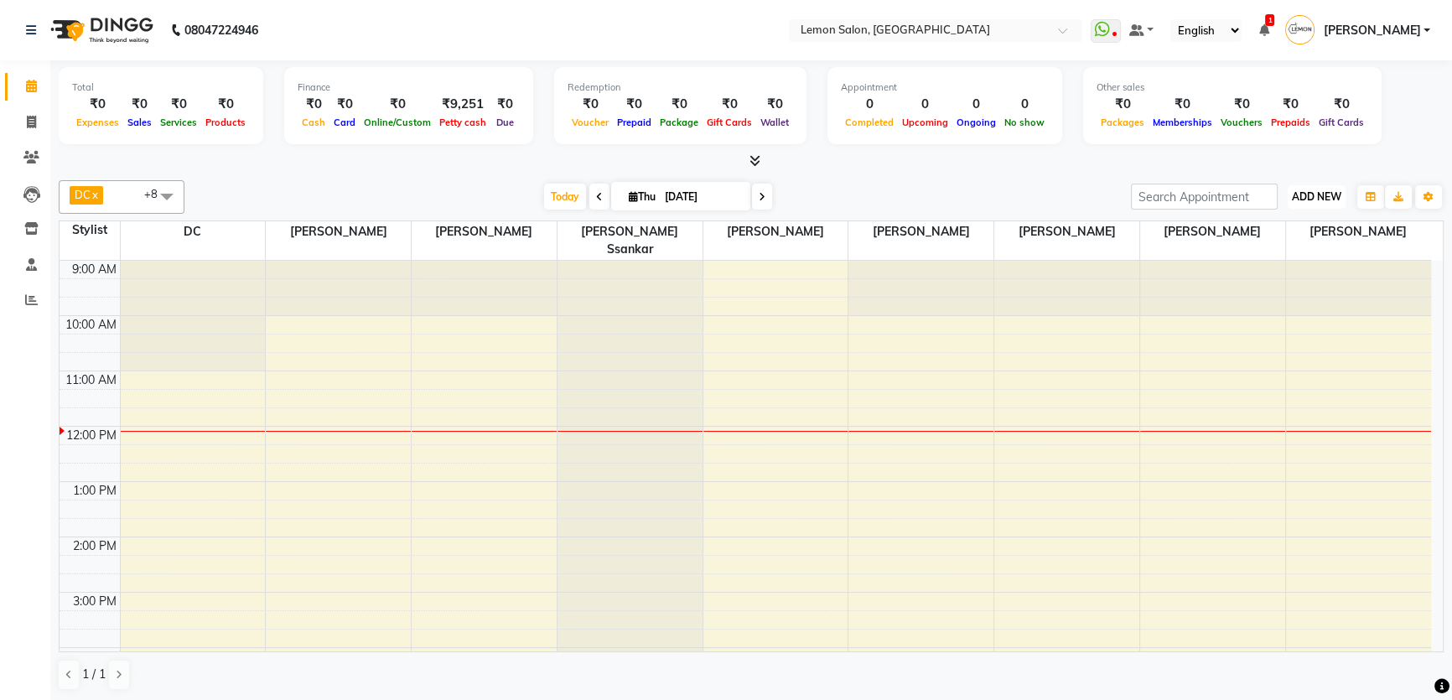
click at [1296, 194] on span "ADD NEW" at bounding box center [1315, 196] width 49 height 13
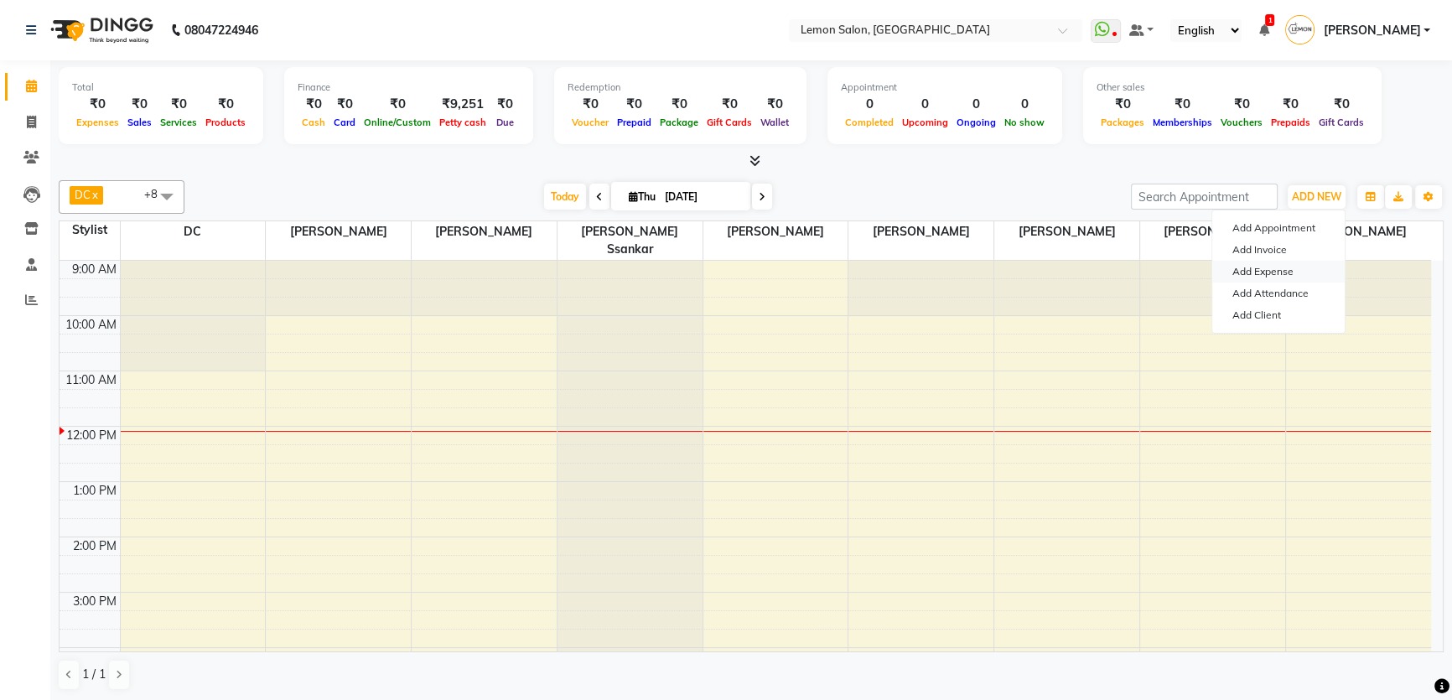
click at [1286, 268] on link "Add Expense" at bounding box center [1278, 272] width 132 height 22
select select "1"
select select "1939"
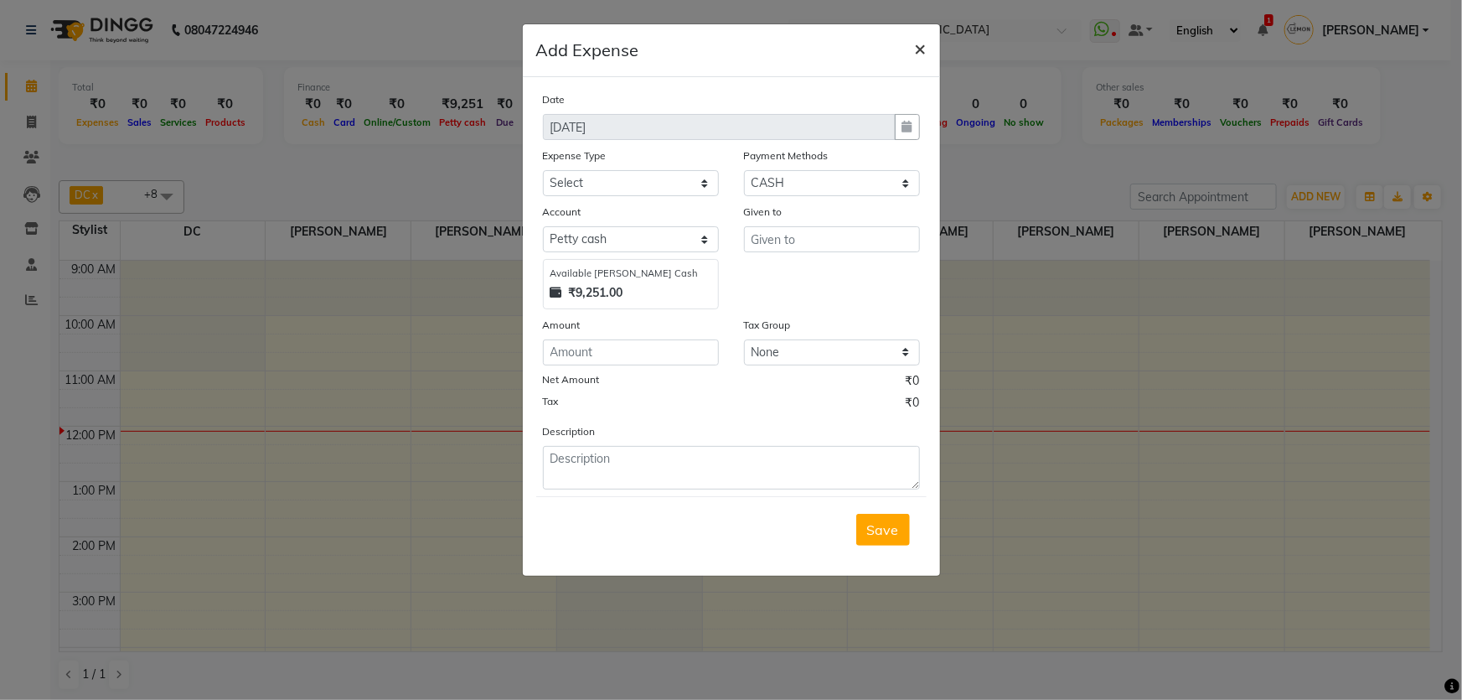
click at [917, 44] on span "×" at bounding box center [921, 47] width 12 height 25
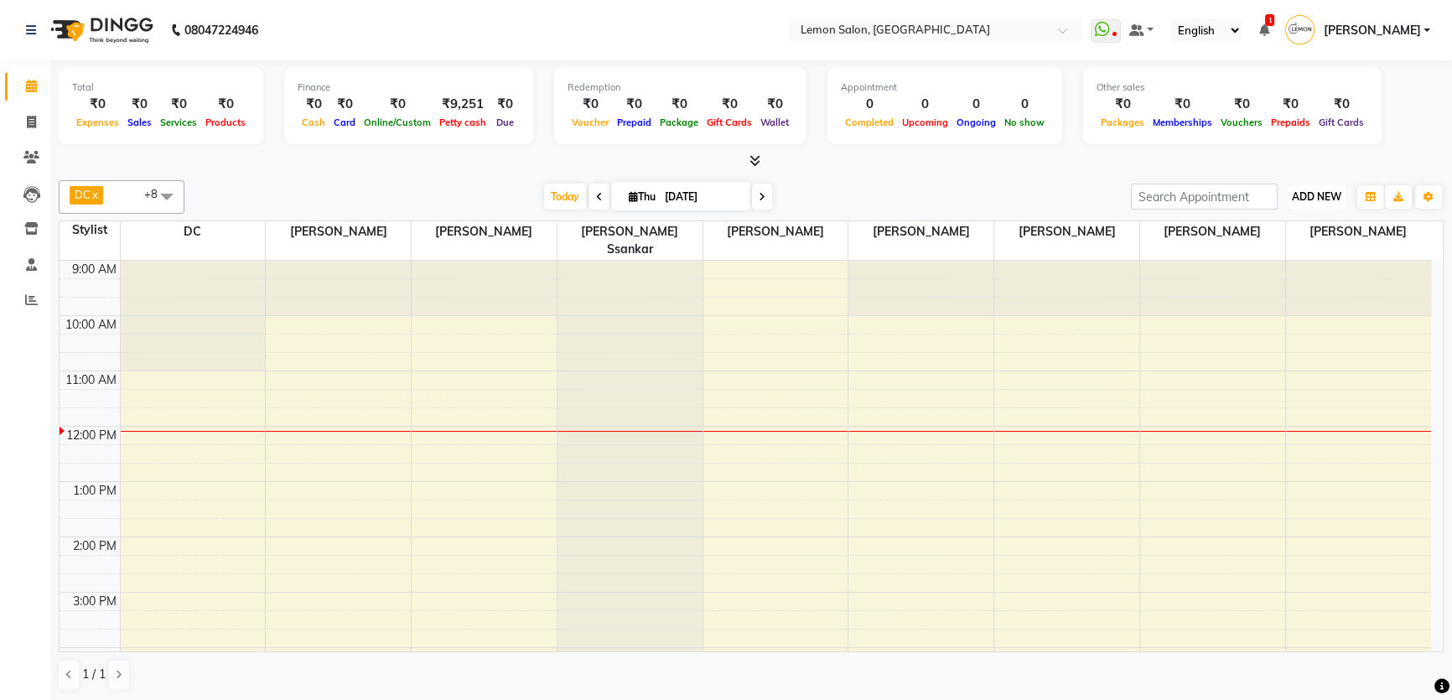
click at [1298, 202] on button "ADD NEW Toggle Dropdown" at bounding box center [1316, 196] width 58 height 23
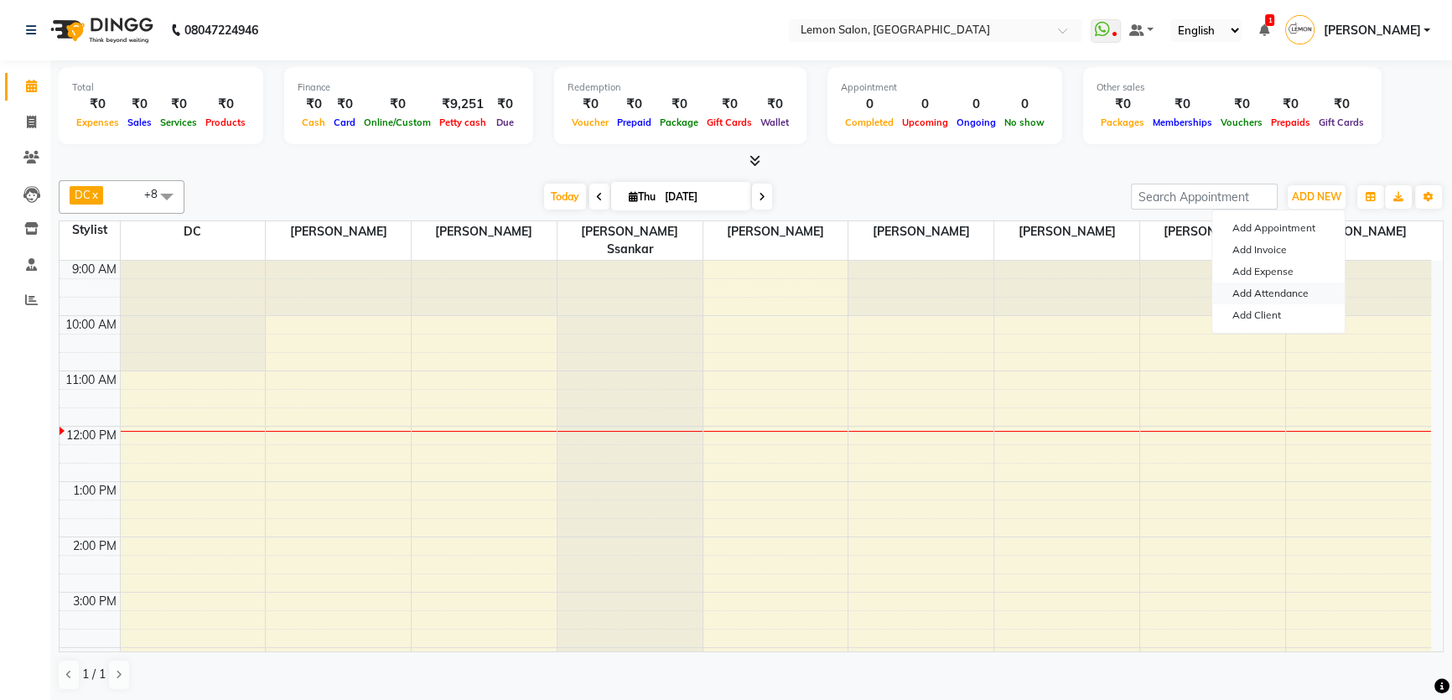
click at [1278, 290] on link "Add Attendance" at bounding box center [1278, 293] width 132 height 22
select select "W"
select select "A"
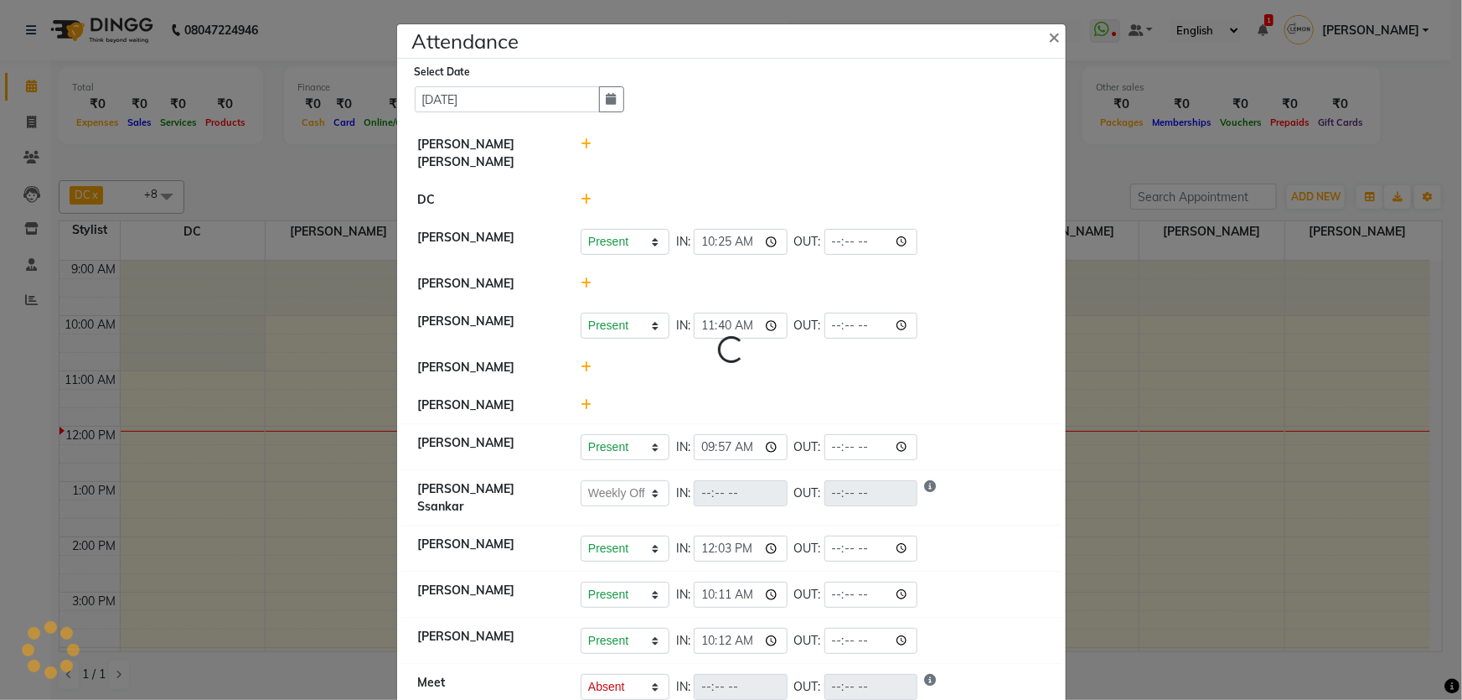
select select "W"
select select "A"
click at [582, 277] on icon at bounding box center [586, 283] width 11 height 12
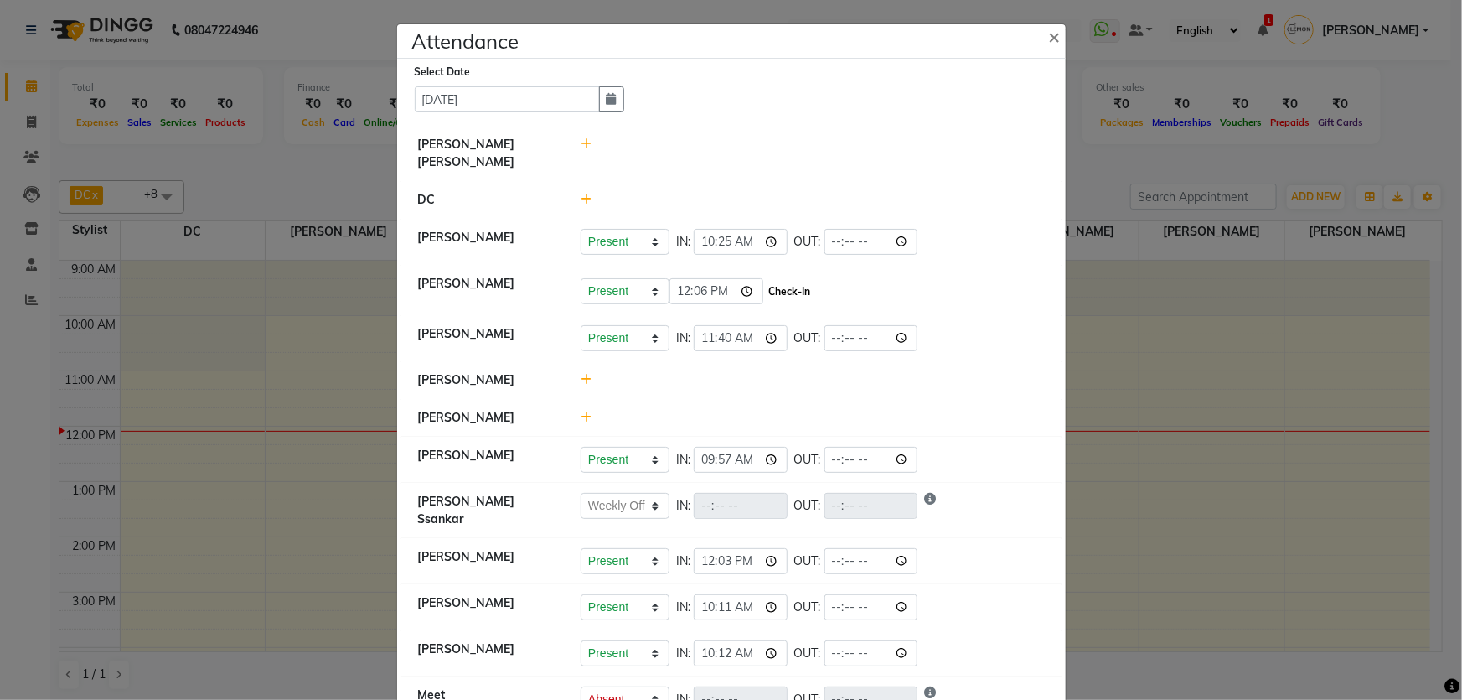
click at [805, 280] on button "Check-In" at bounding box center [790, 291] width 50 height 23
select select "W"
select select "A"
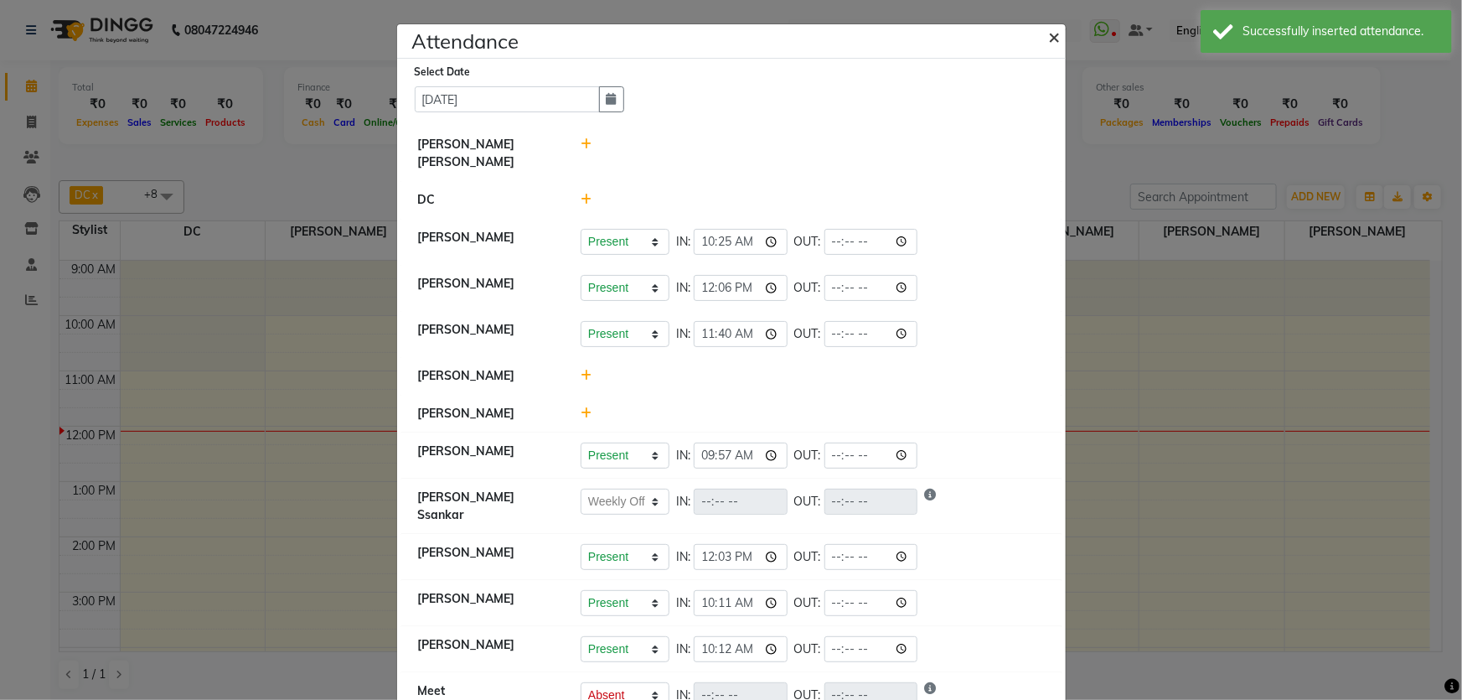
click at [1052, 40] on span "×" at bounding box center [1055, 35] width 12 height 25
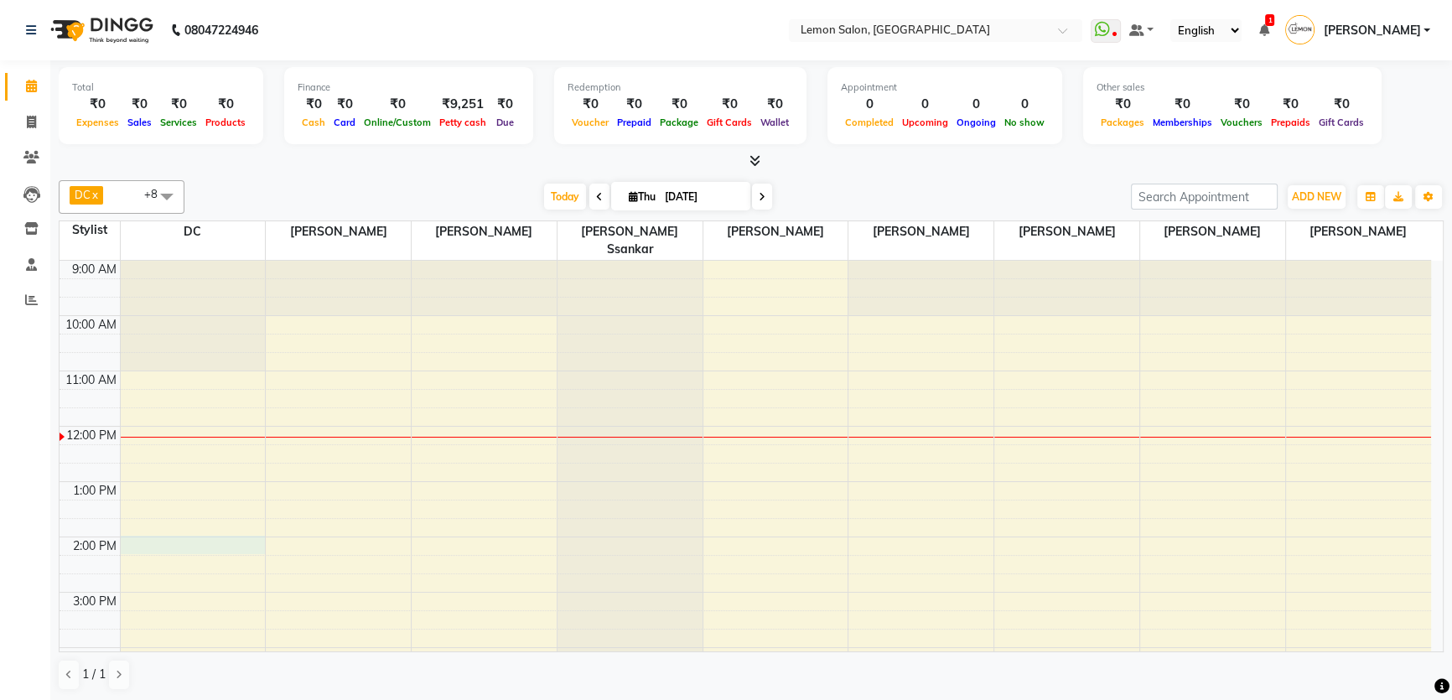
click at [189, 528] on div "9:00 AM 10:00 AM 11:00 AM 12:00 PM 1:00 PM 2:00 PM 3:00 PM 4:00 PM 5:00 PM 6:00…" at bounding box center [745, 648] width 1371 height 774
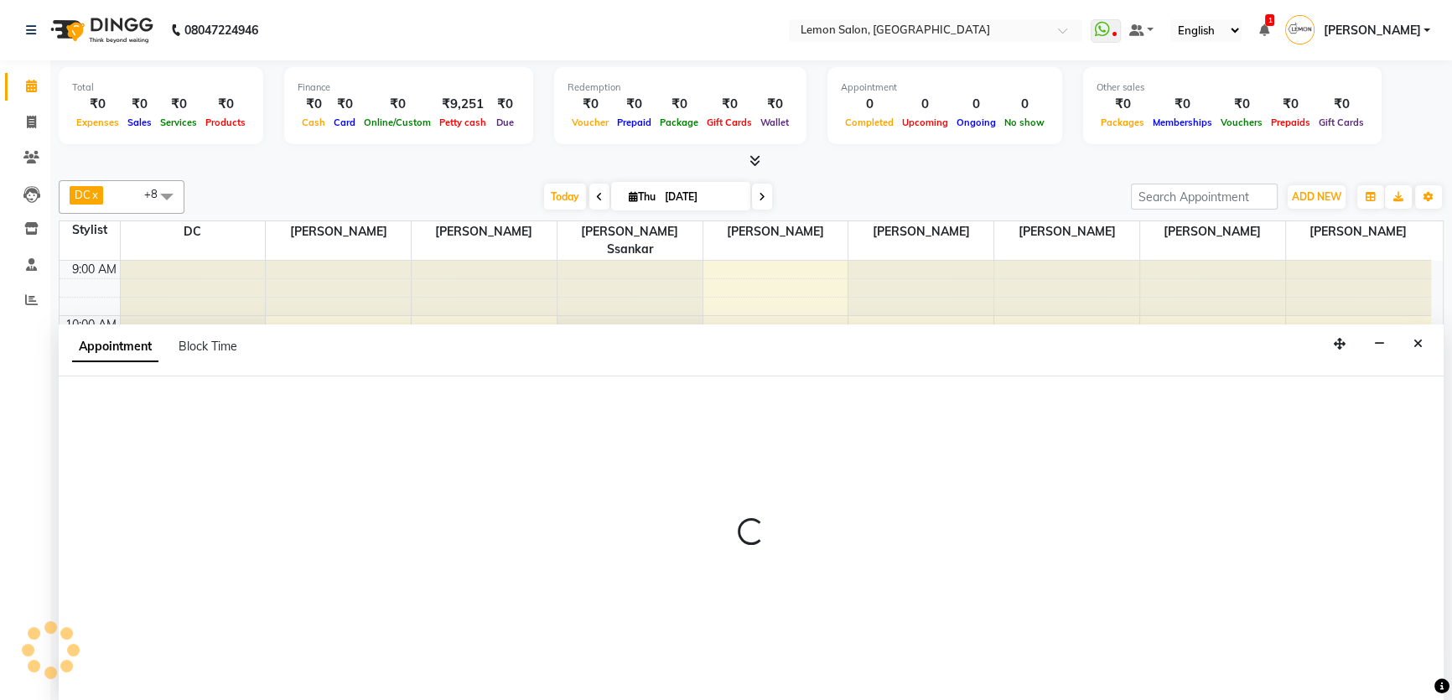
select select "7891"
select select "tentative"
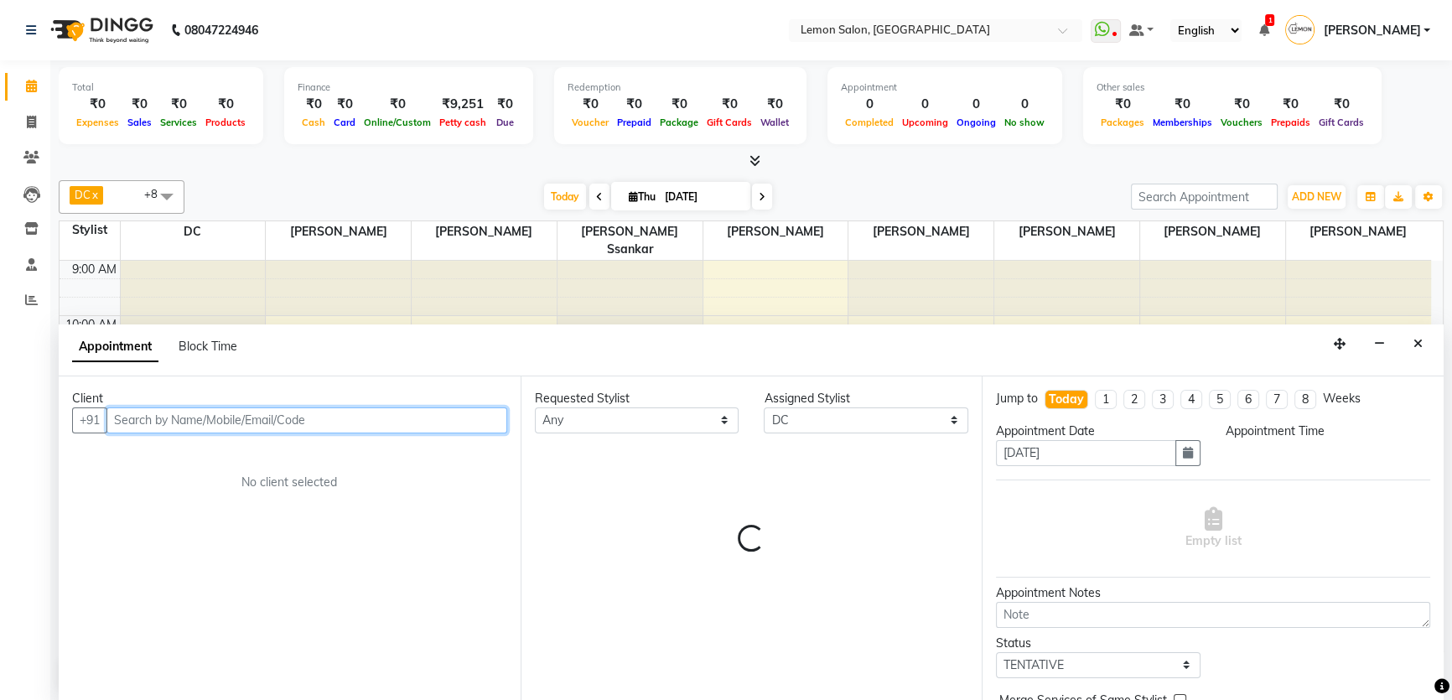
select select "840"
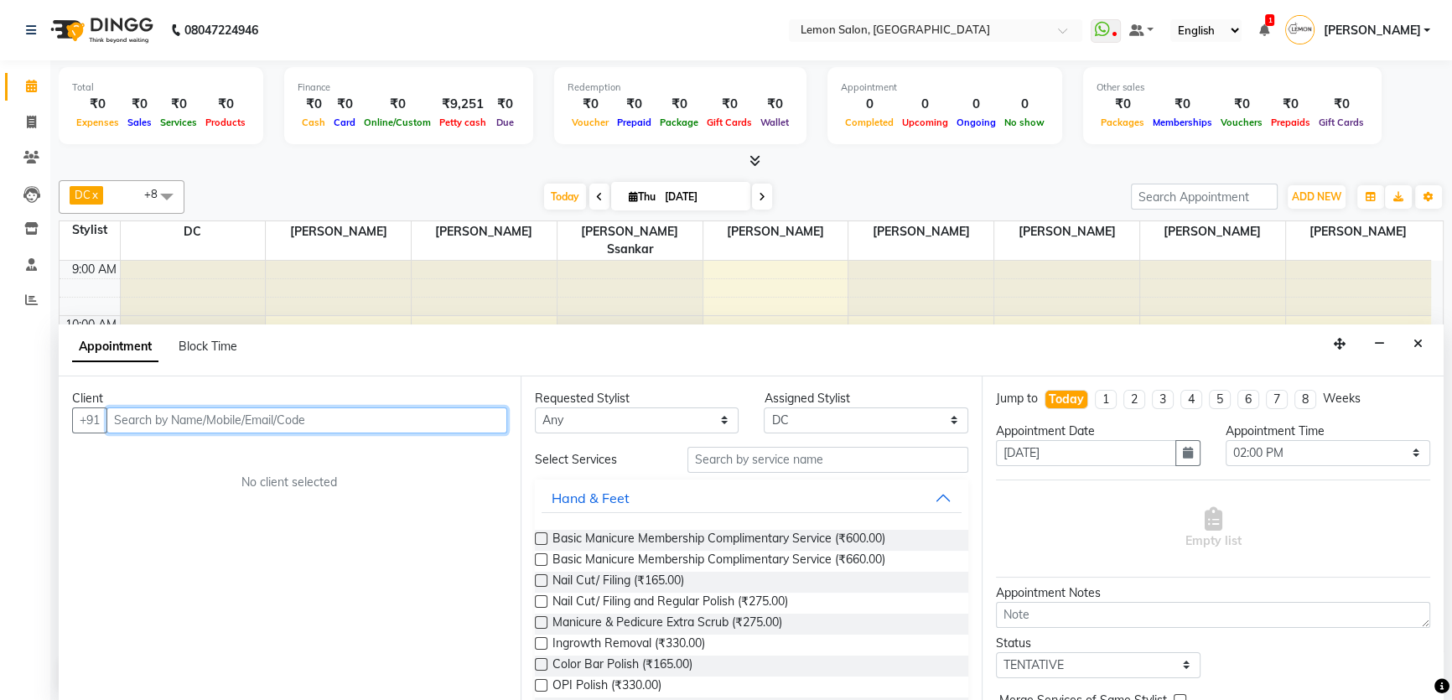
click at [401, 408] on input "text" at bounding box center [306, 420] width 401 height 26
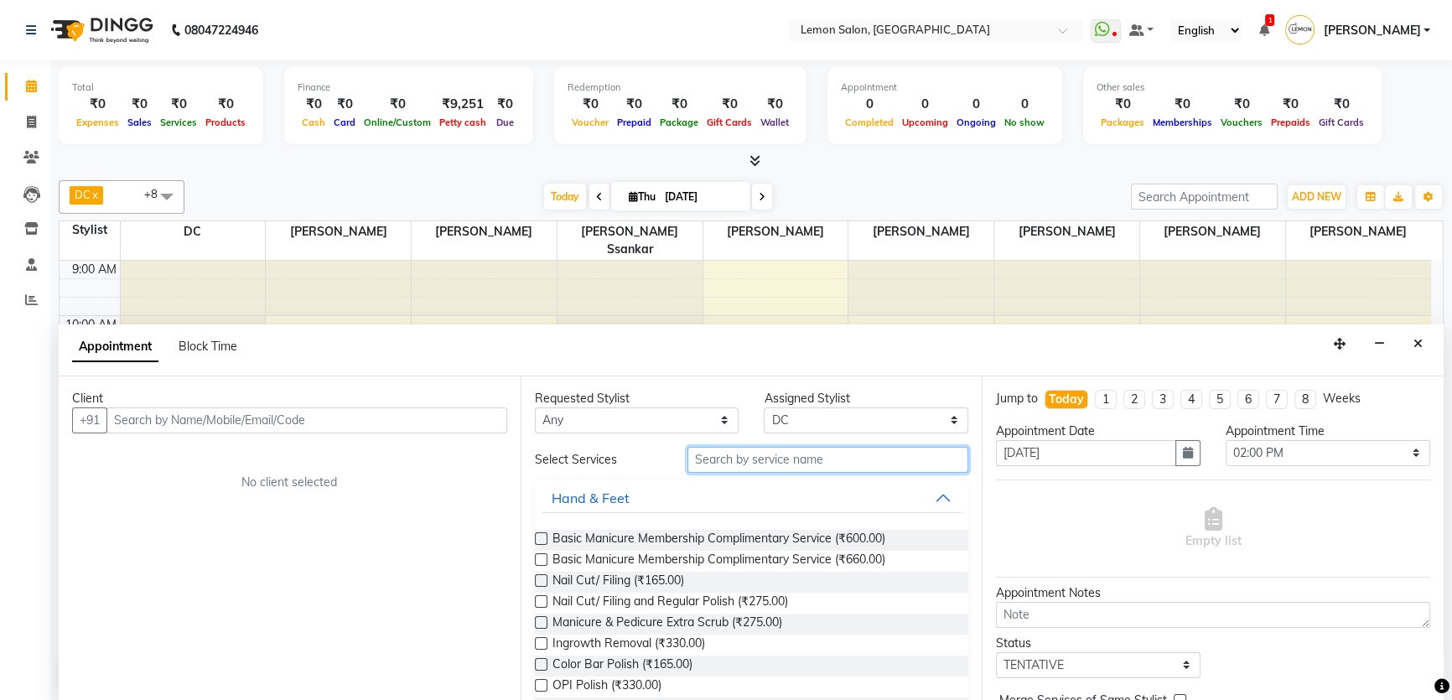
click at [783, 453] on input "text" at bounding box center [827, 460] width 281 height 26
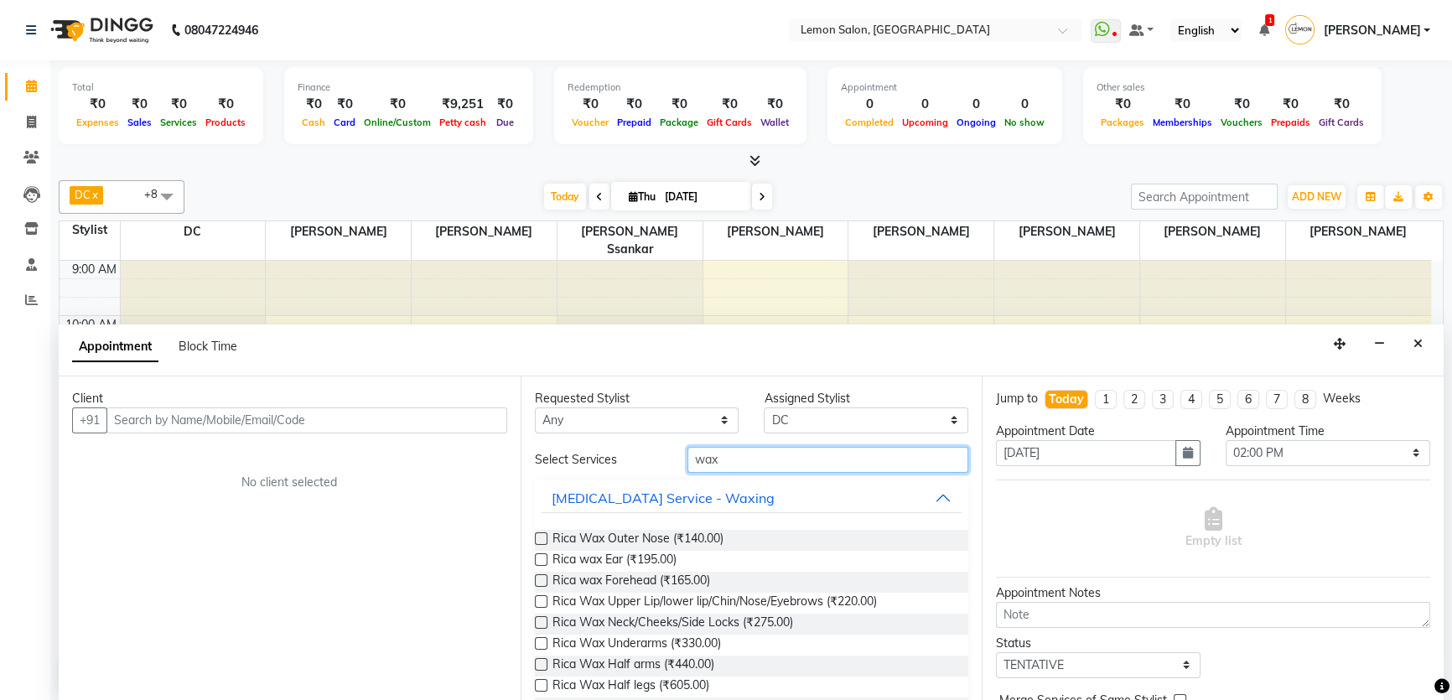
type input "wax"
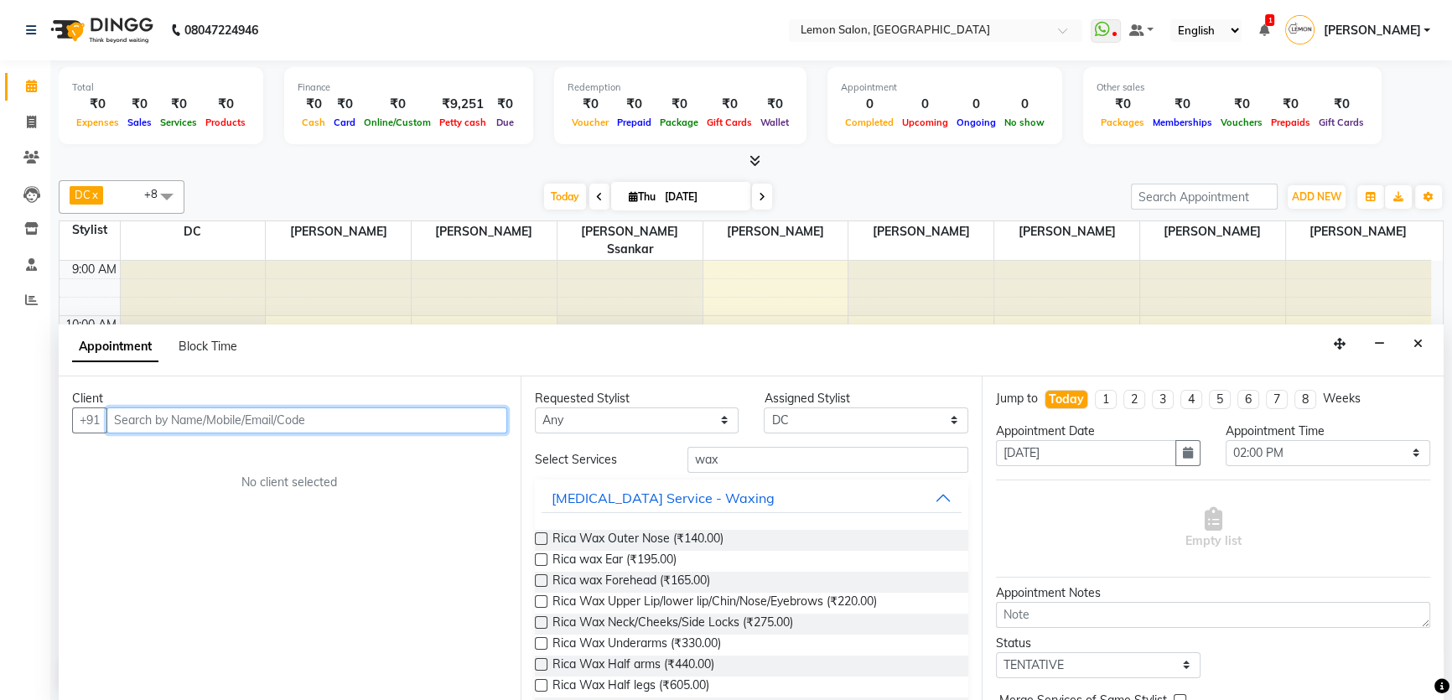
click at [322, 420] on input "text" at bounding box center [306, 420] width 401 height 26
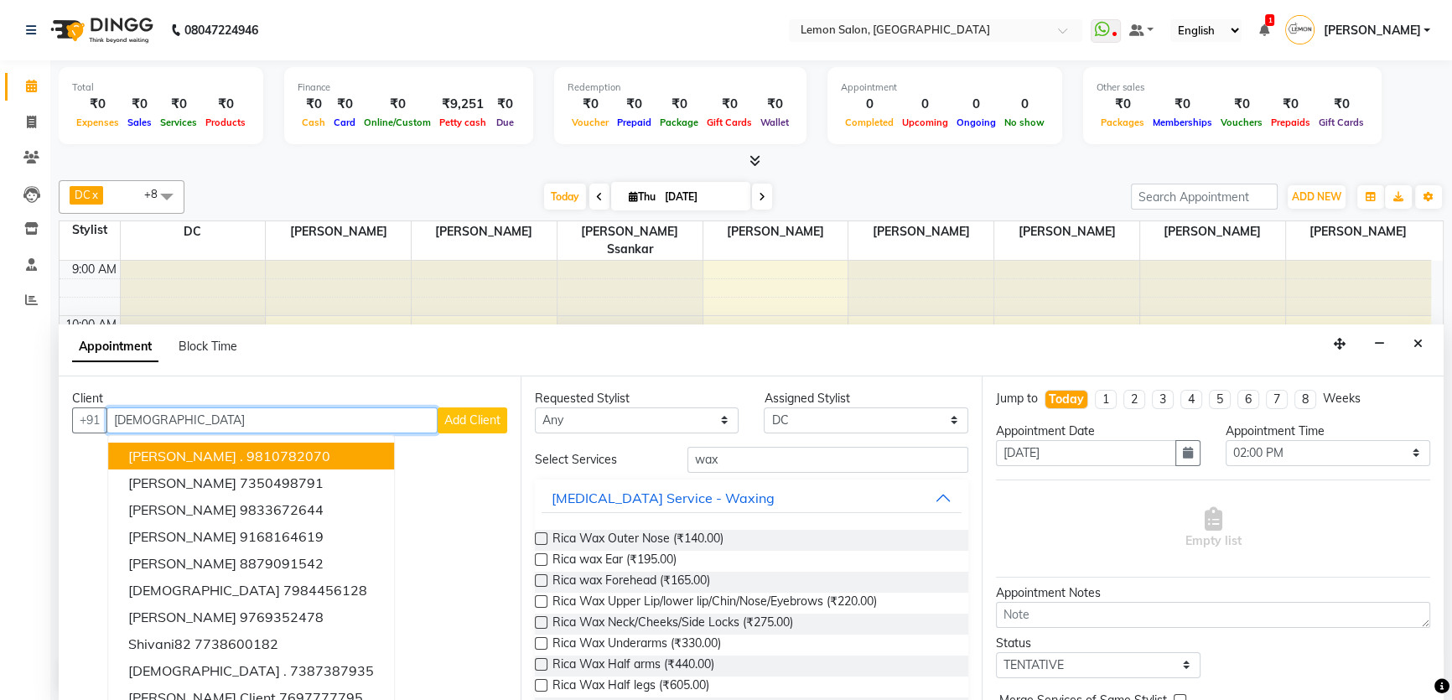
drag, startPoint x: 212, startPoint y: 410, endPoint x: 106, endPoint y: 439, distance: 110.4
click at [106, 439] on div "Client +91 [PERSON_NAME] [PERSON_NAME] . 9810782070 [PERSON_NAME] 7350498791 [P…" at bounding box center [290, 538] width 462 height 325
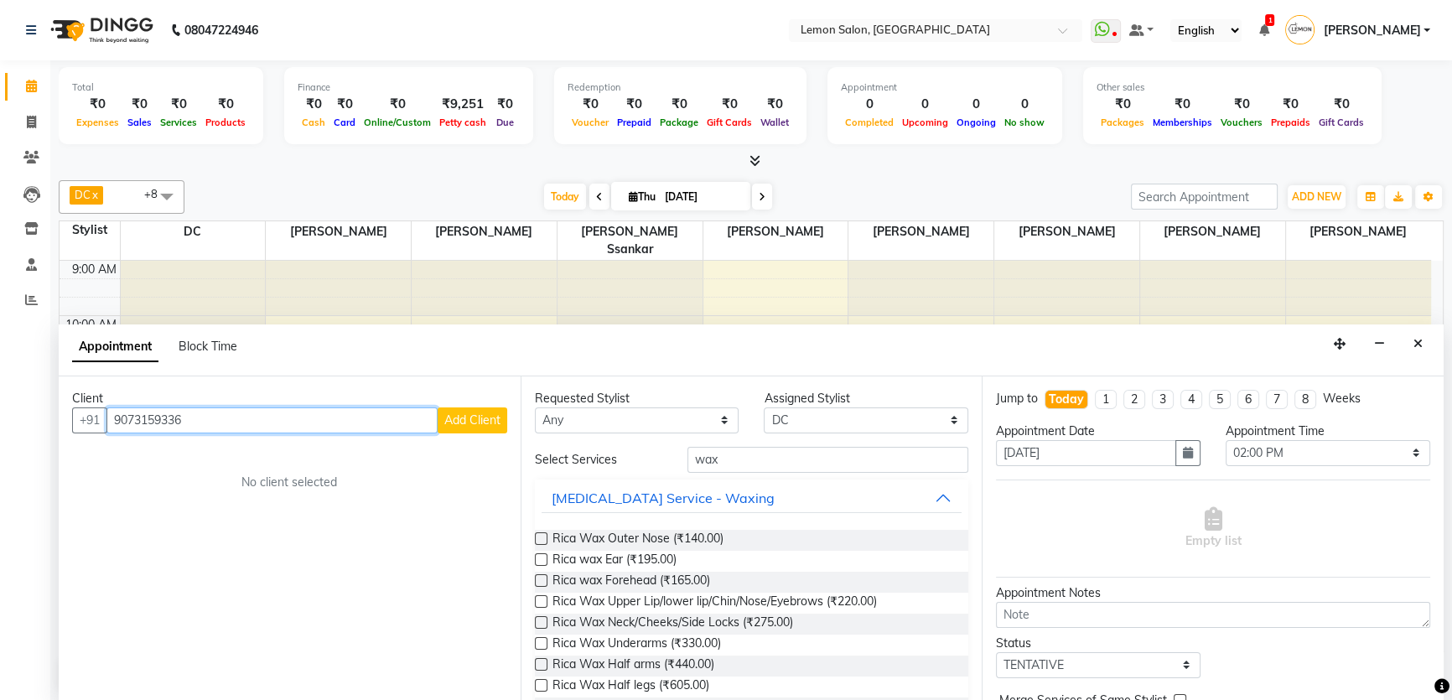
type input "9073159336"
click at [444, 418] on span "Add Client" at bounding box center [472, 419] width 56 height 15
select select "22"
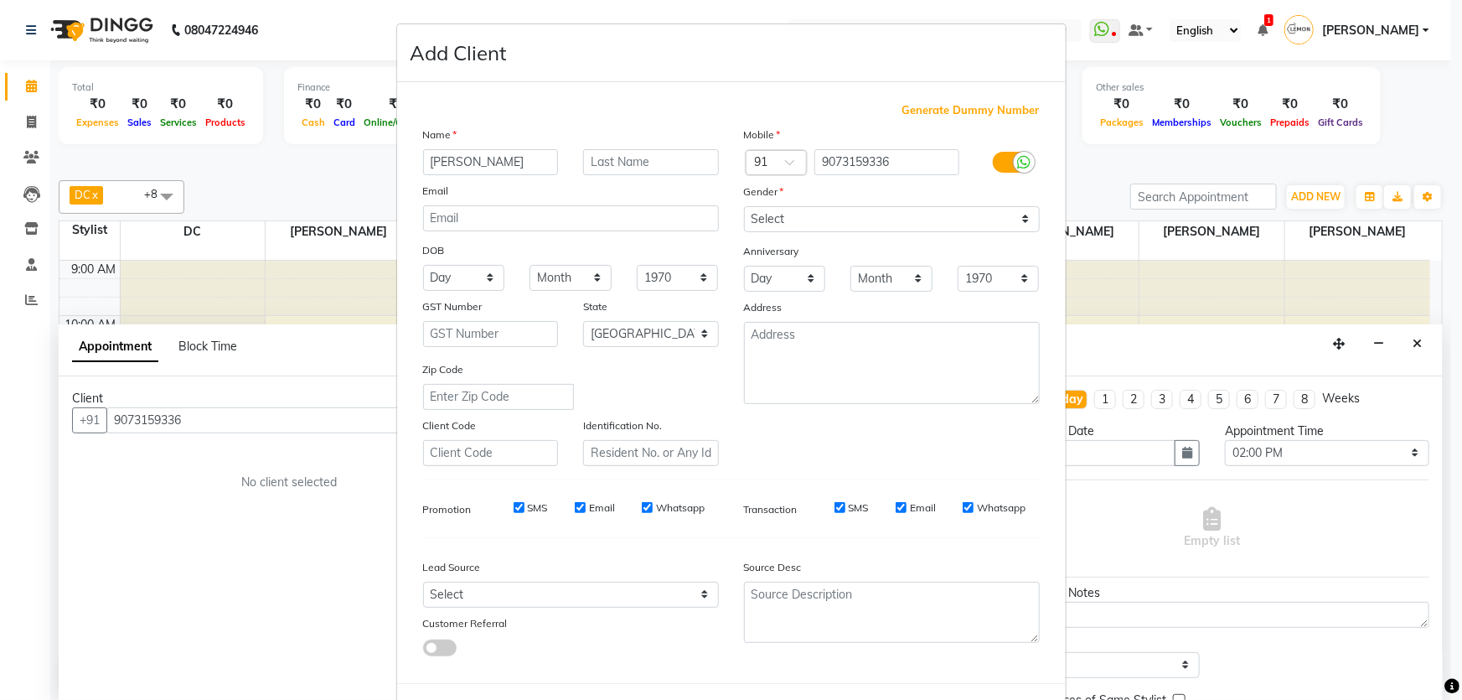
type input "[PERSON_NAME]"
click at [897, 226] on select "Select [DEMOGRAPHIC_DATA] [DEMOGRAPHIC_DATA] Other Prefer Not To Say" at bounding box center [892, 219] width 296 height 26
select select "[DEMOGRAPHIC_DATA]"
click at [744, 206] on select "Select [DEMOGRAPHIC_DATA] [DEMOGRAPHIC_DATA] Other Prefer Not To Say" at bounding box center [892, 219] width 296 height 26
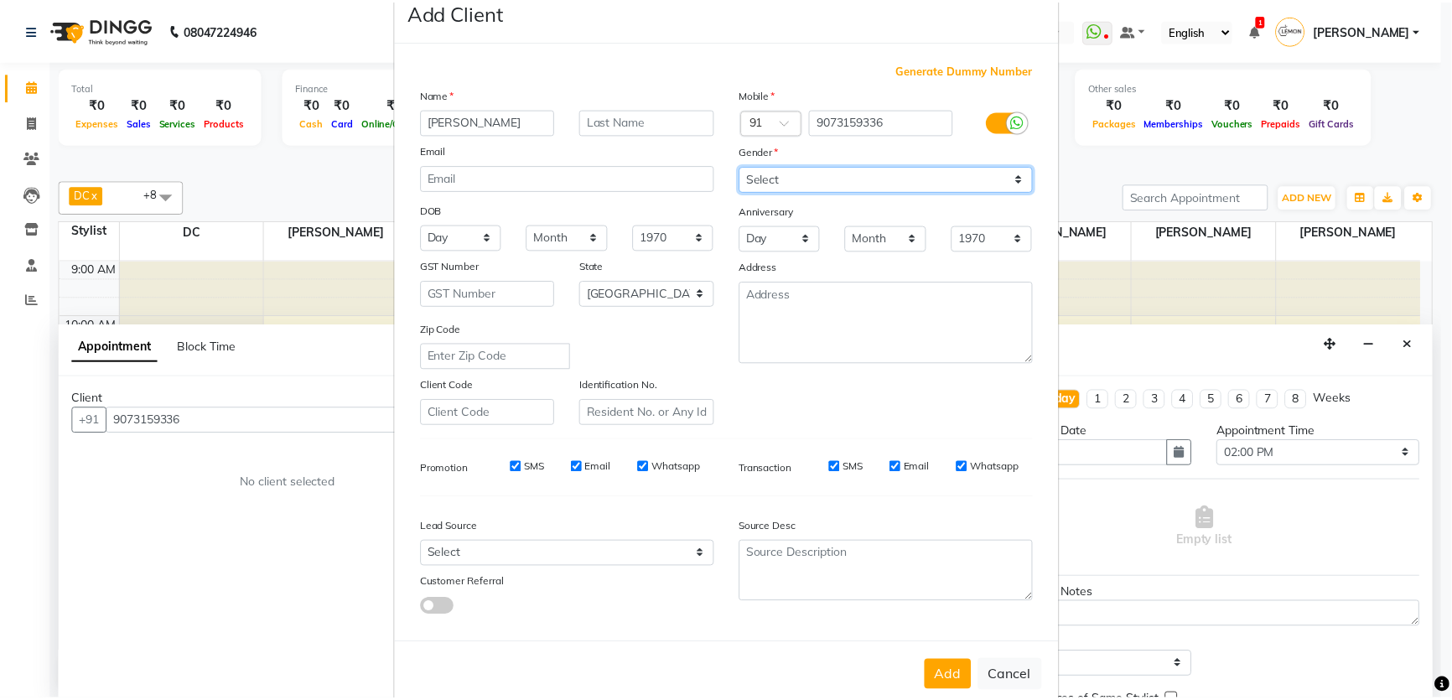
scroll to position [78, 0]
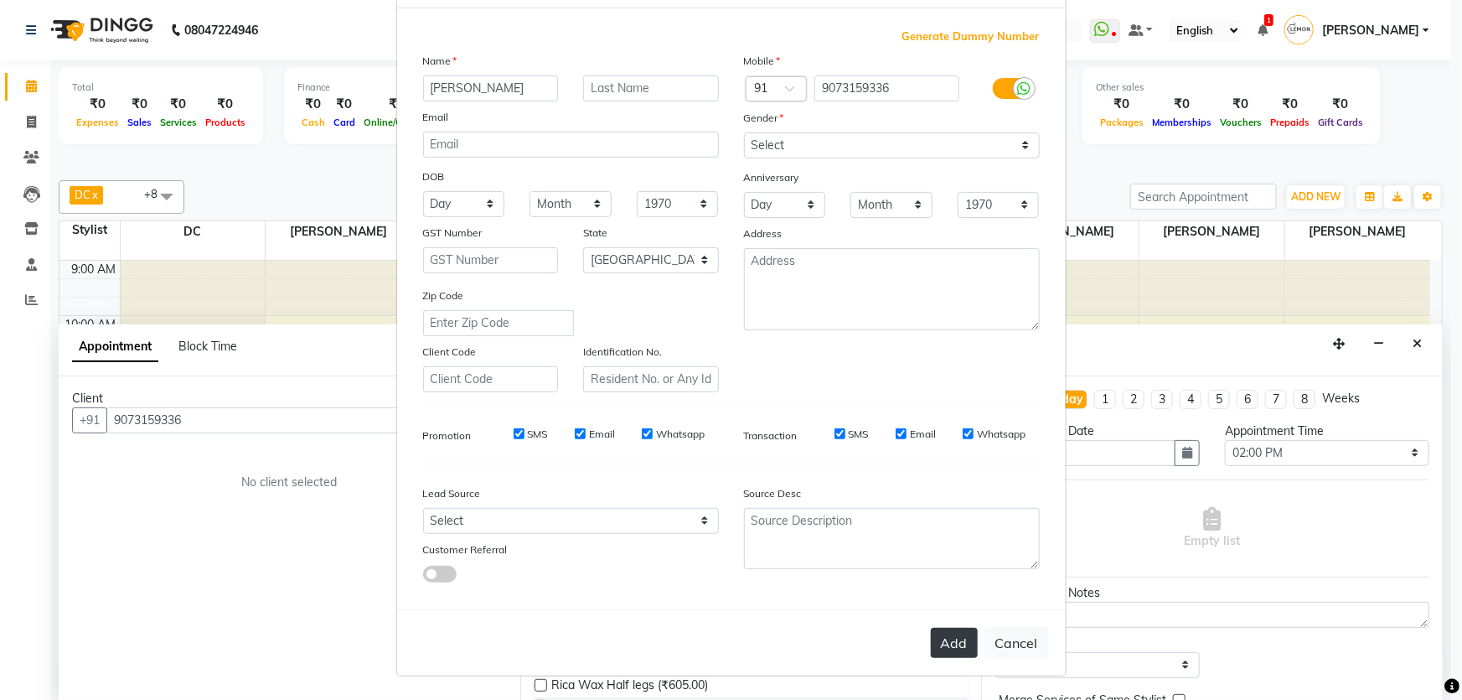
click at [947, 648] on button "Add" at bounding box center [954, 643] width 47 height 30
select select
select select "null"
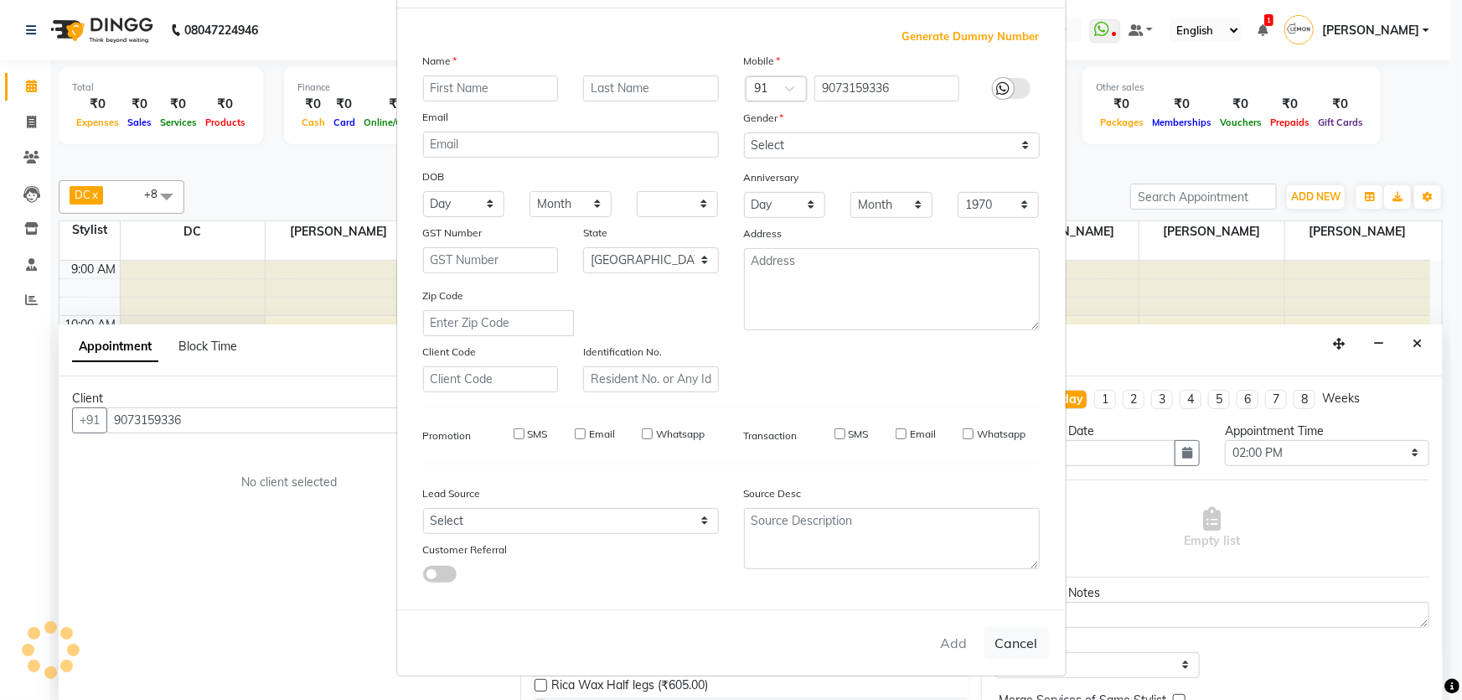
select select
checkbox input "false"
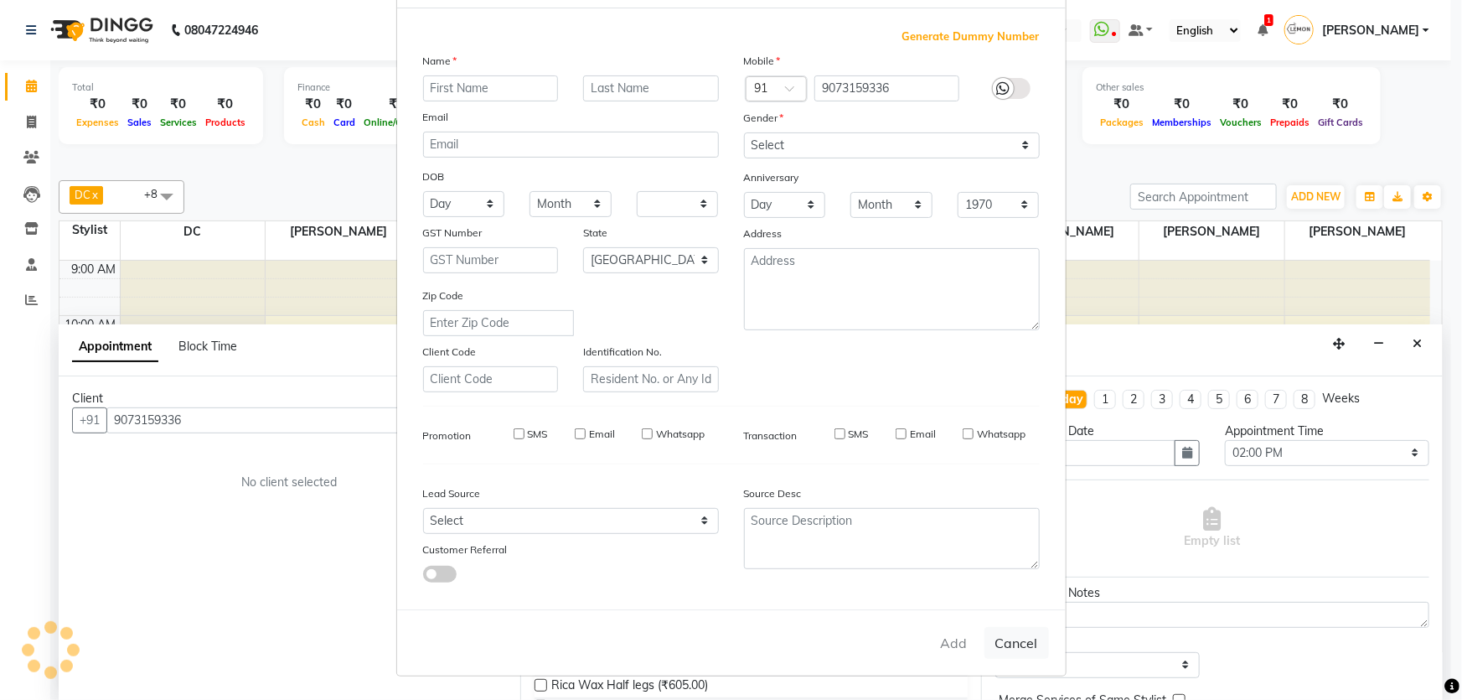
checkbox input "false"
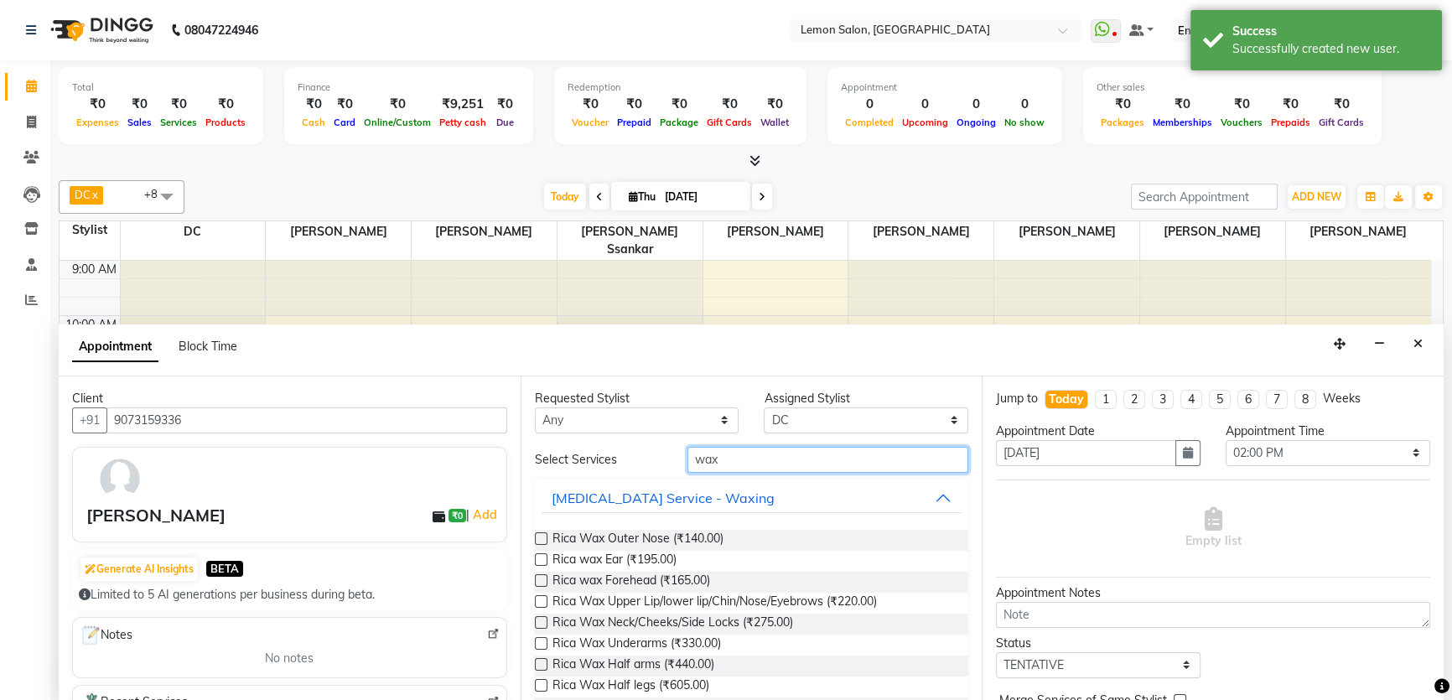
drag, startPoint x: 737, startPoint y: 453, endPoint x: 647, endPoint y: 489, distance: 96.6
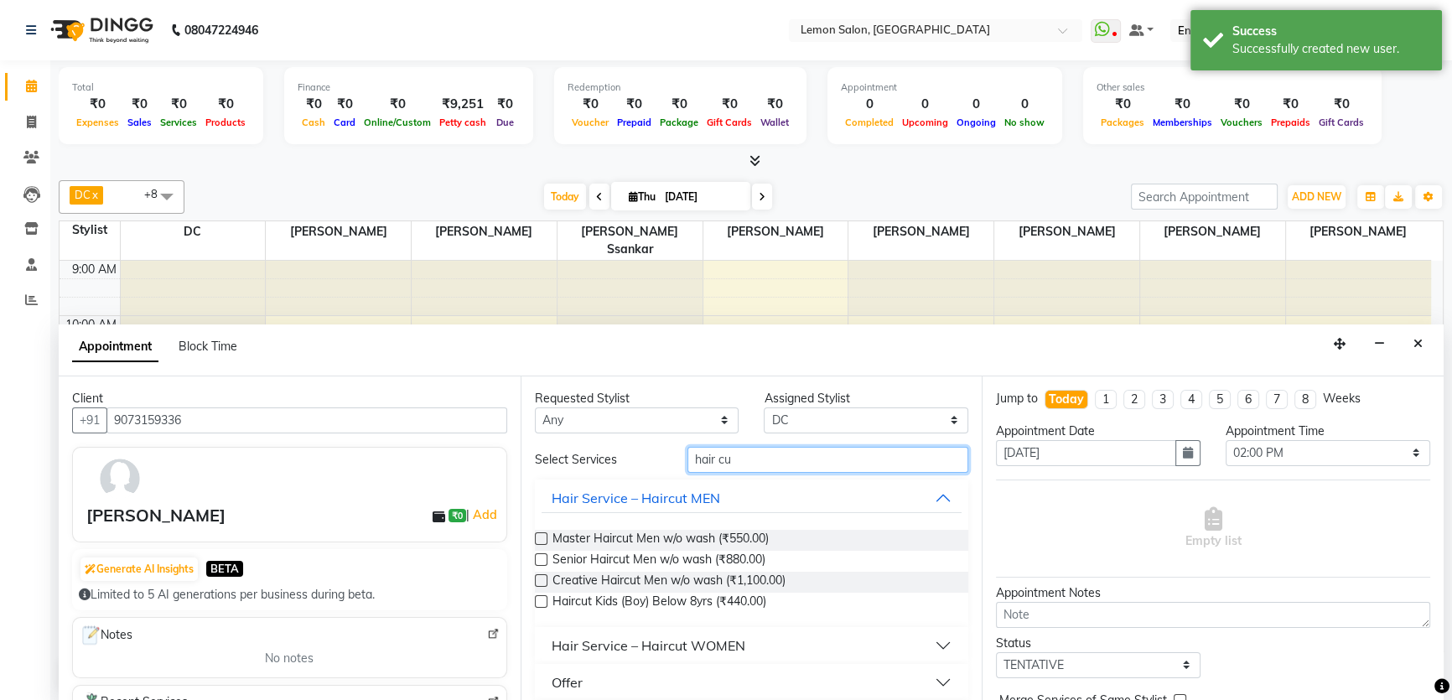
type input "hair cu"
click at [726, 639] on div "Hair Service – Haircut WOMEN" at bounding box center [648, 645] width 194 height 20
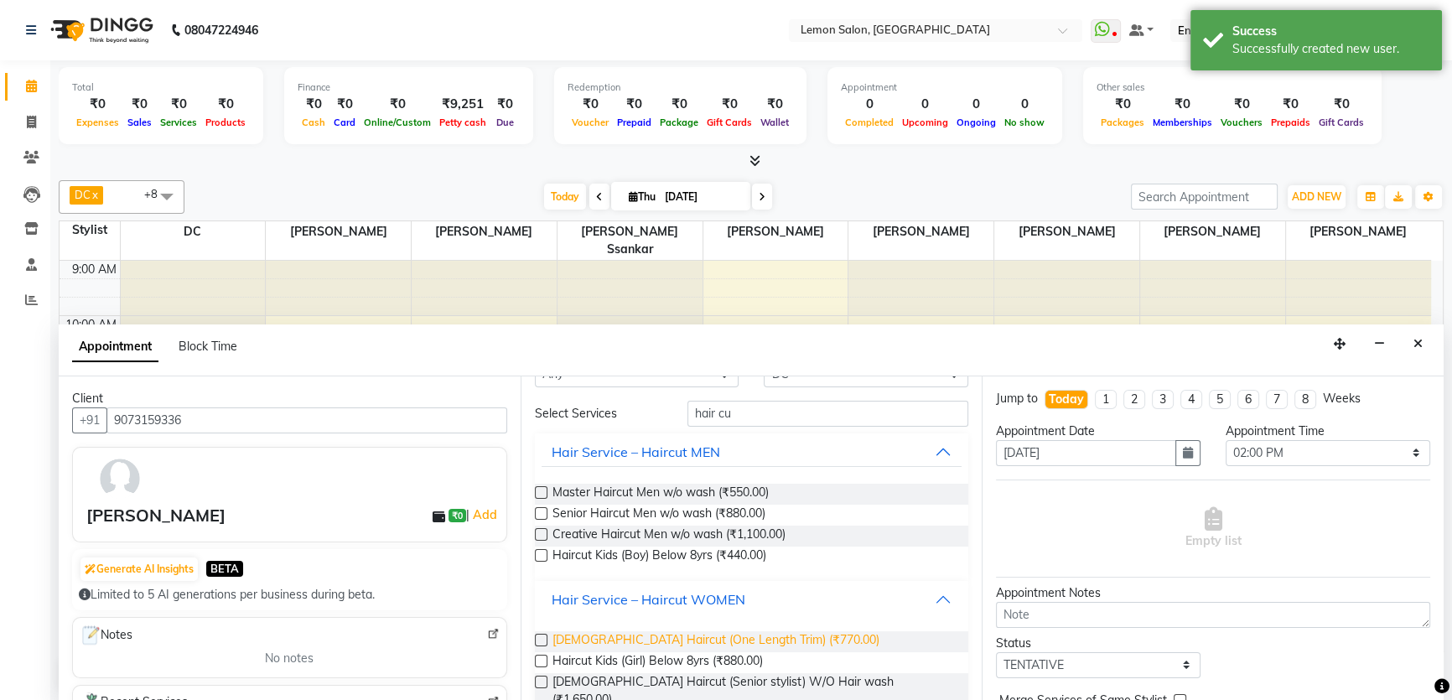
scroll to position [152, 0]
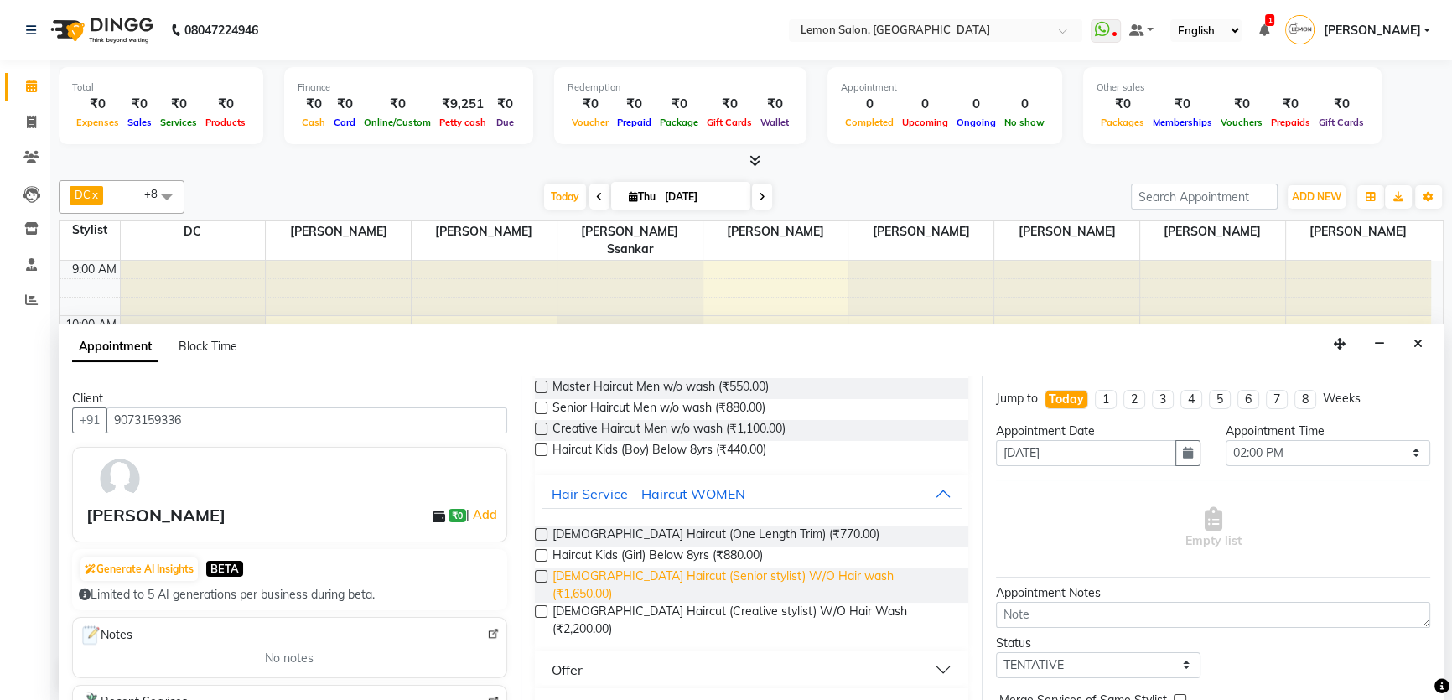
click at [758, 571] on span "[DEMOGRAPHIC_DATA] Haircut (Senior stylist) W/O Hair wash (₹1,650.00)" at bounding box center [753, 584] width 403 height 35
checkbox input "false"
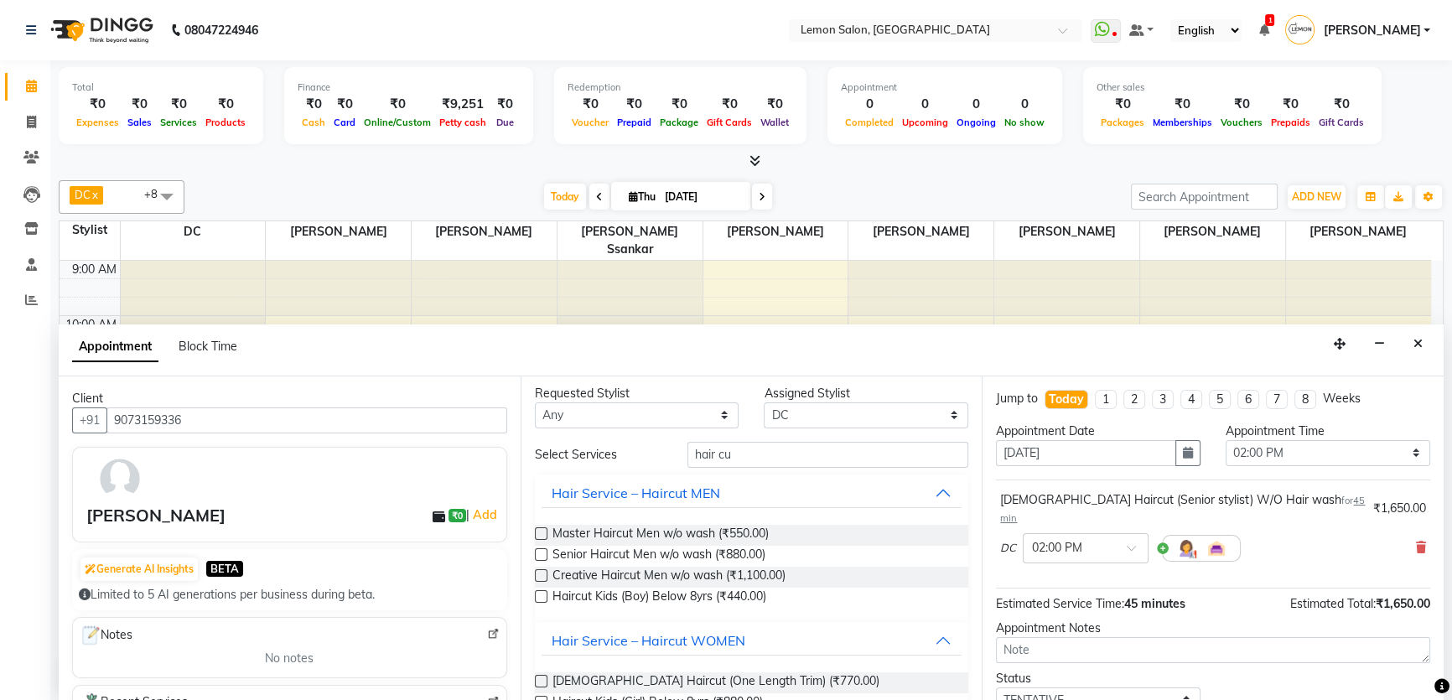
scroll to position [0, 0]
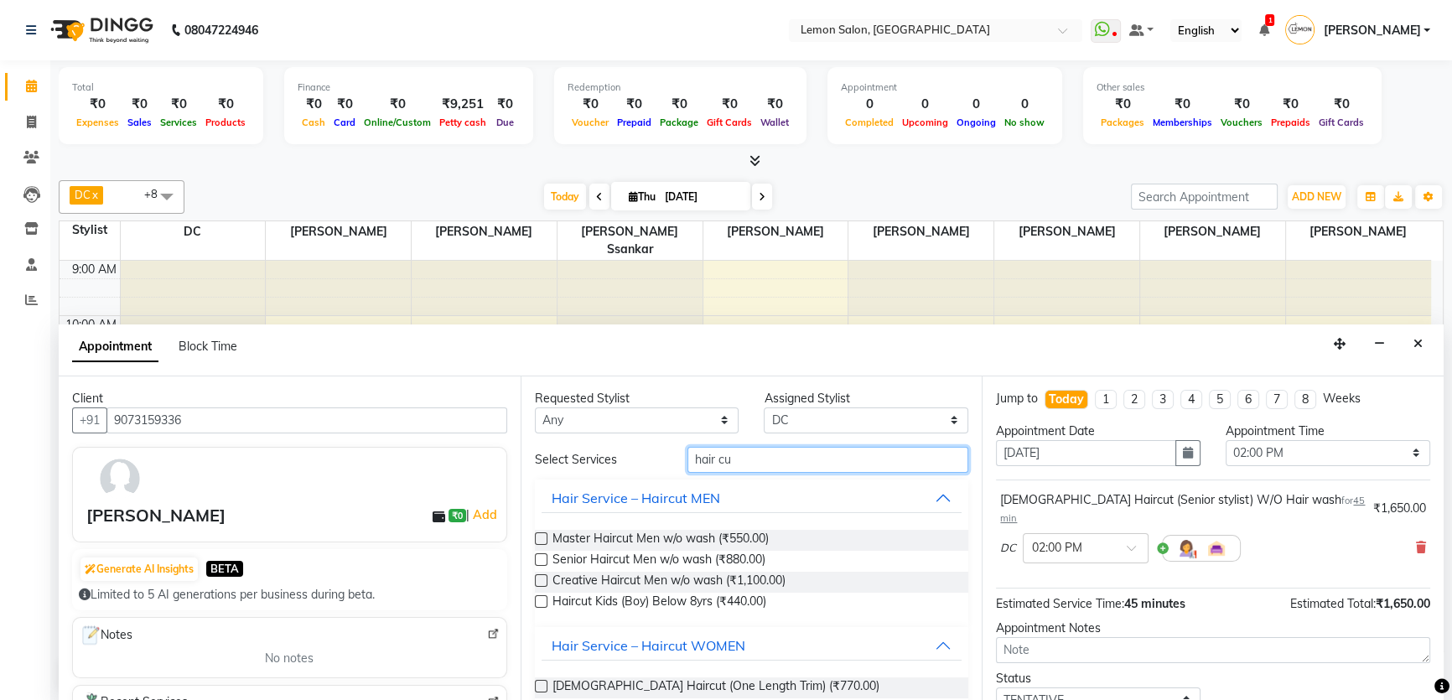
drag, startPoint x: 727, startPoint y: 453, endPoint x: 670, endPoint y: 469, distance: 58.6
click at [675, 469] on div "hair cu" at bounding box center [828, 460] width 306 height 26
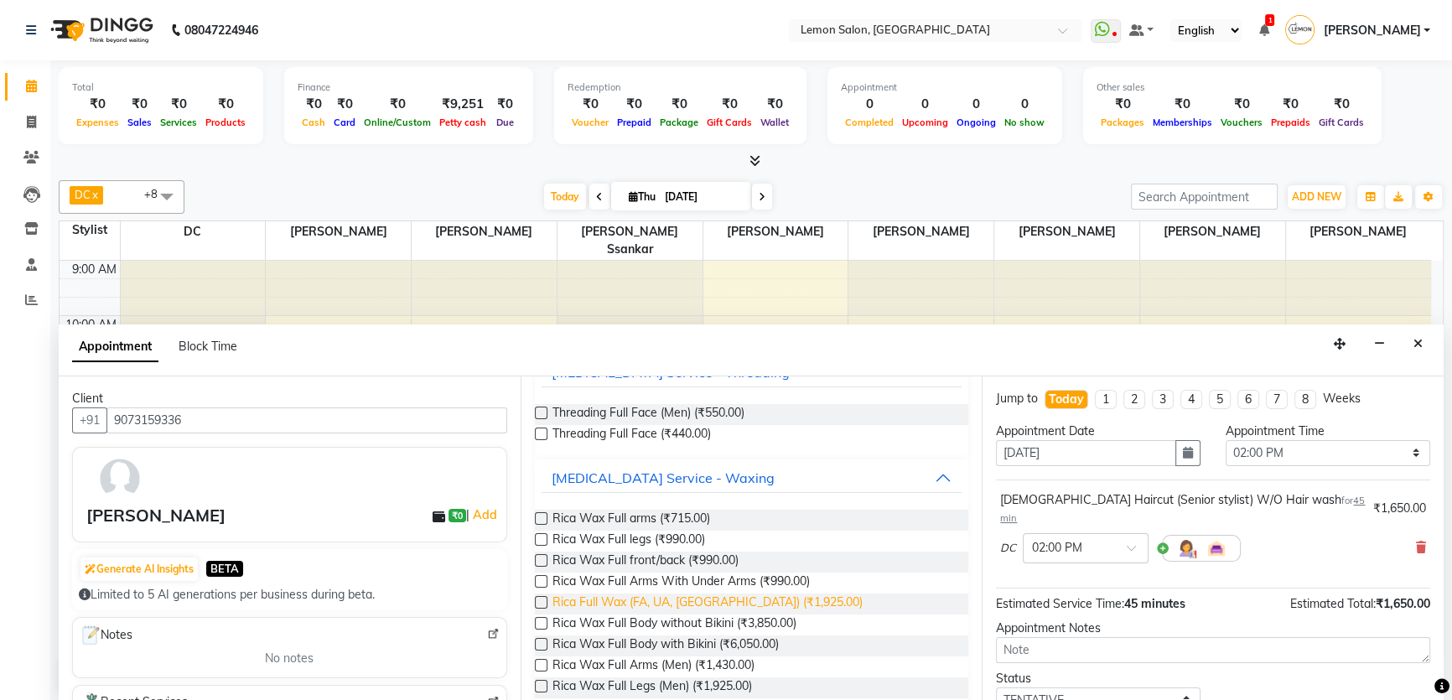
scroll to position [152, 0]
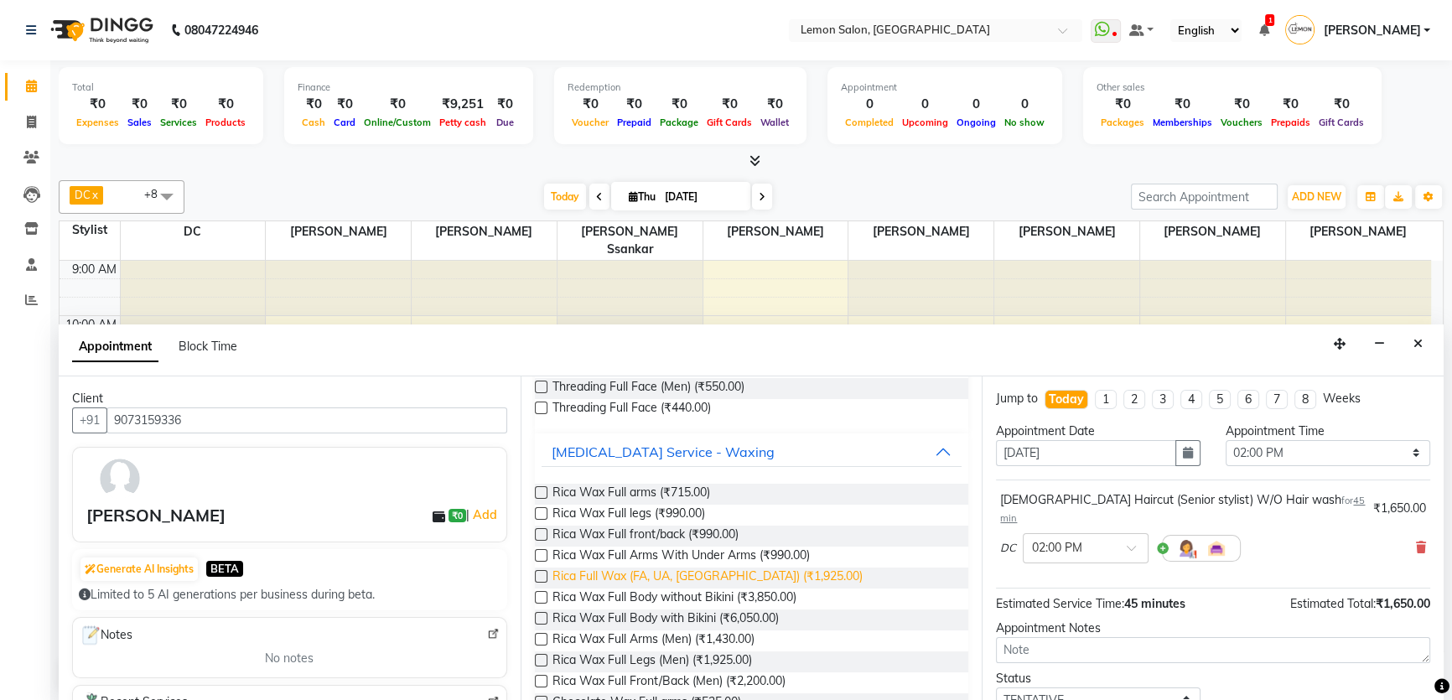
type input "full"
click at [677, 571] on span "Rica Full Wax (FA, UA, [GEOGRAPHIC_DATA]) (₹1,925.00)" at bounding box center [707, 577] width 310 height 21
checkbox input "false"
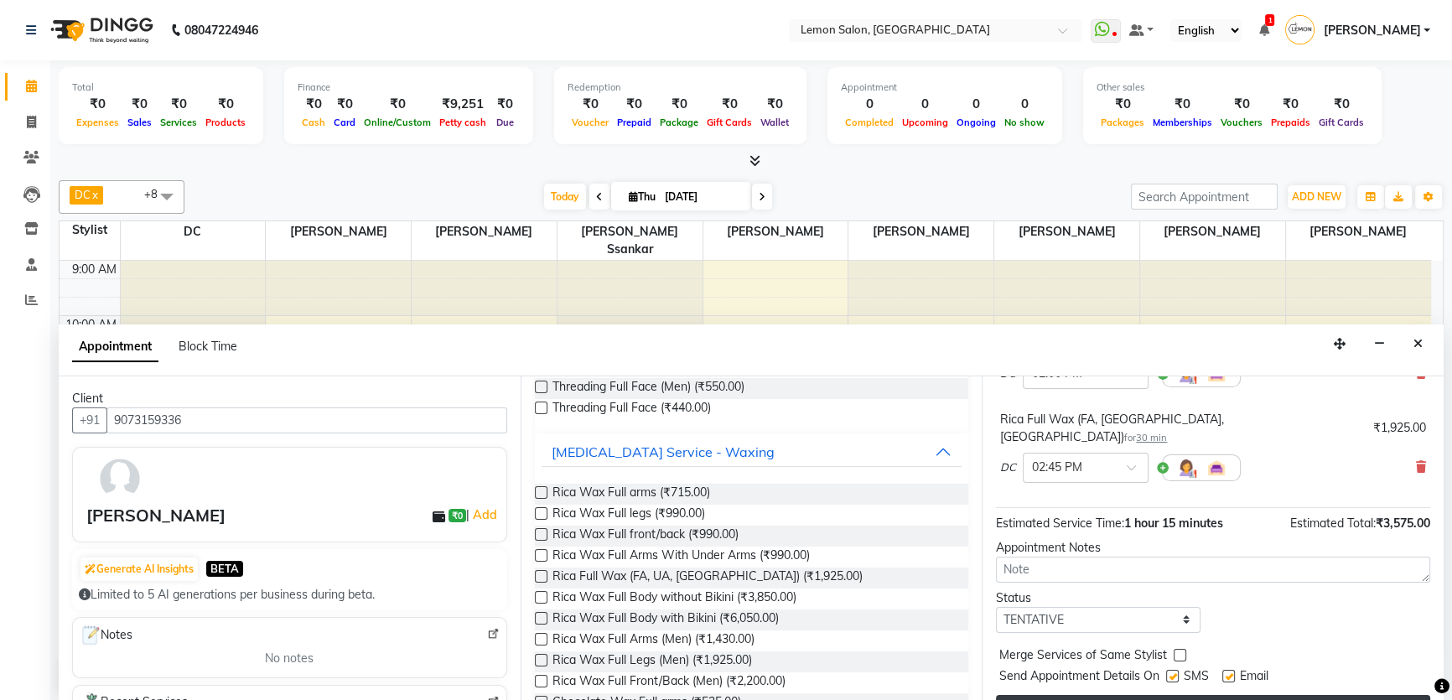
scroll to position [175, 0]
click at [1235, 694] on button "Book" at bounding box center [1213, 709] width 434 height 30
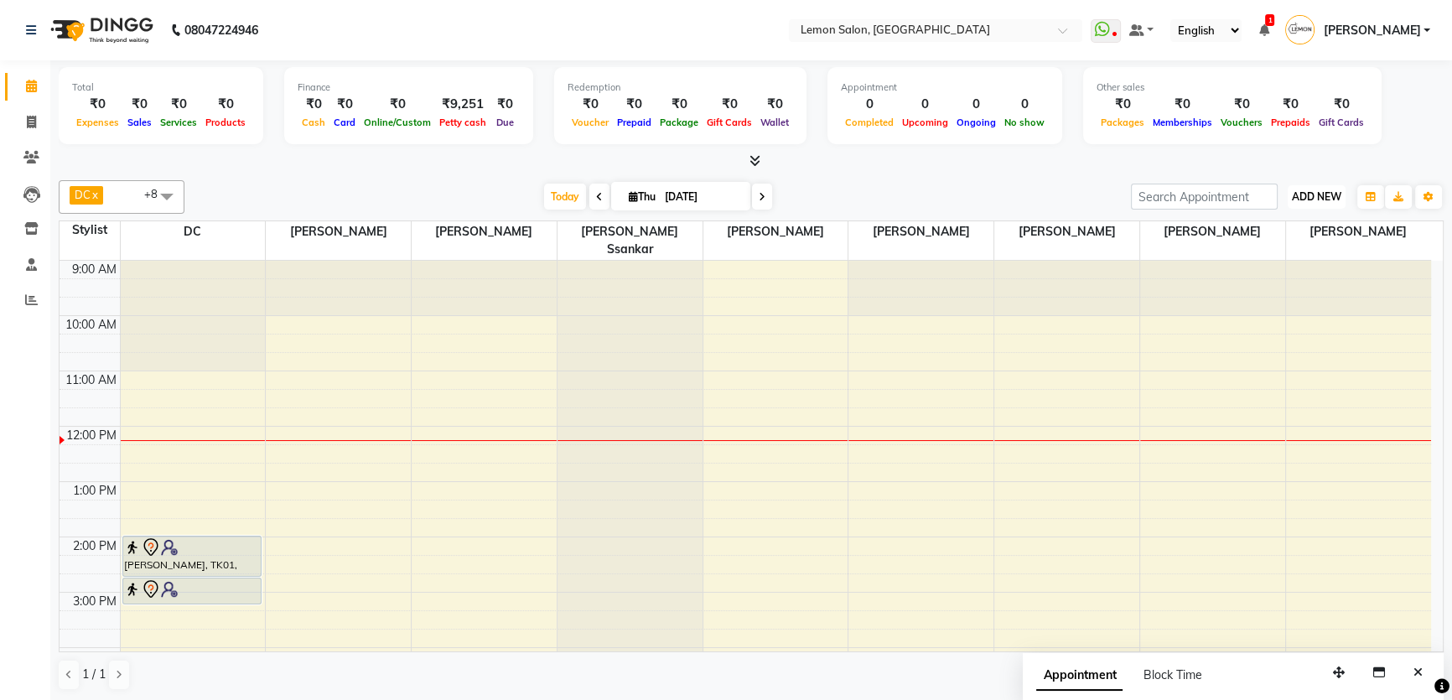
click at [1316, 190] on span "ADD NEW" at bounding box center [1315, 196] width 49 height 13
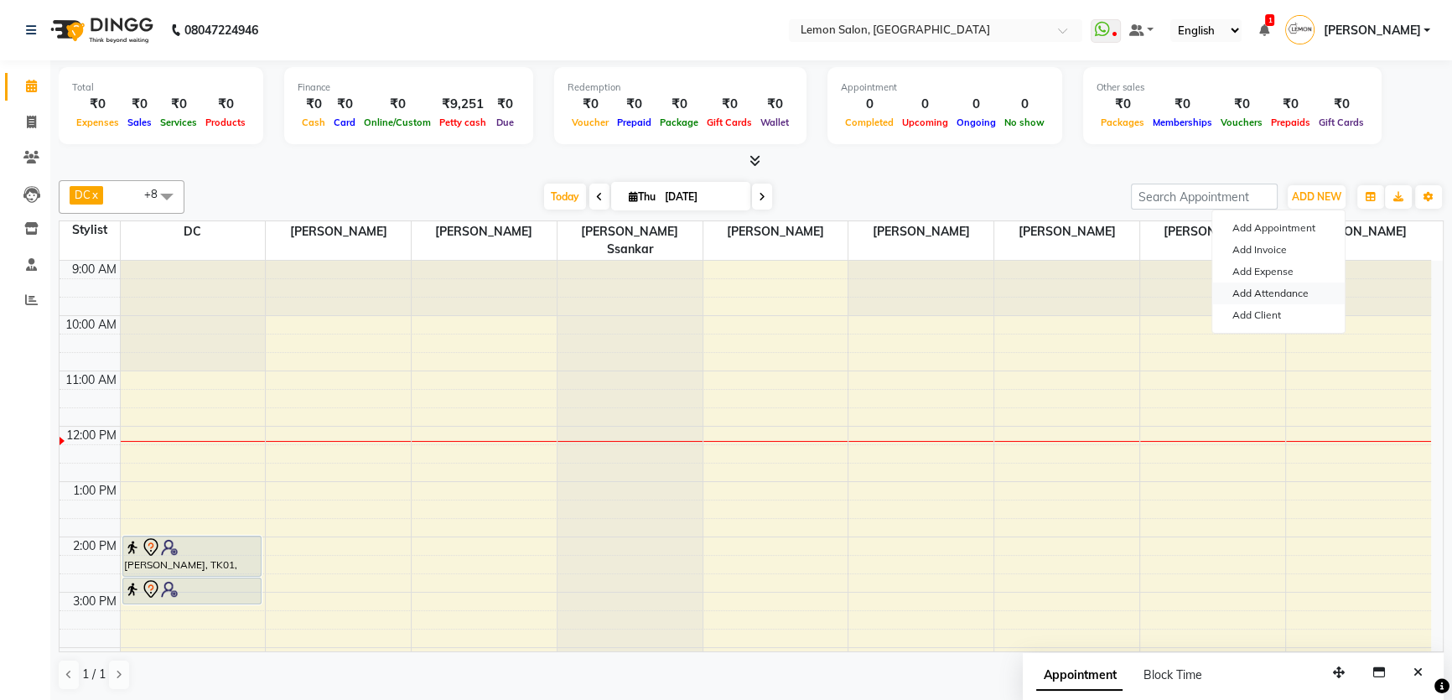
click at [1286, 290] on link "Add Attendance" at bounding box center [1278, 293] width 132 height 22
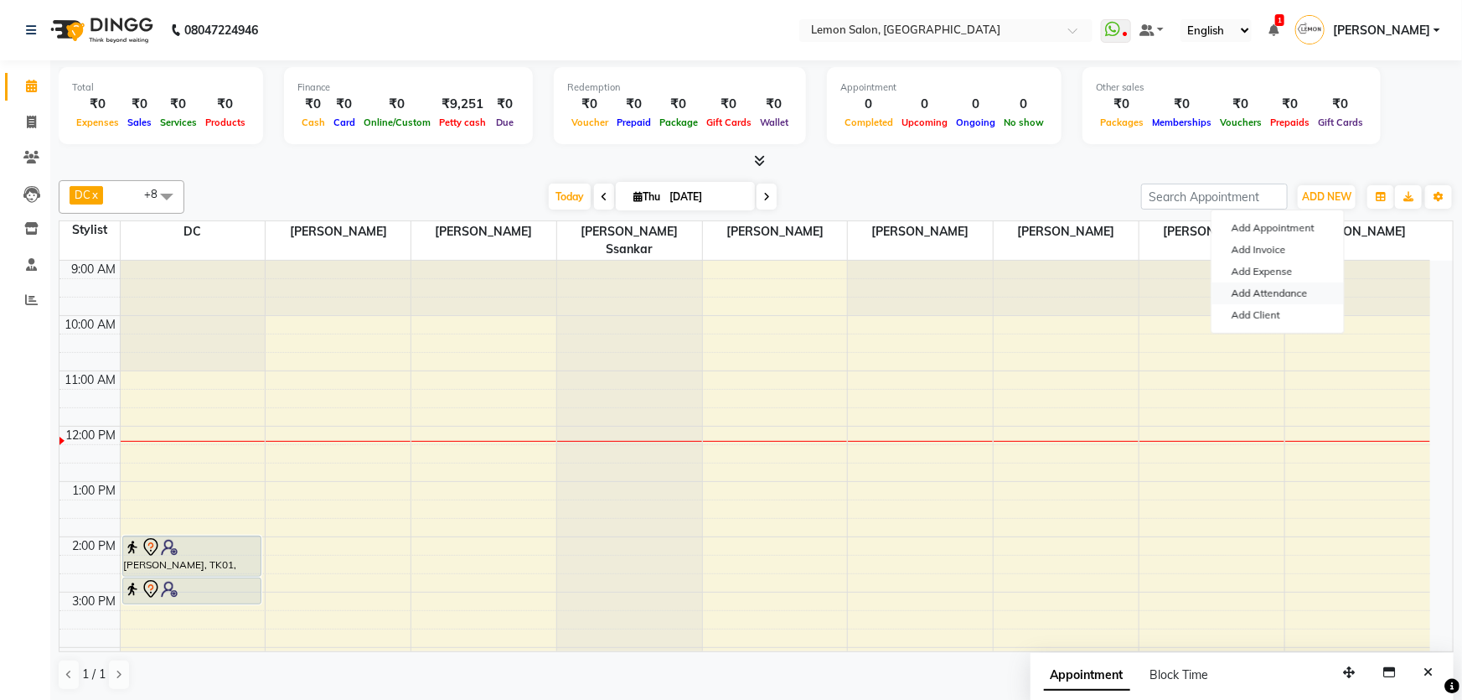
select select "W"
select select "A"
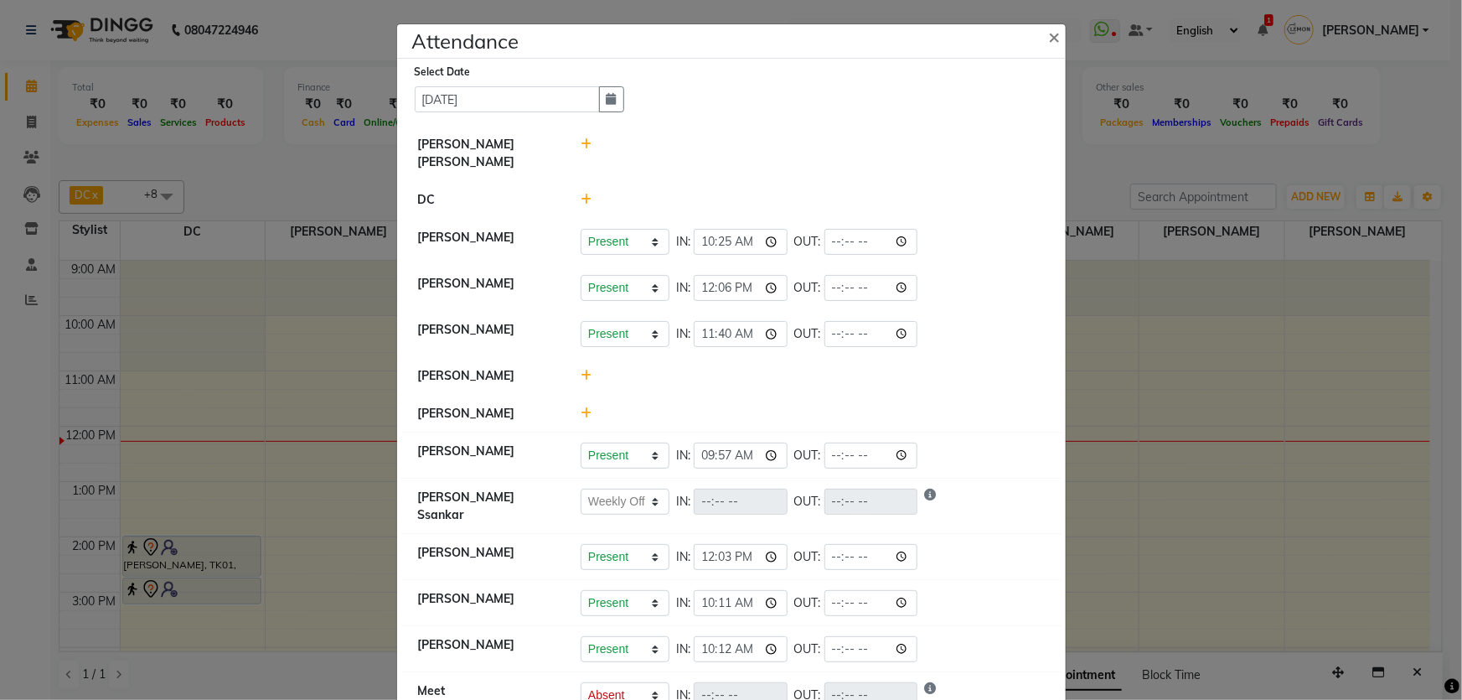
click at [573, 144] on div at bounding box center [812, 153] width 489 height 35
click at [581, 142] on icon at bounding box center [586, 144] width 11 height 12
click at [787, 158] on button "Check-In" at bounding box center [790, 152] width 50 height 23
select select "W"
select select "A"
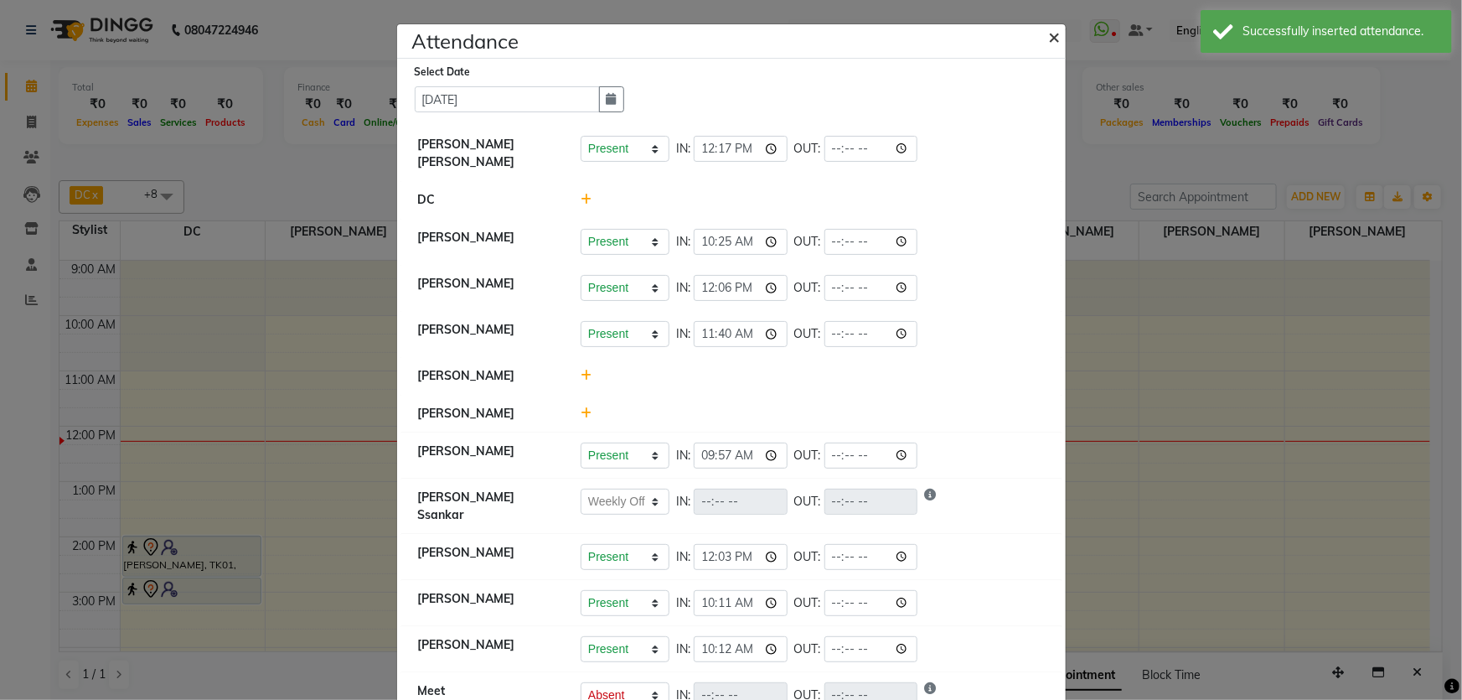
click at [1039, 34] on button "×" at bounding box center [1057, 36] width 42 height 47
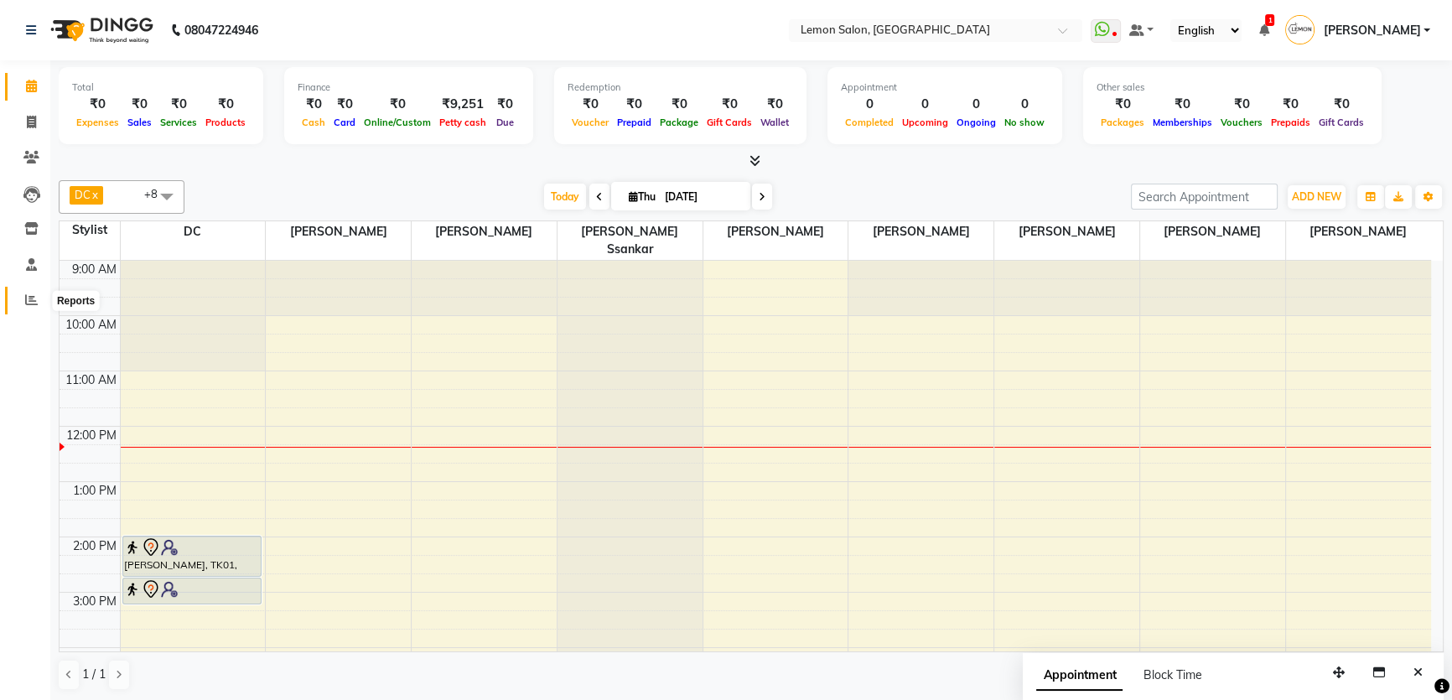
click at [29, 301] on icon at bounding box center [31, 299] width 13 height 13
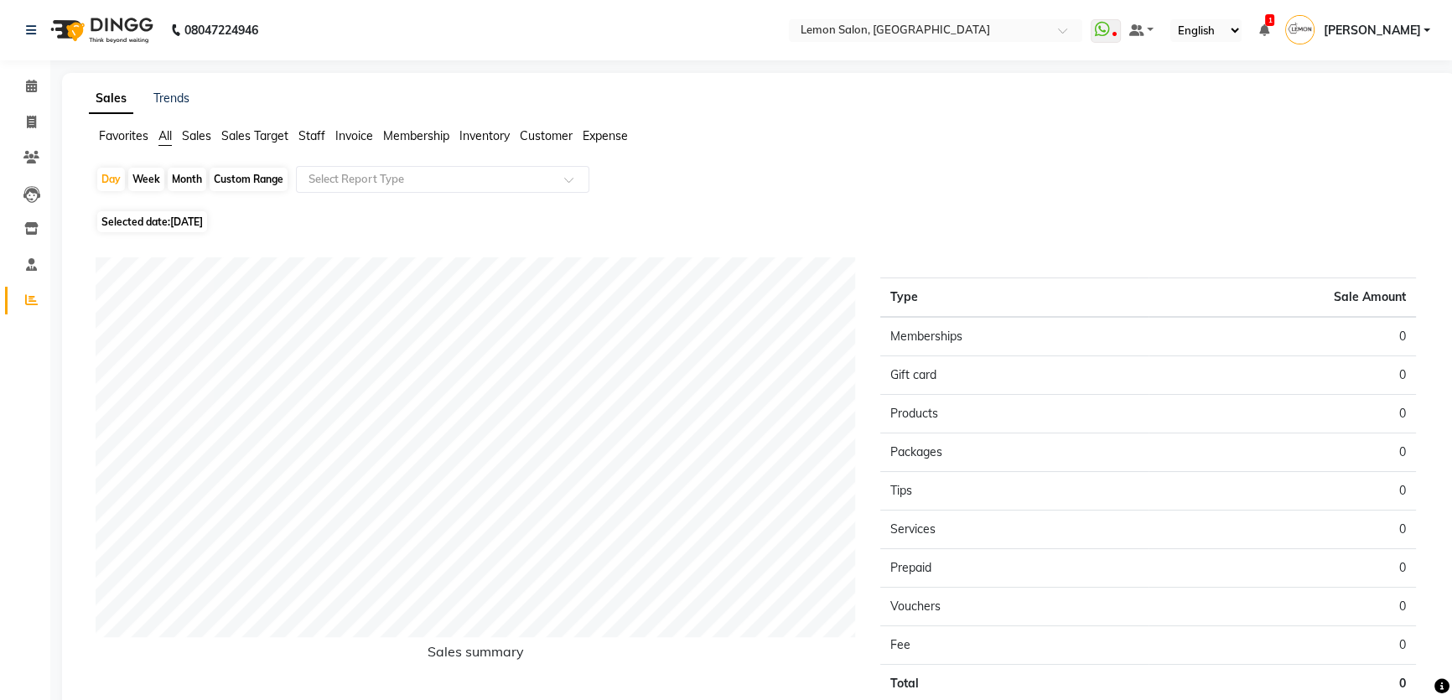
click at [199, 177] on div "Month" at bounding box center [187, 179] width 39 height 23
select select "9"
select select "2025"
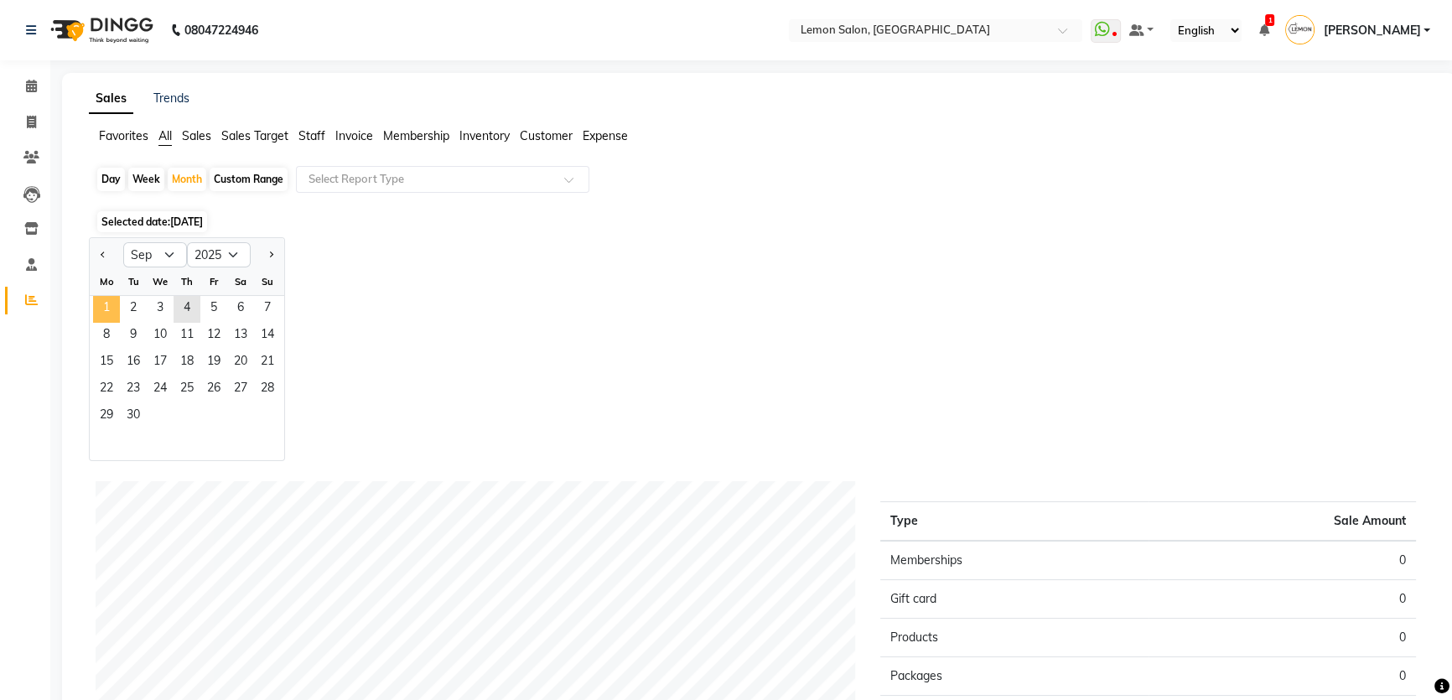
click at [111, 304] on span "1" at bounding box center [106, 309] width 27 height 27
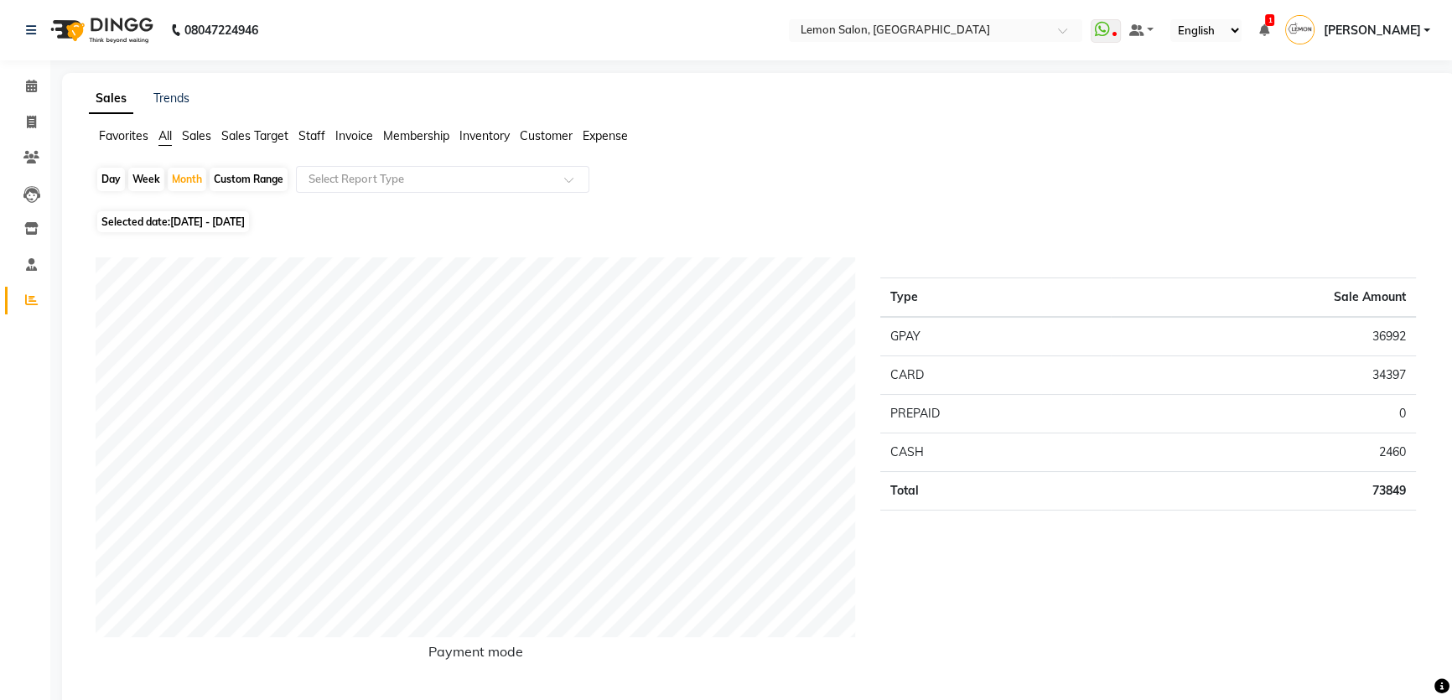
click at [313, 133] on span "Staff" at bounding box center [311, 135] width 27 height 15
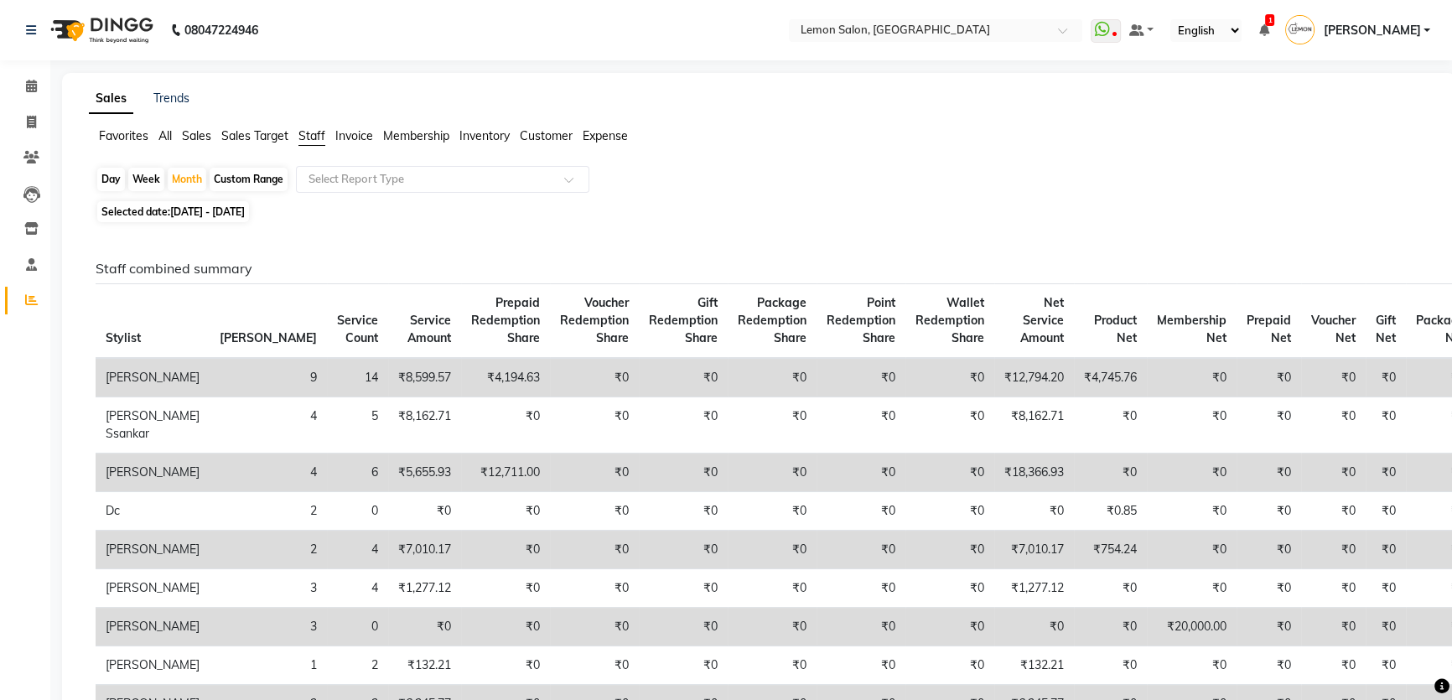
scroll to position [228, 0]
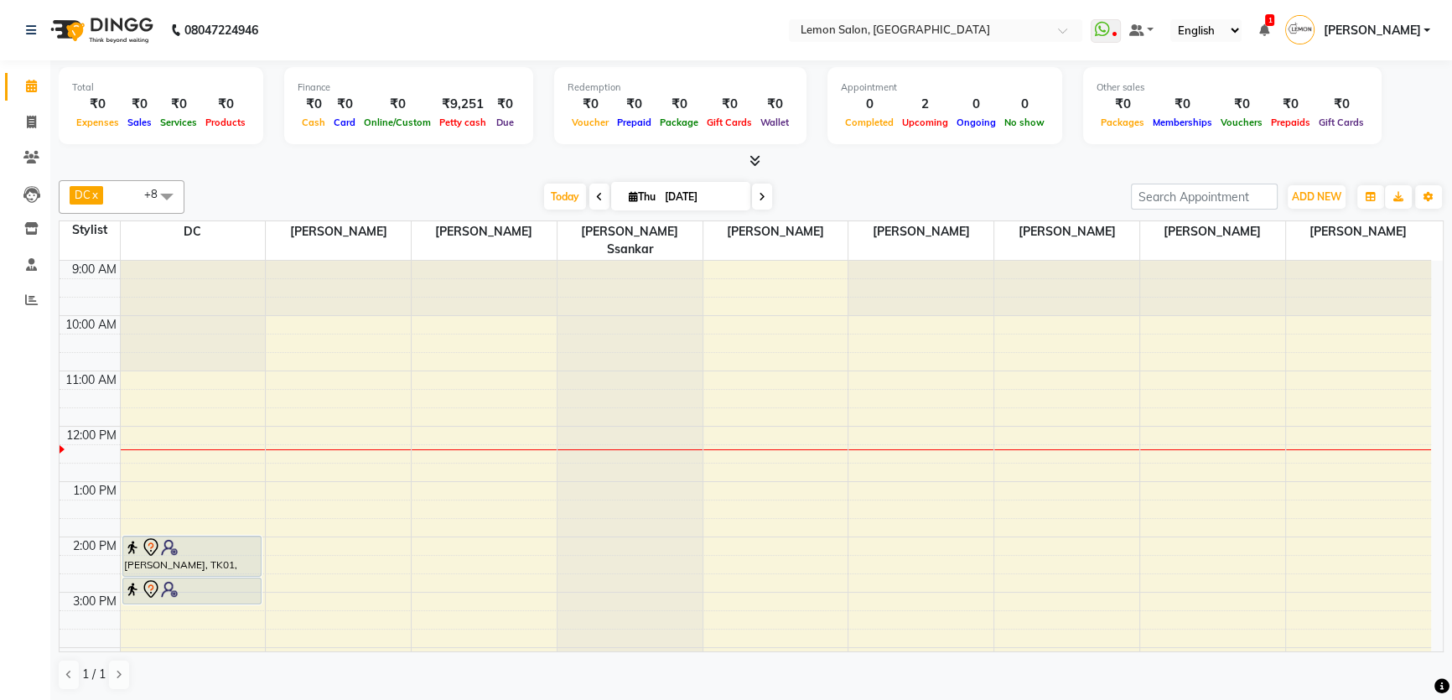
click at [1319, 210] on div "DC x Sonal Dubey x Mobin x Vidhi Solanki x Nilofar Shaikh x Imran shaikh x Arsh…" at bounding box center [751, 197] width 1384 height 34
click at [1322, 194] on span "ADD NEW" at bounding box center [1315, 196] width 49 height 13
click at [1307, 291] on link "Add Attendance" at bounding box center [1278, 293] width 132 height 22
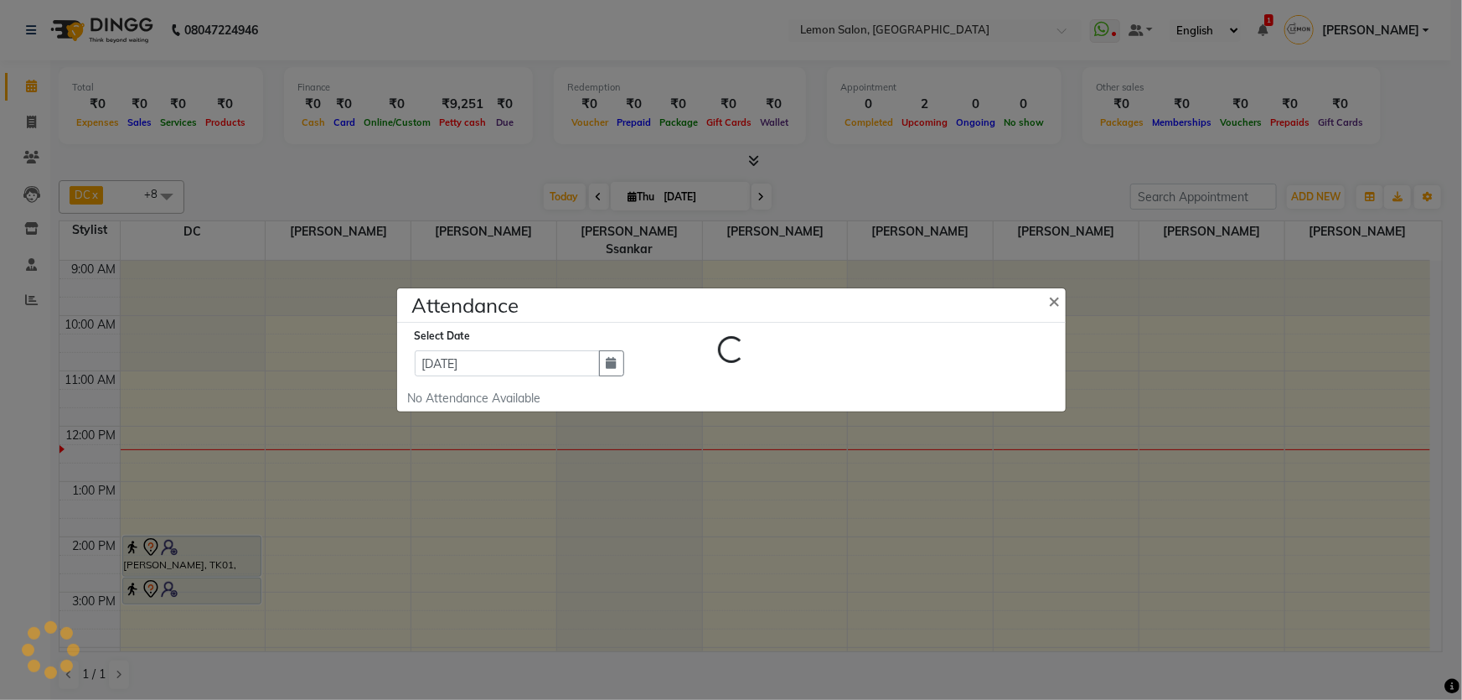
select select "W"
select select "A"
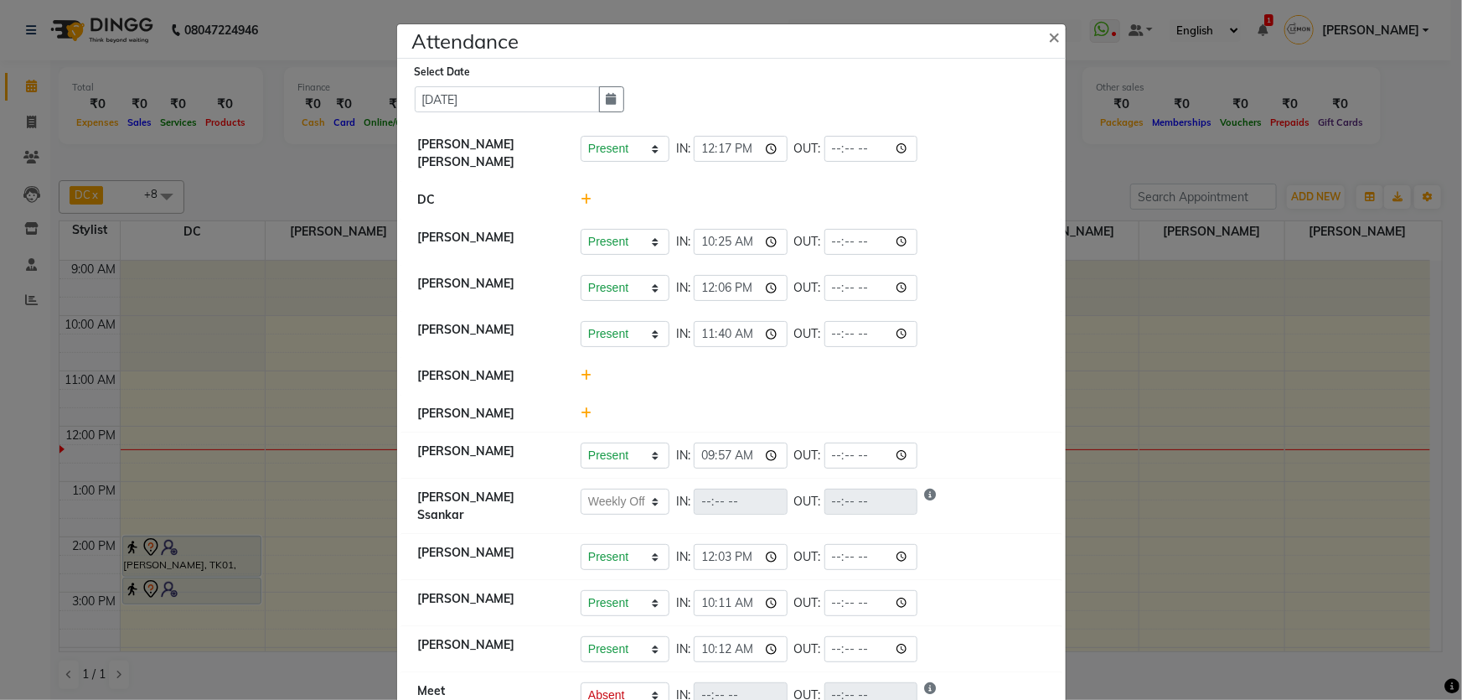
click at [582, 407] on icon at bounding box center [586, 413] width 11 height 12
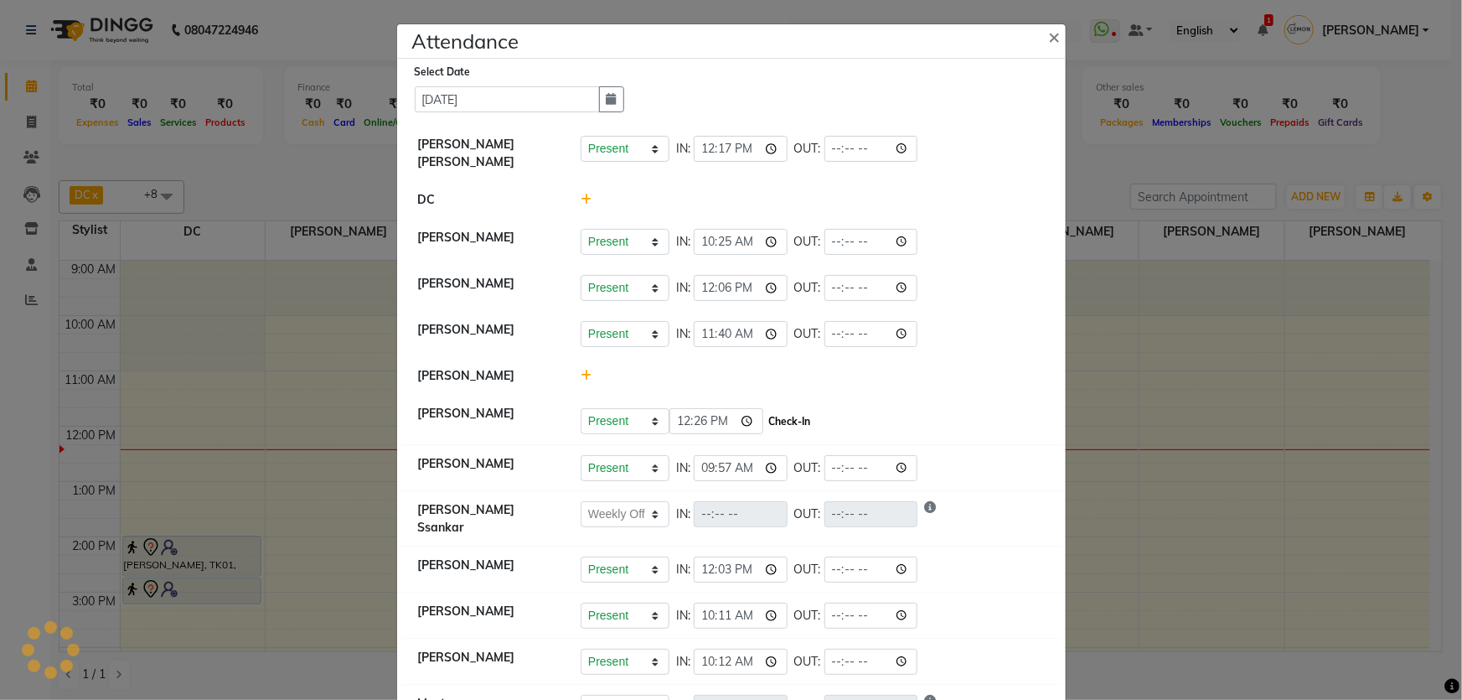
click at [803, 410] on button "Check-In" at bounding box center [790, 421] width 50 height 23
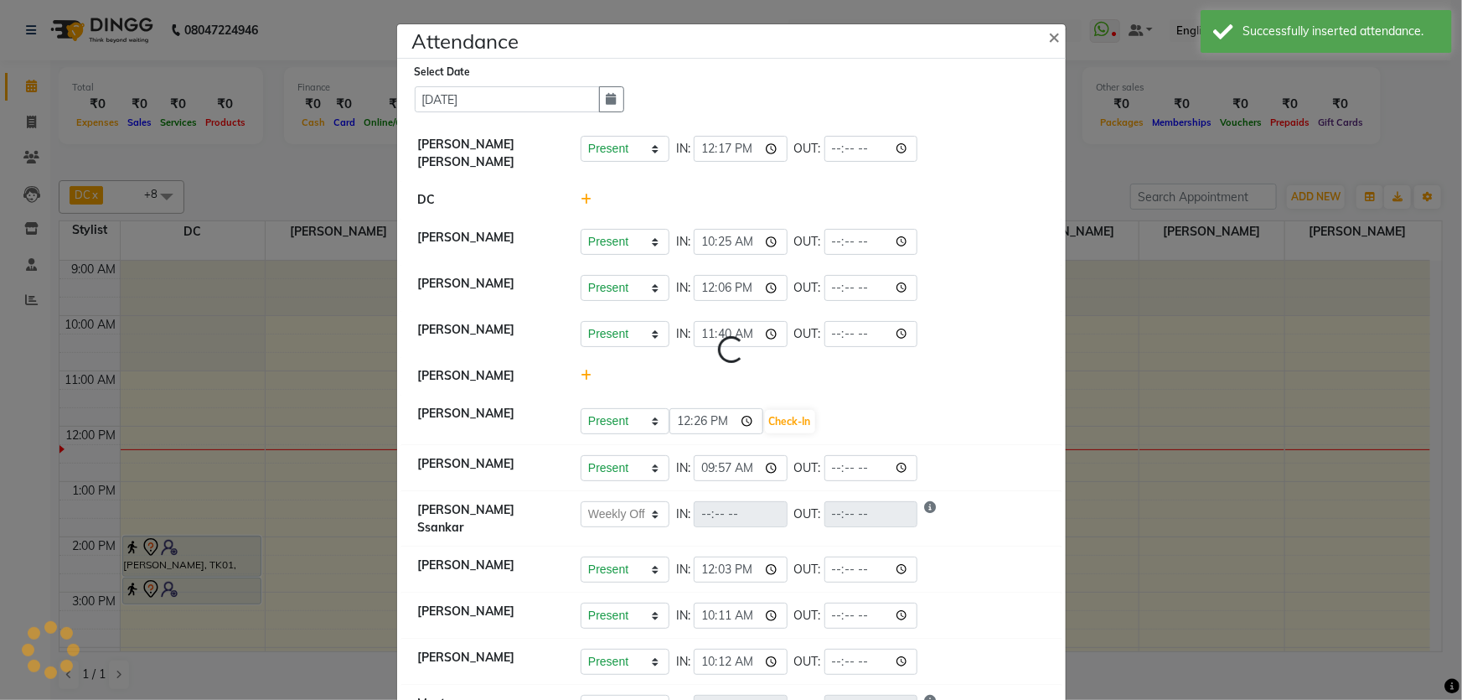
select select "W"
select select "A"
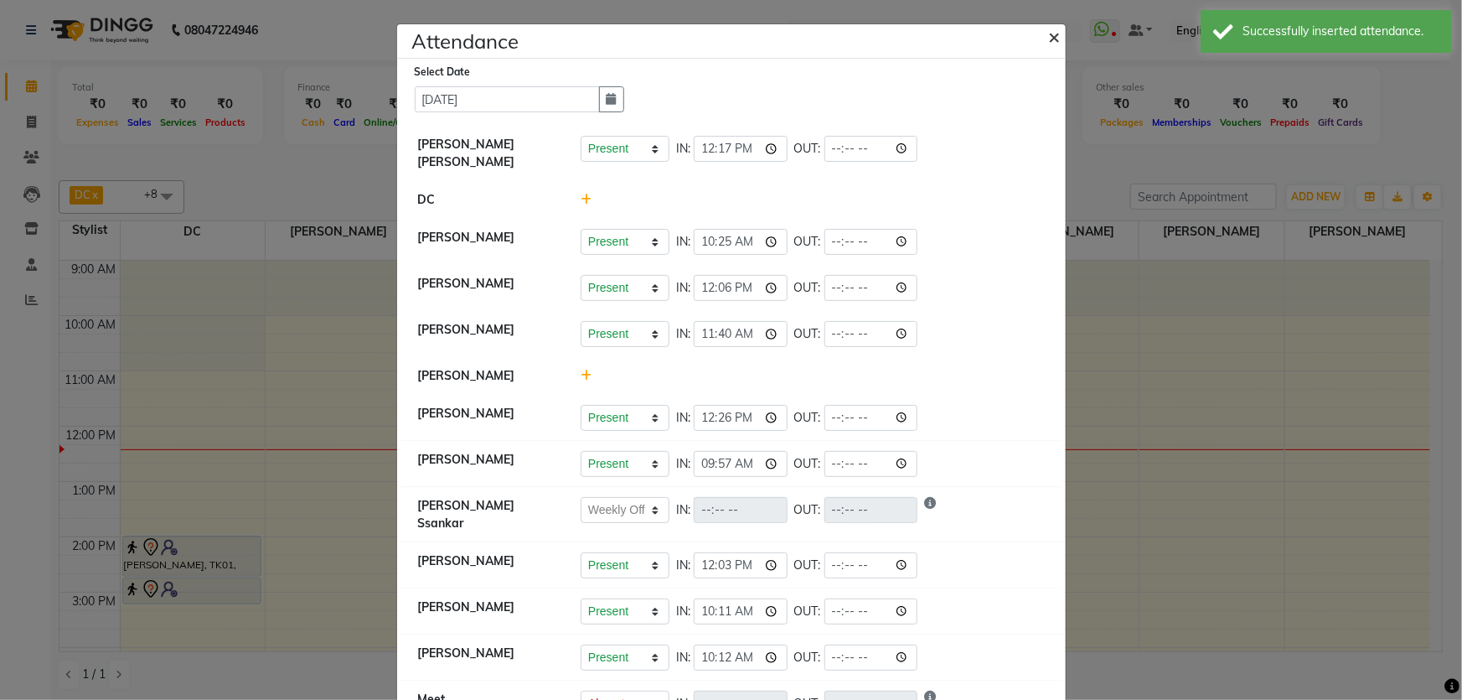
click at [1049, 41] on span "×" at bounding box center [1055, 35] width 12 height 25
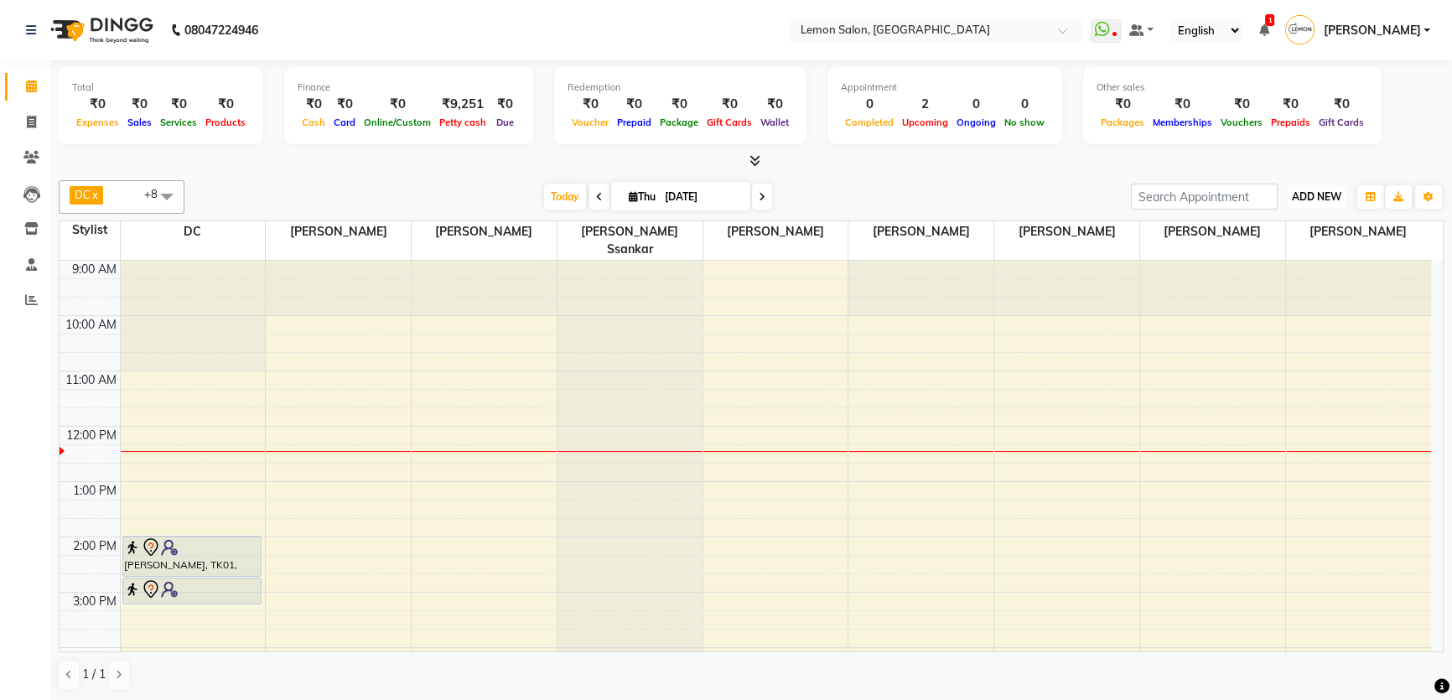
click at [1302, 195] on span "ADD NEW" at bounding box center [1315, 196] width 49 height 13
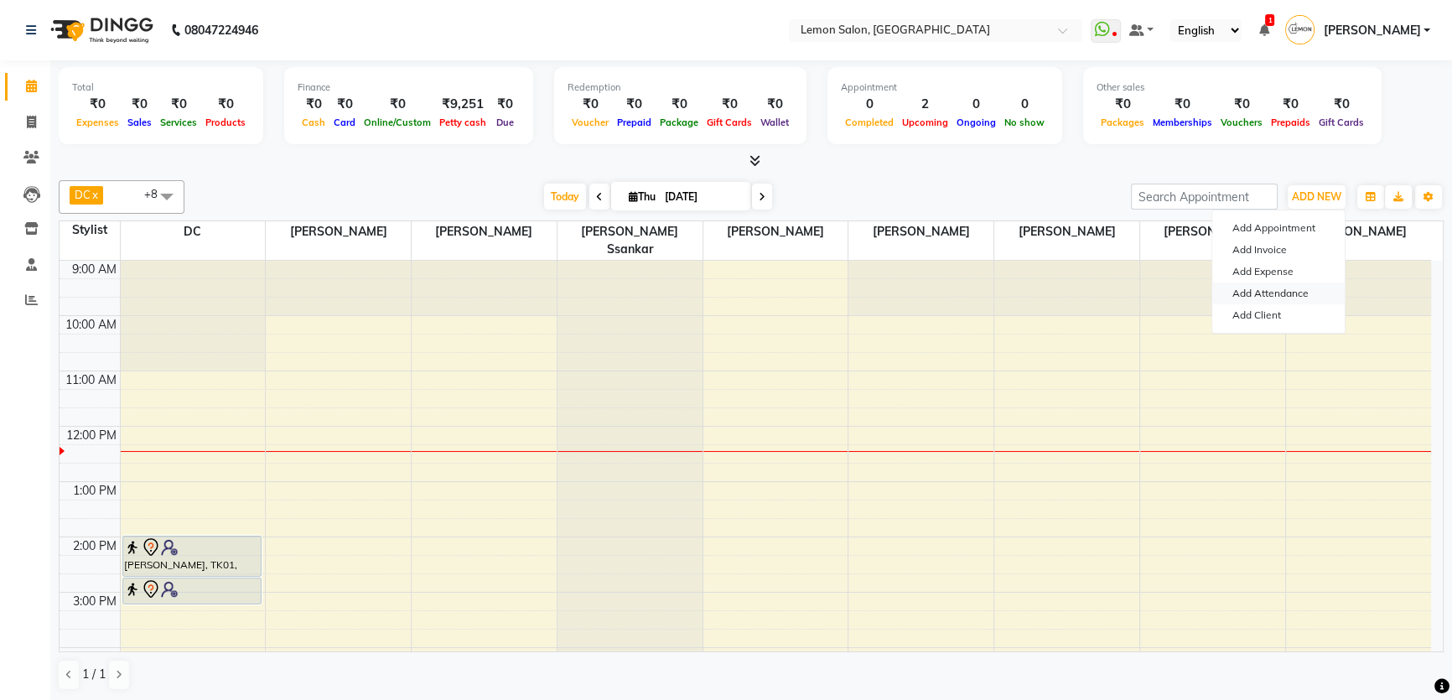
click at [1287, 297] on link "Add Attendance" at bounding box center [1278, 293] width 132 height 22
select select "W"
select select "A"
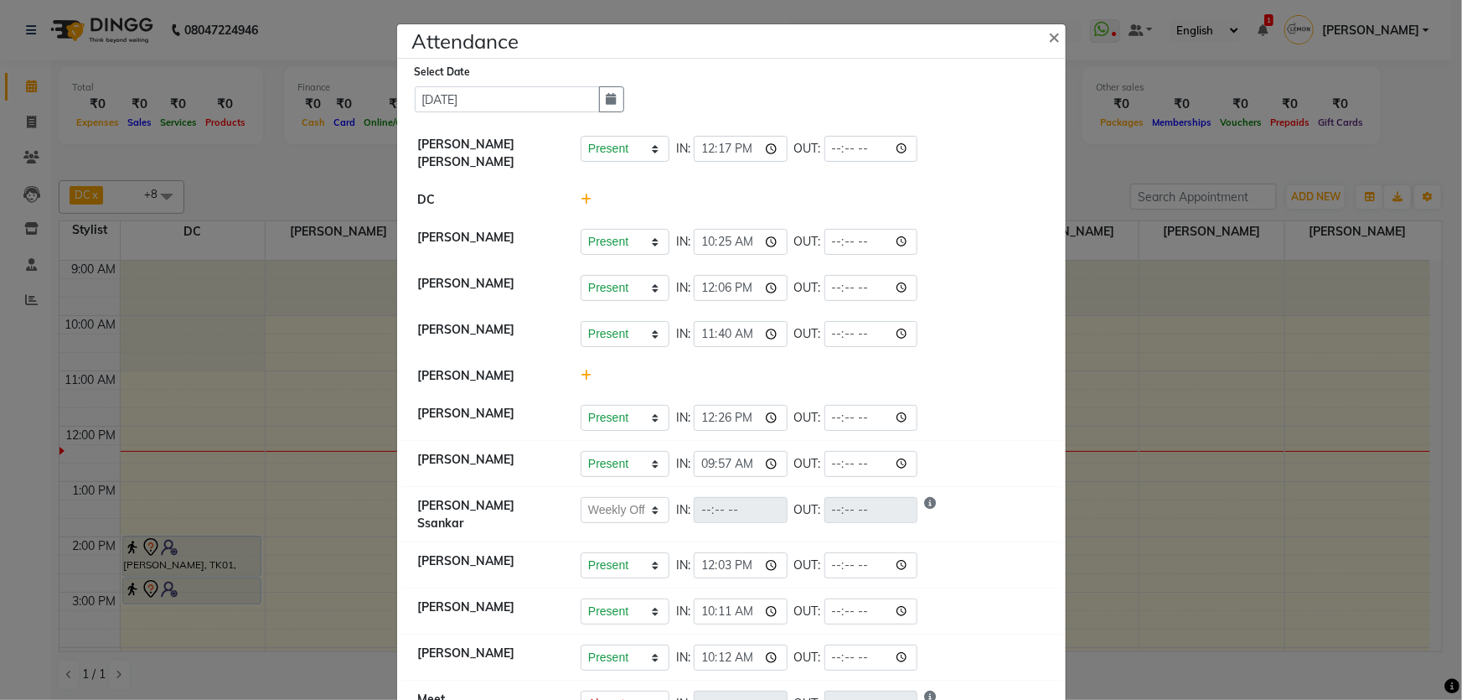
click at [581, 370] on icon at bounding box center [586, 376] width 11 height 12
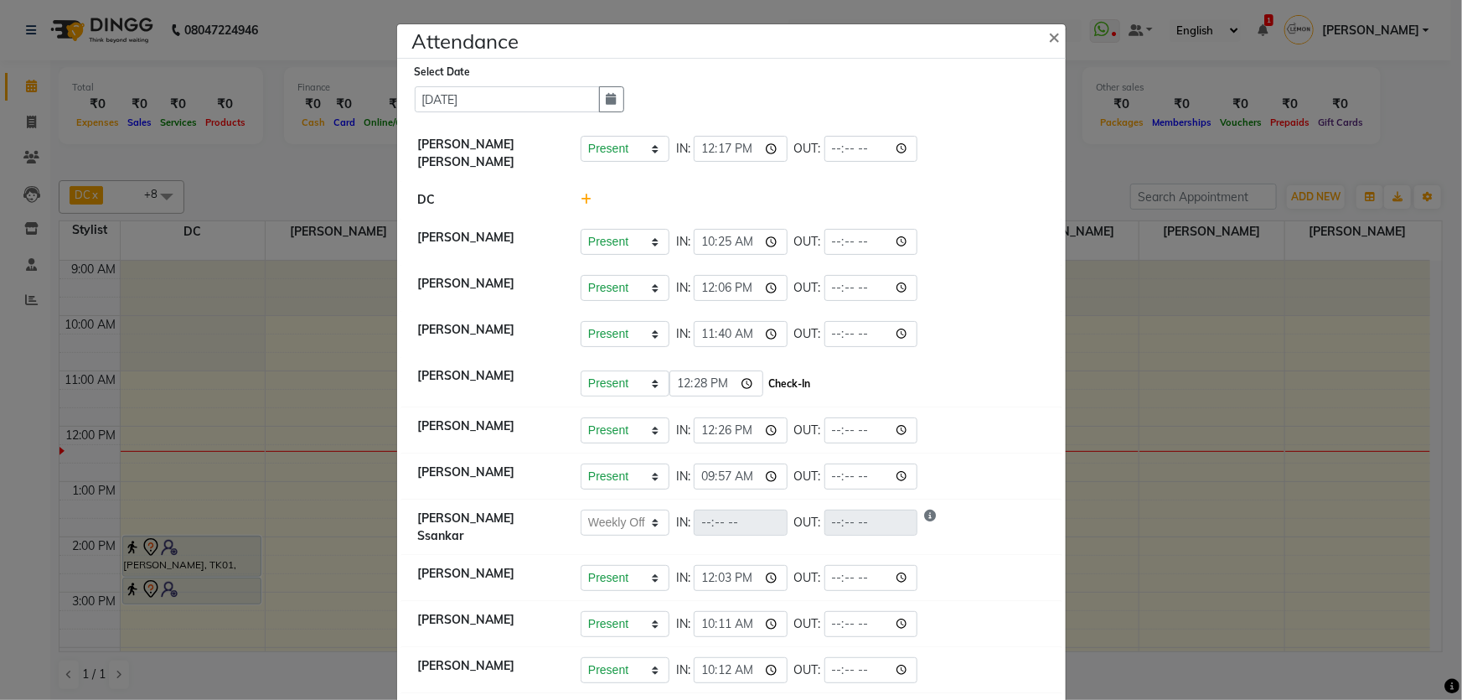
click at [792, 372] on button "Check-In" at bounding box center [790, 383] width 50 height 23
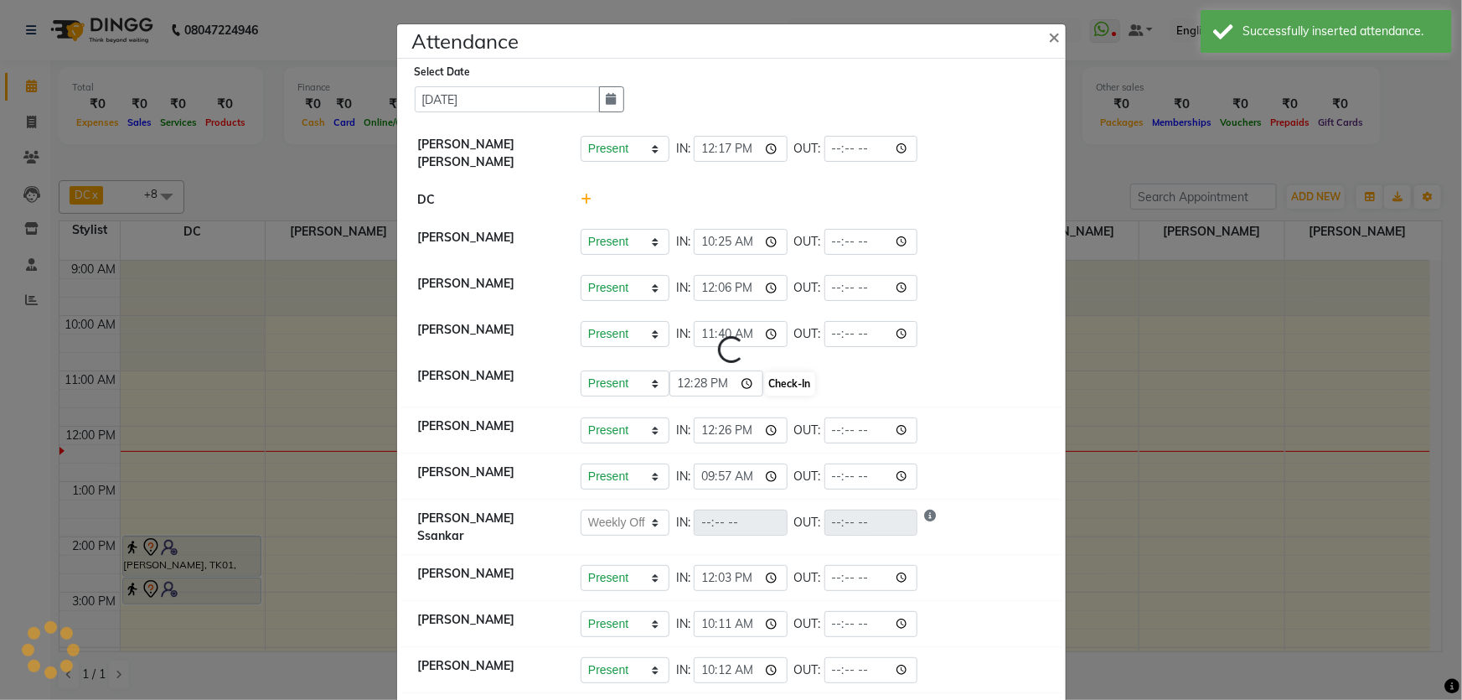
select select "W"
select select "A"
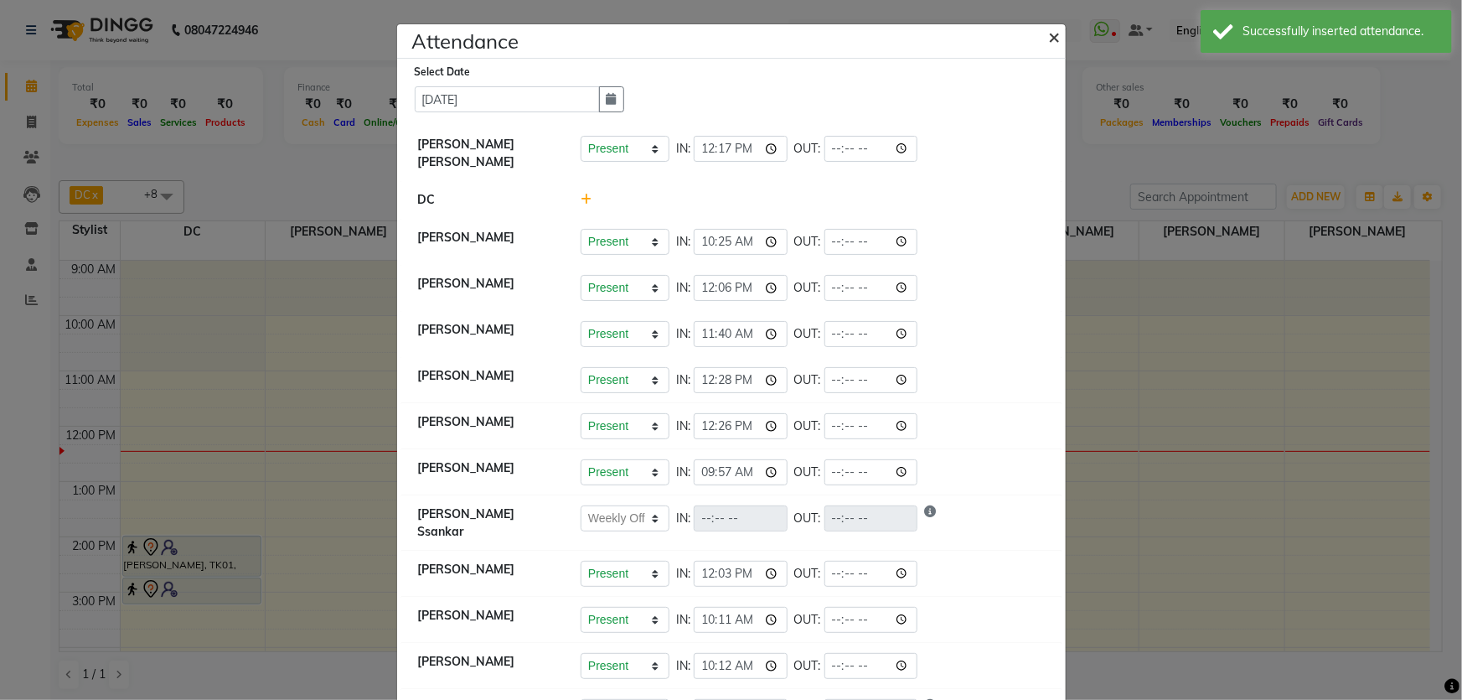
click at [1049, 38] on span "×" at bounding box center [1055, 35] width 12 height 25
